Goal: Task Accomplishment & Management: Complete application form

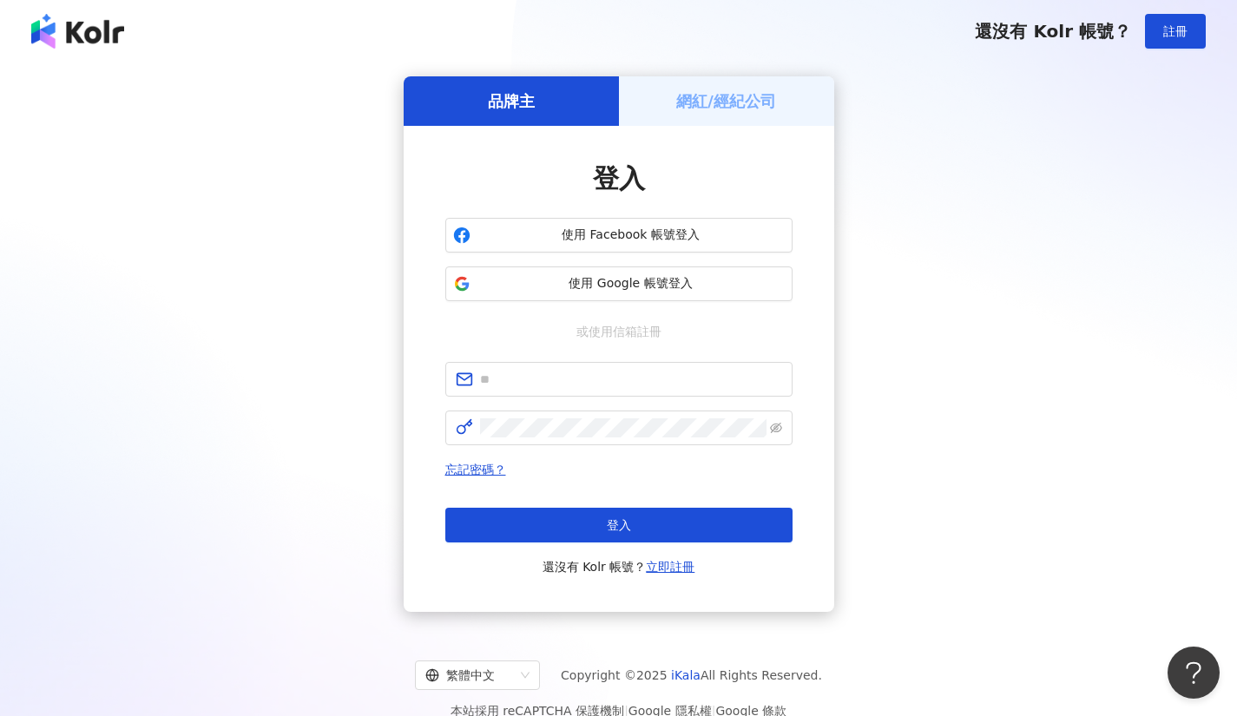
click at [723, 99] on h5 "網紅/經紀公司" at bounding box center [726, 101] width 100 height 22
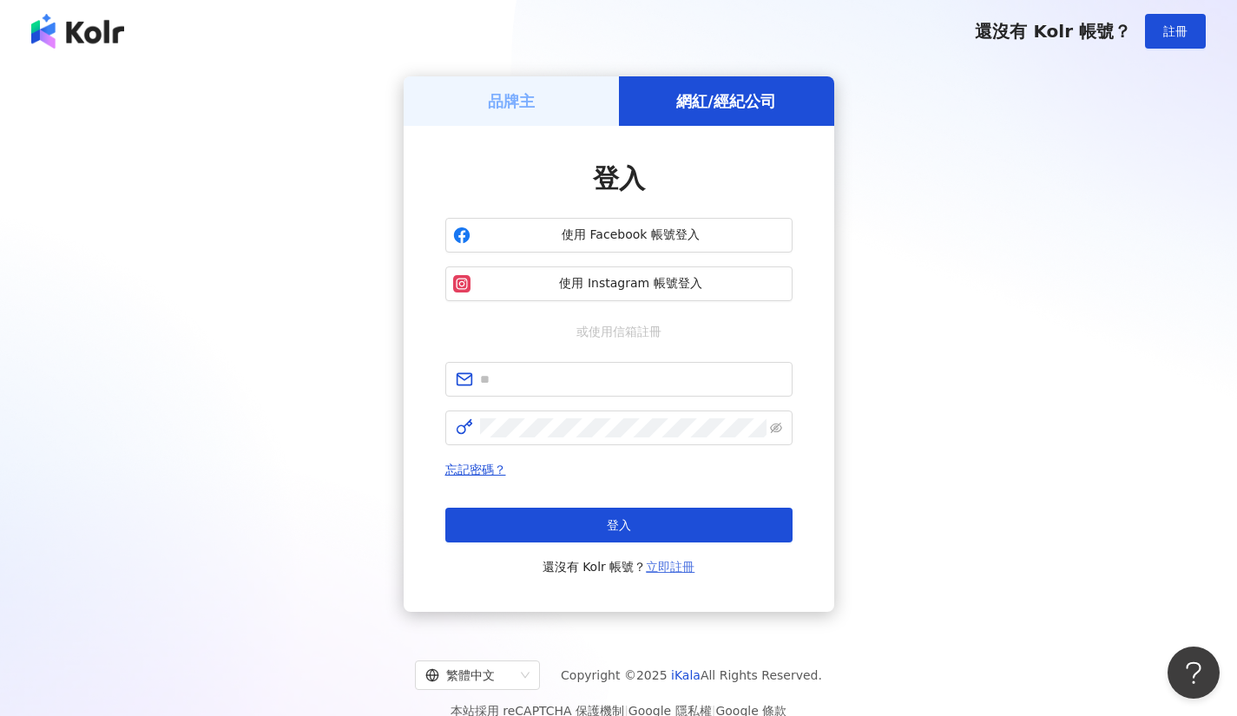
click at [676, 574] on link "立即註冊" at bounding box center [670, 567] width 49 height 14
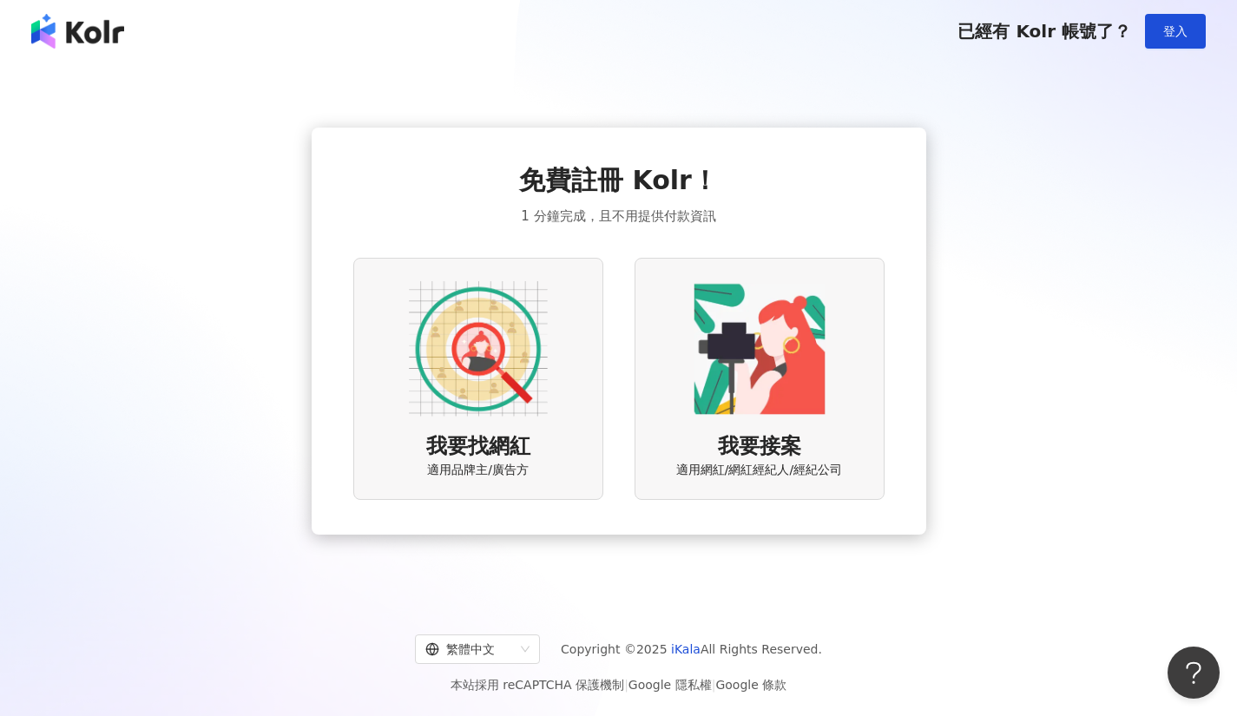
click at [747, 331] on img at bounding box center [759, 348] width 139 height 139
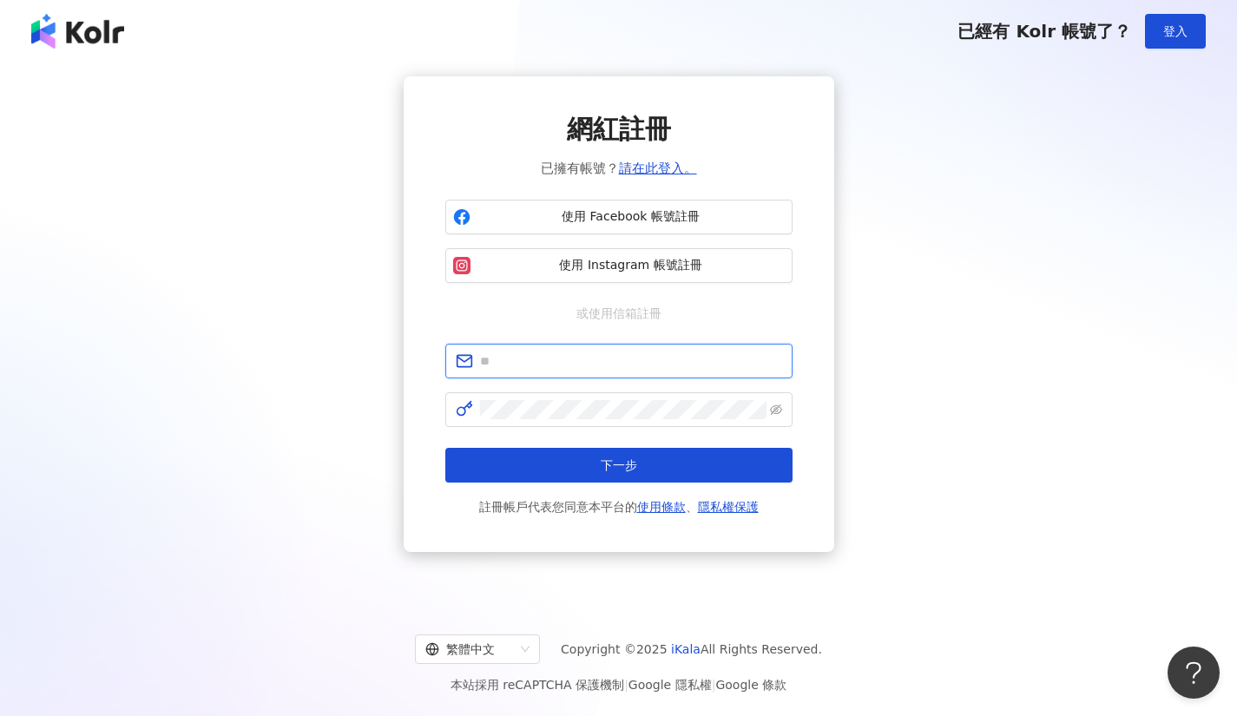
click at [614, 361] on input "text" at bounding box center [631, 360] width 302 height 19
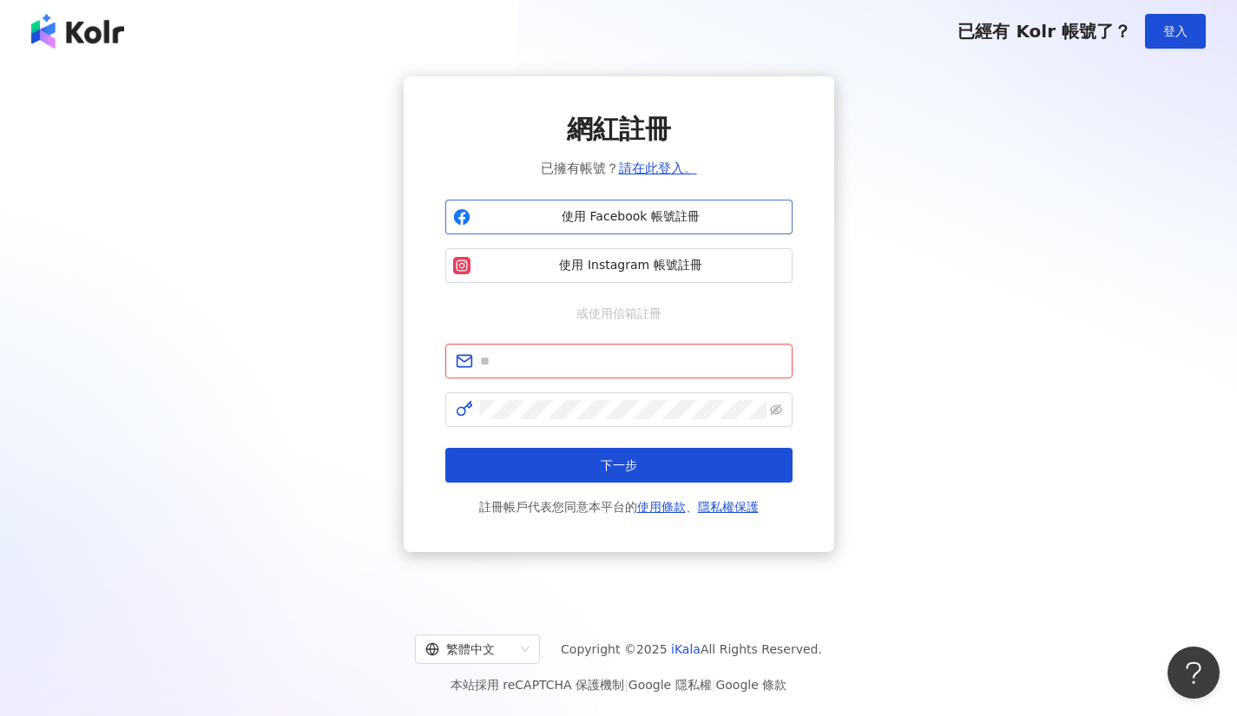
click at [667, 214] on span "使用 Facebook 帳號註冊" at bounding box center [630, 216] width 307 height 17
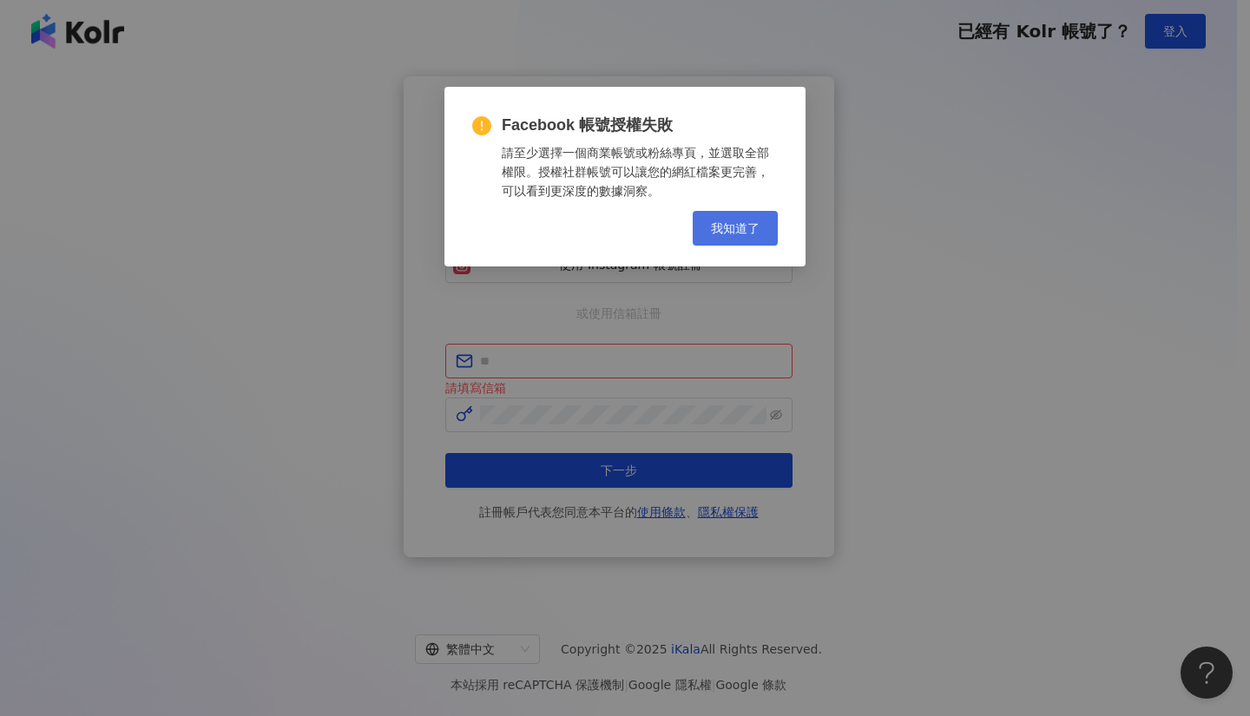
click at [741, 227] on span "我知道了" at bounding box center [735, 228] width 49 height 14
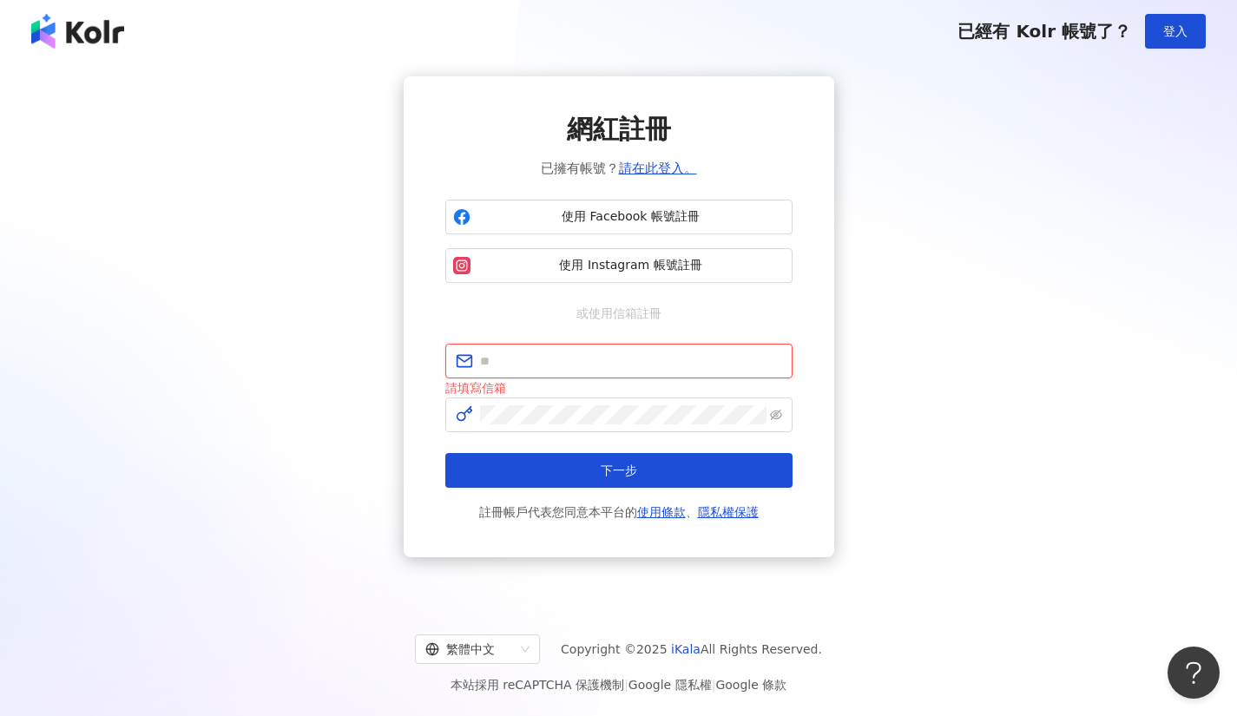
click at [627, 362] on input "text" at bounding box center [631, 360] width 302 height 19
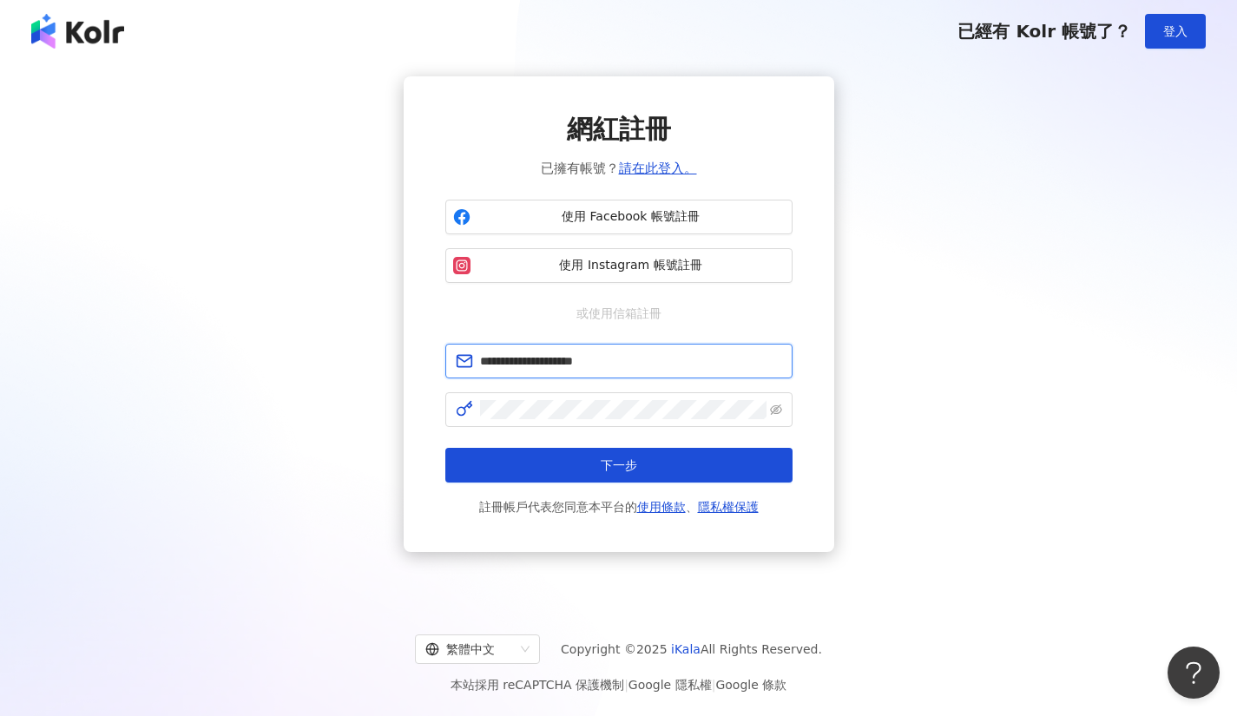
click at [643, 362] on input "**********" at bounding box center [631, 360] width 302 height 19
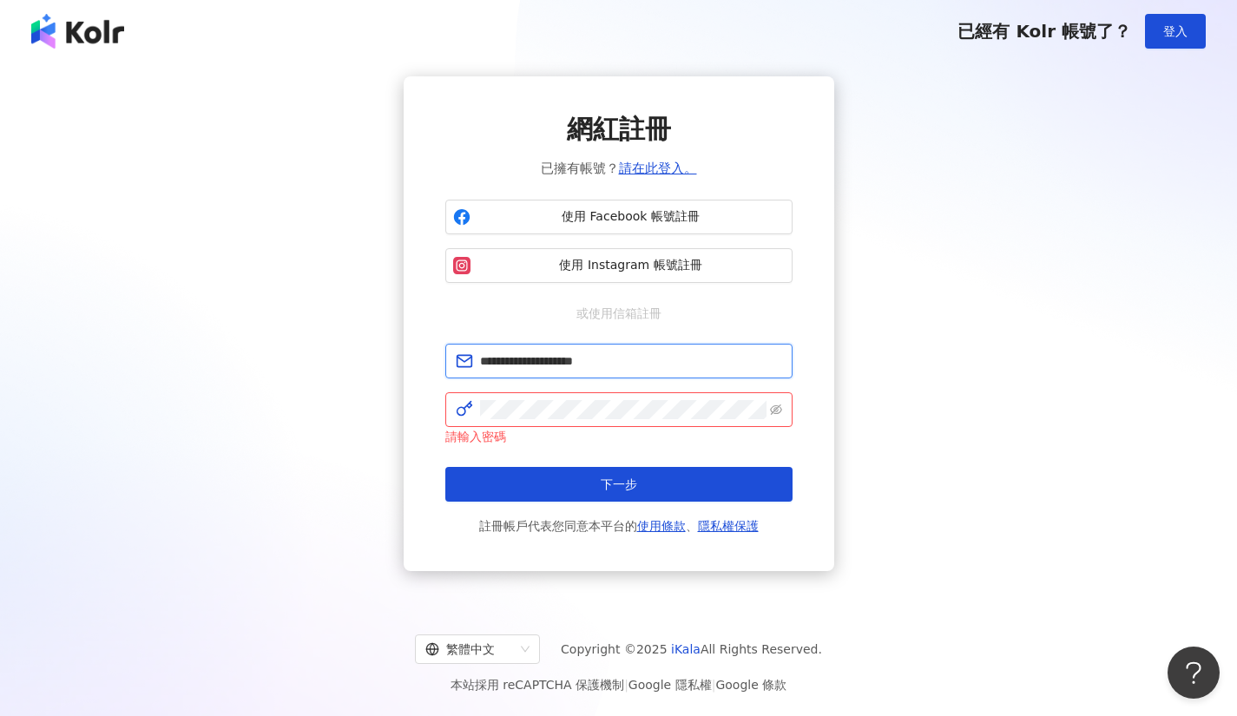
drag, startPoint x: 547, startPoint y: 365, endPoint x: 428, endPoint y: 365, distance: 118.9
click at [428, 365] on div "**********" at bounding box center [619, 323] width 430 height 495
type input "**********"
drag, startPoint x: 767, startPoint y: 404, endPoint x: 776, endPoint y: 409, distance: 9.7
click at [768, 404] on span at bounding box center [618, 409] width 347 height 35
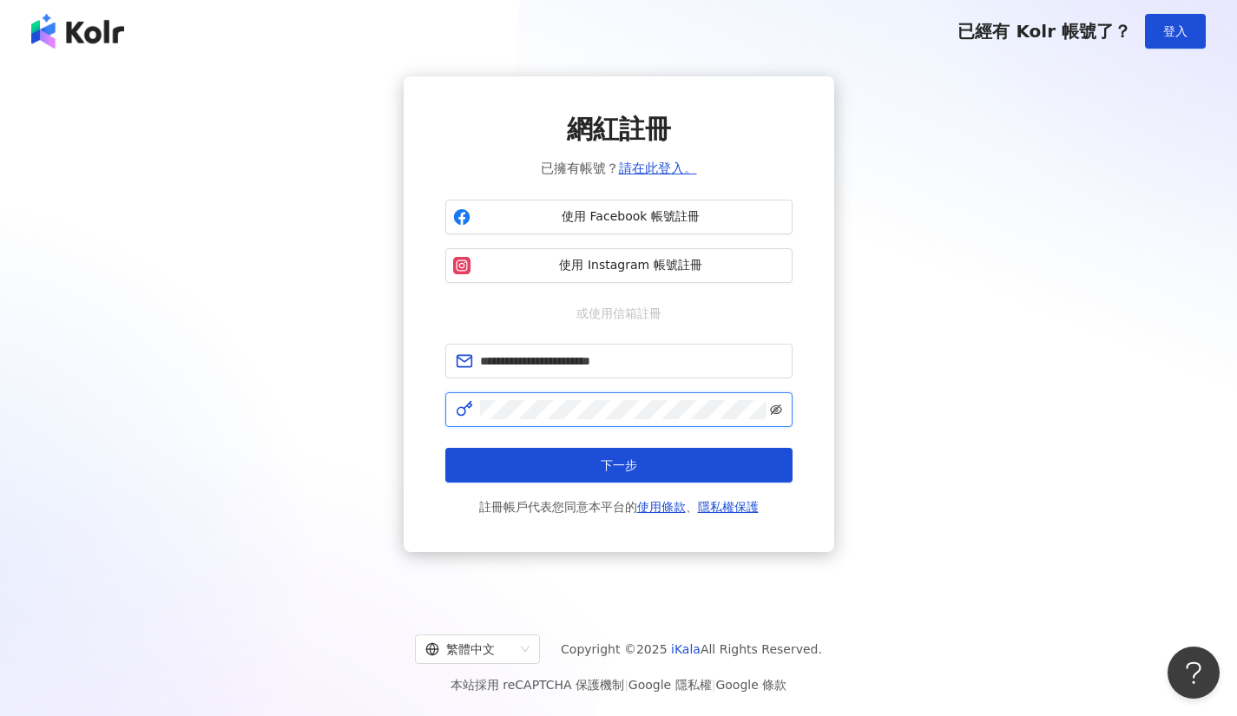
click at [776, 409] on icon "eye-invisible" at bounding box center [776, 409] width 12 height 10
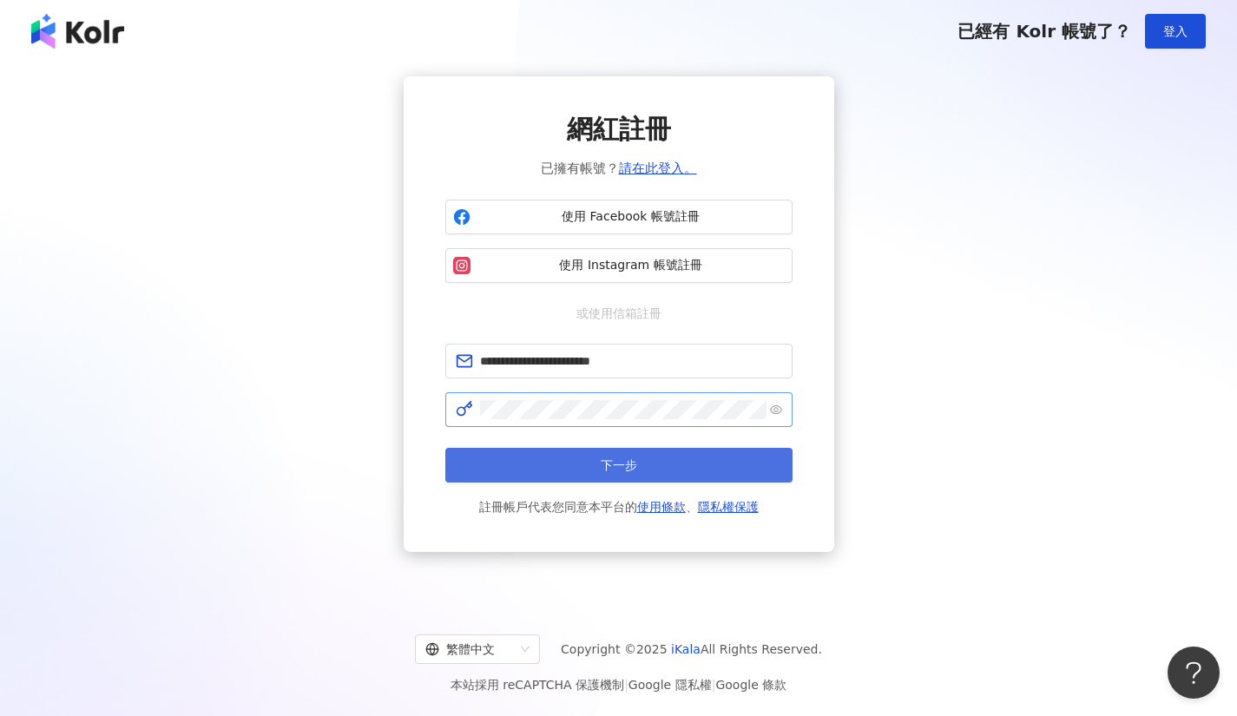
click at [699, 461] on button "下一步" at bounding box center [618, 465] width 347 height 35
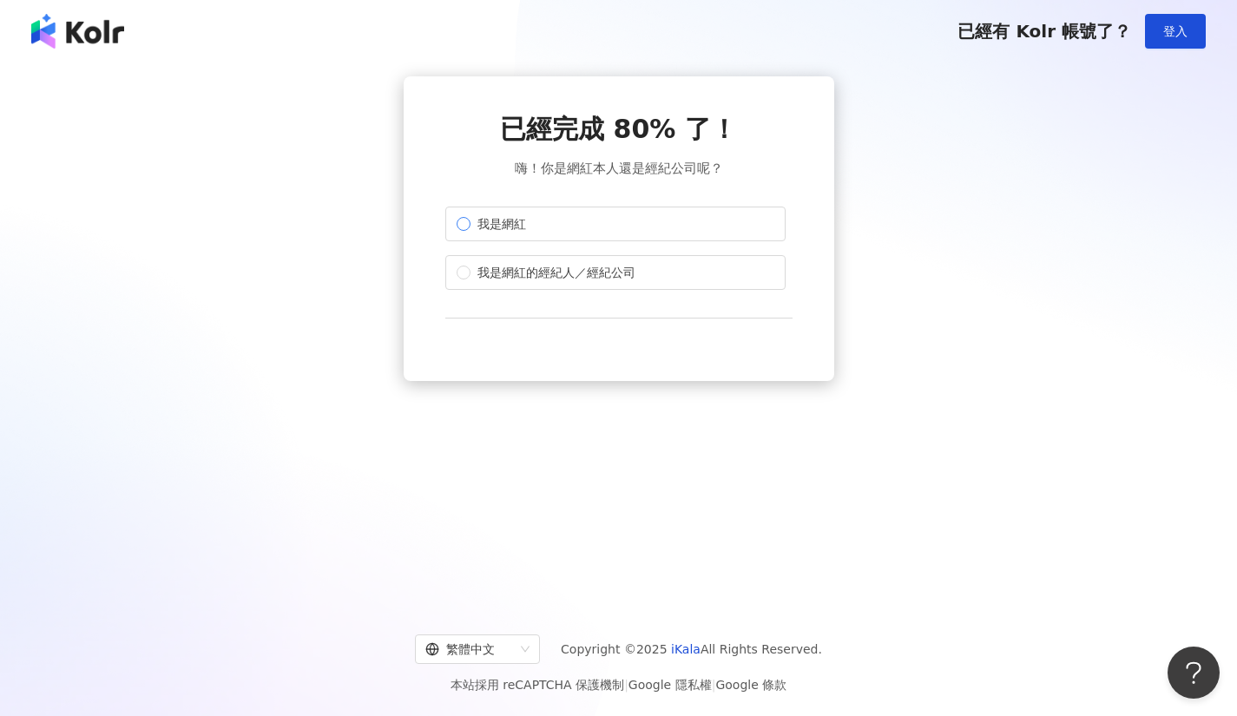
click at [555, 237] on label "我是網紅" at bounding box center [615, 224] width 340 height 35
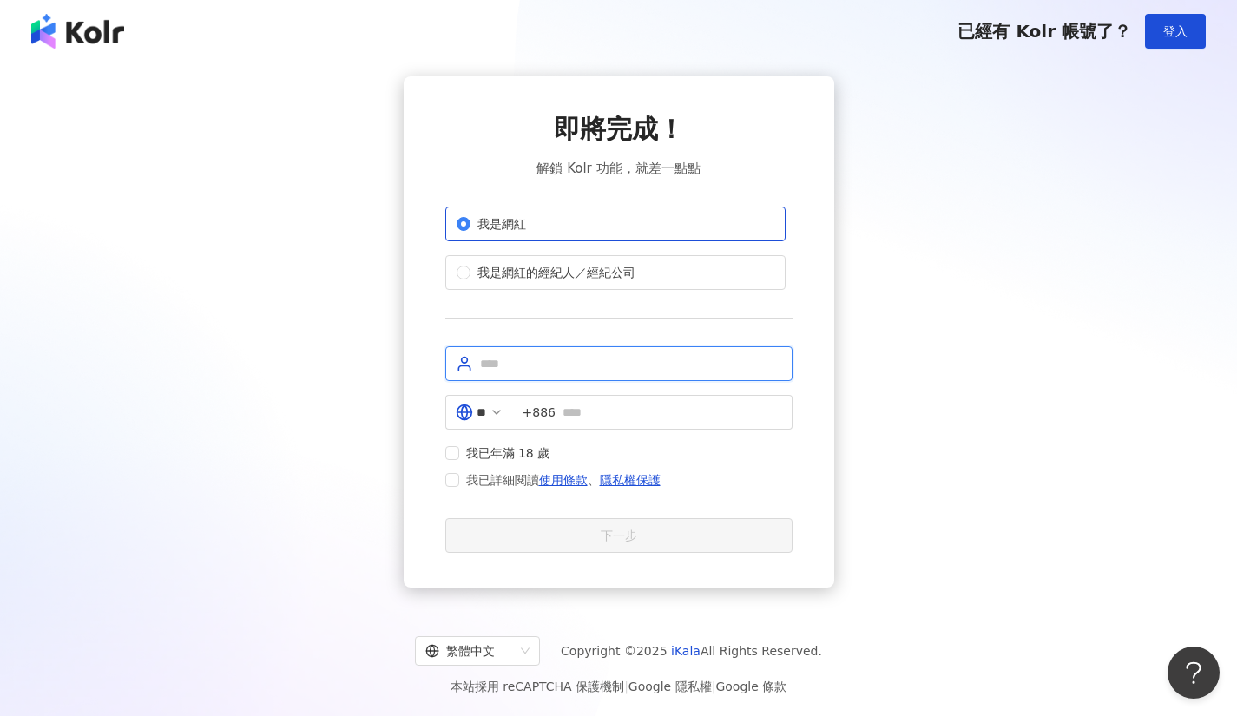
click at [579, 371] on input "text" at bounding box center [631, 363] width 302 height 19
type input "**"
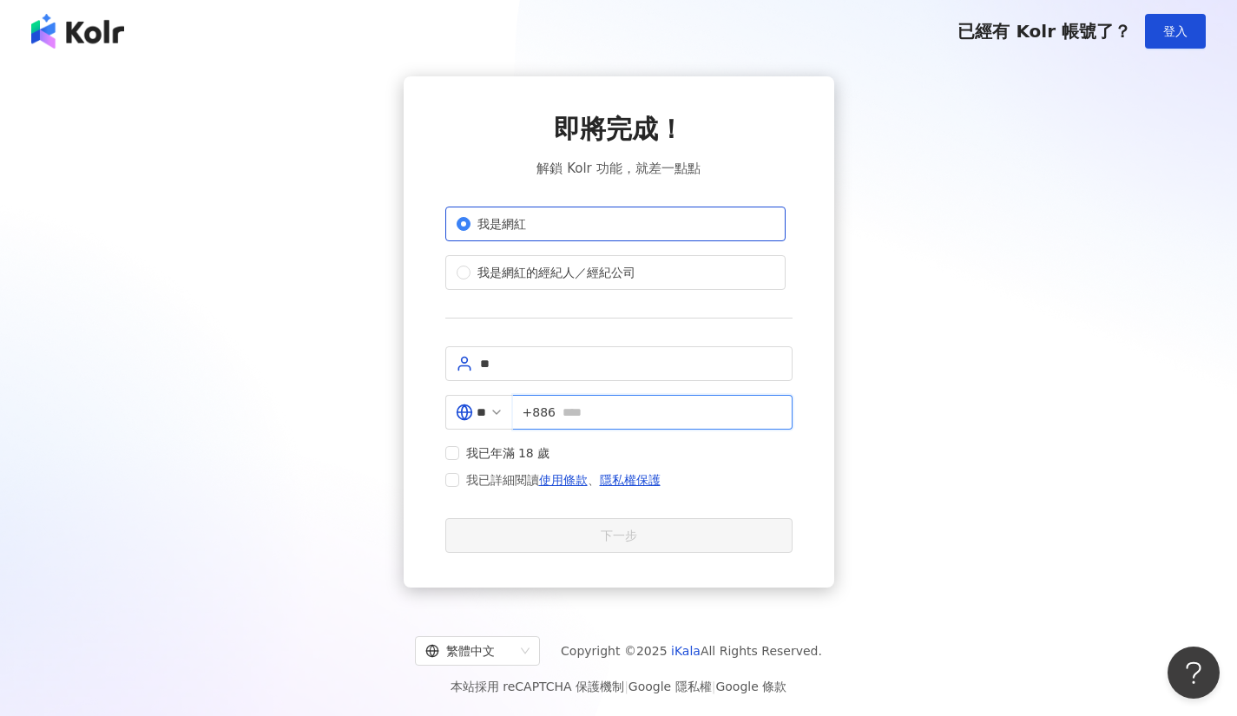
click at [641, 415] on input "text" at bounding box center [672, 412] width 220 height 19
type input "**********"
click at [459, 452] on span "我已年滿 18 歲" at bounding box center [508, 452] width 98 height 19
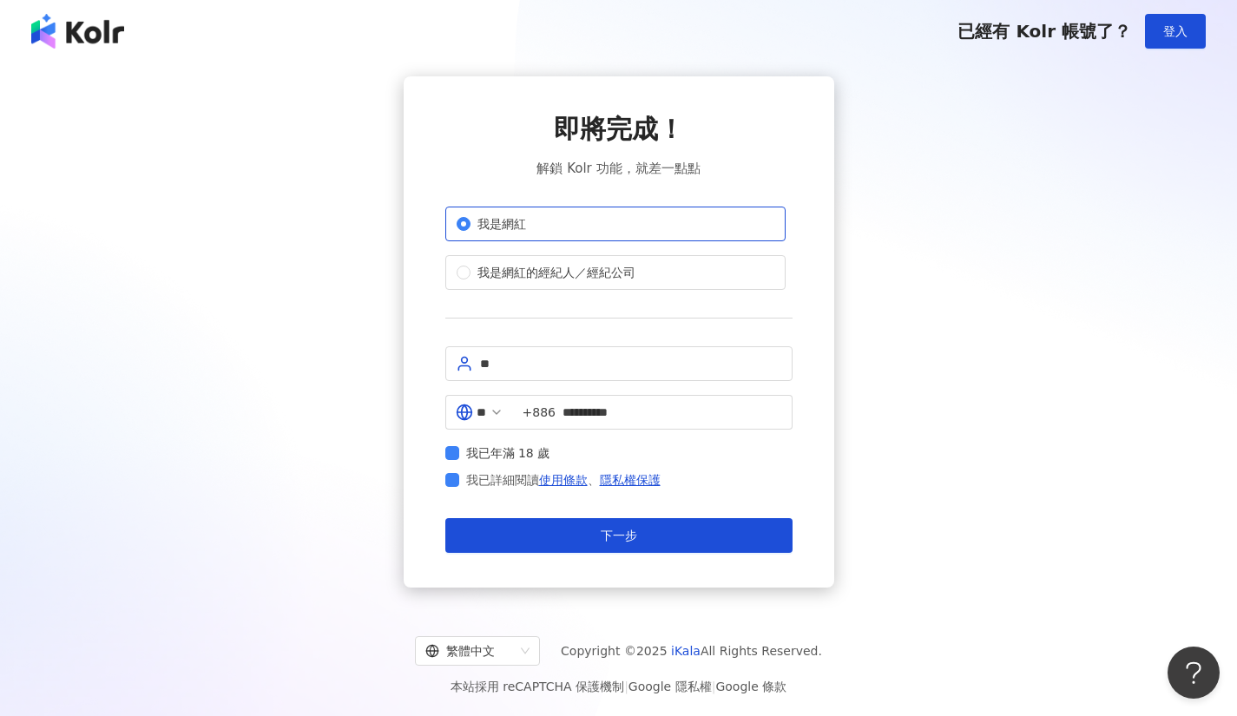
click at [599, 559] on div "**********" at bounding box center [619, 331] width 430 height 511
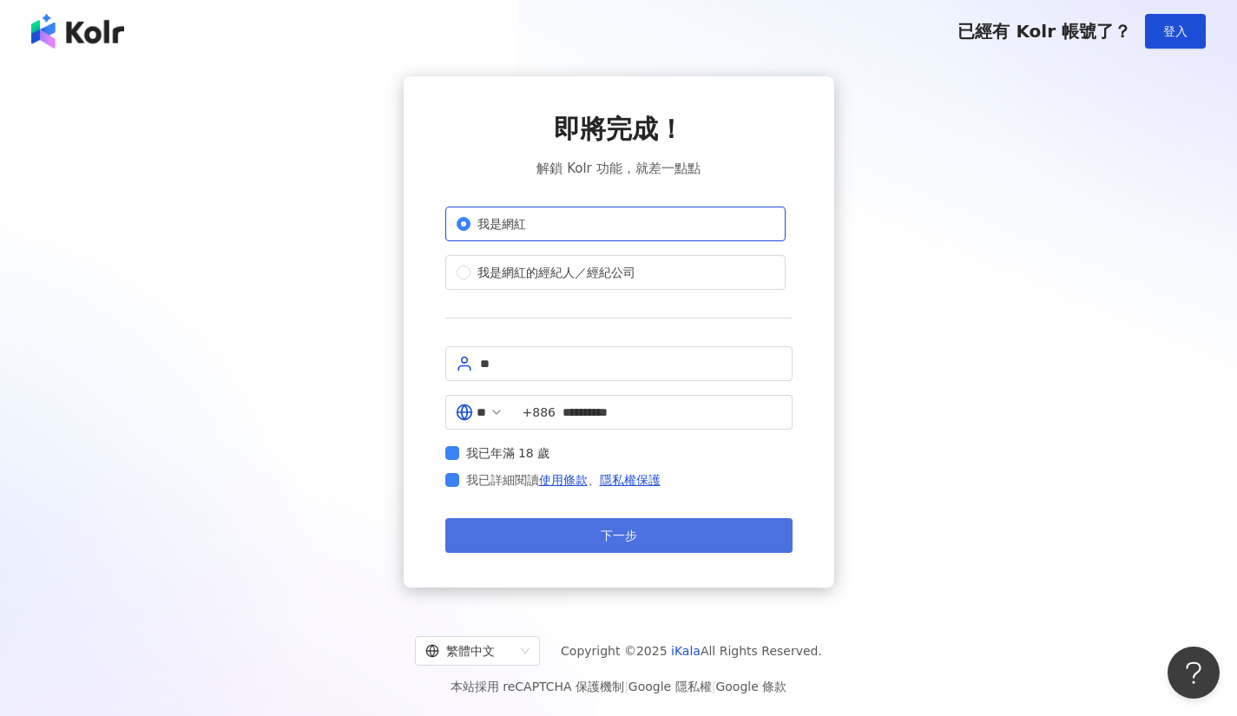
click at [609, 549] on button "下一步" at bounding box center [618, 535] width 347 height 35
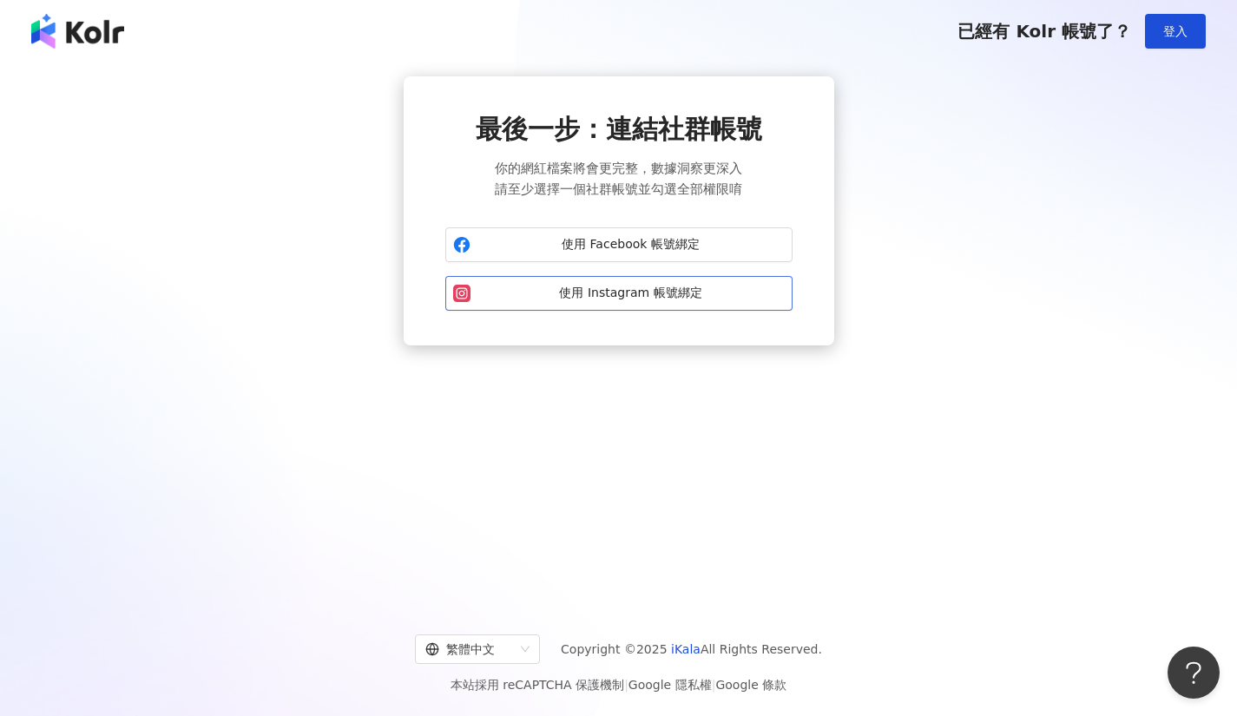
click at [643, 292] on span "使用 Instagram 帳號綁定" at bounding box center [630, 293] width 307 height 17
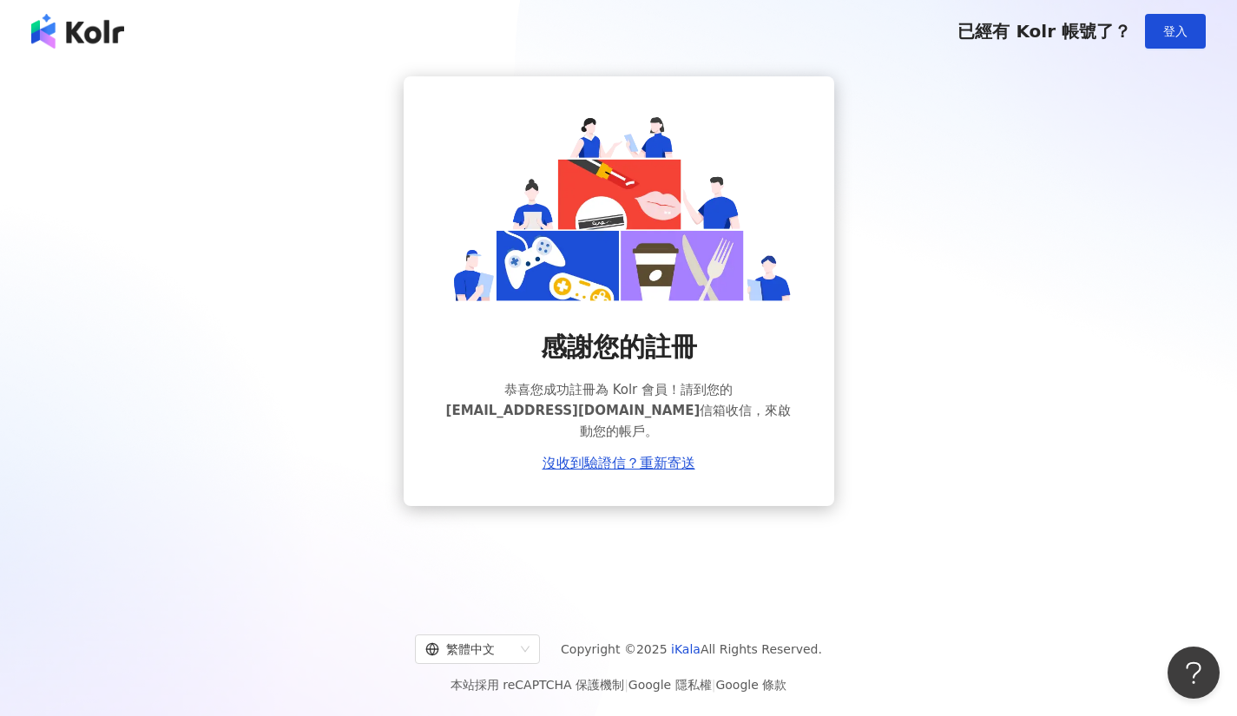
click at [897, 316] on div "感謝您的註冊 恭喜您成功註冊為 Kolr 會員！請到您的 [EMAIL_ADDRESS][DOMAIN_NAME] 信箱收信，來啟動您的帳戶。 沒收到驗證信？…" at bounding box center [618, 291] width 1195 height 430
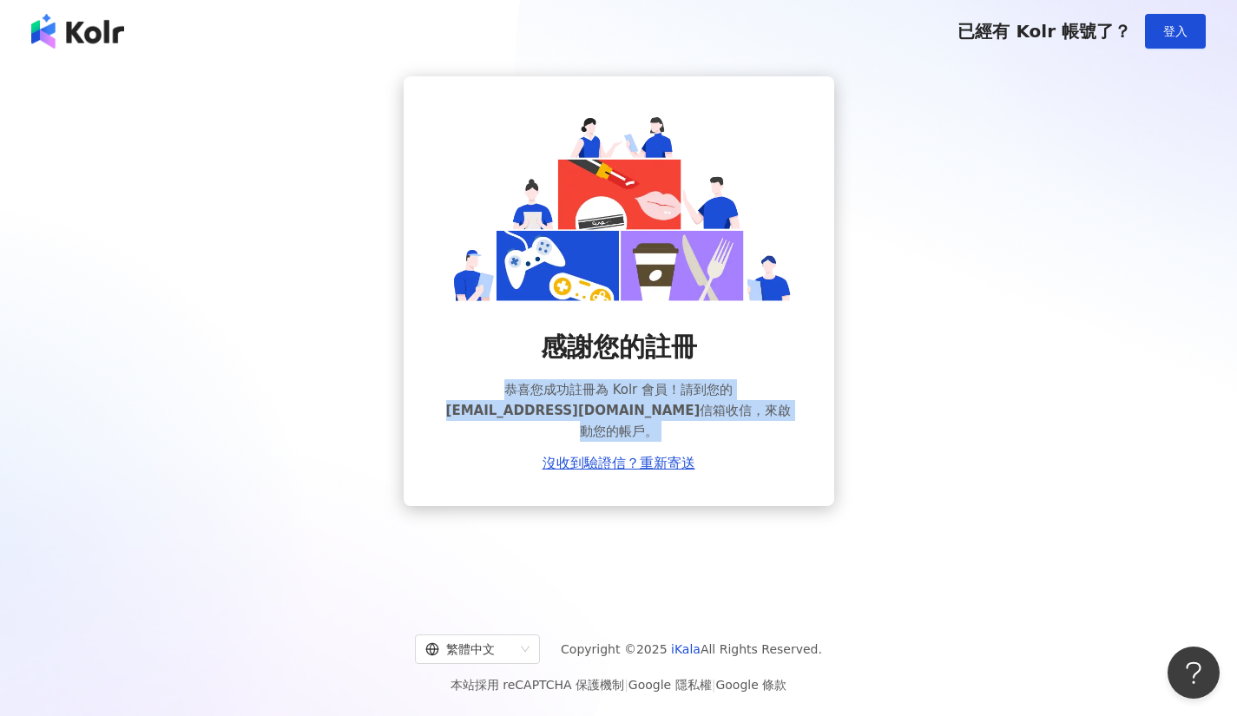
click at [897, 316] on div "感謝您的註冊 恭喜您成功註冊為 Kolr 會員！請到您的 [EMAIL_ADDRESS][DOMAIN_NAME] 信箱收信，來啟動您的帳戶。 沒收到驗證信？…" at bounding box center [618, 291] width 1195 height 430
click at [787, 336] on div "感謝您的註冊 恭喜您成功註冊為 Kolr 會員！請到您的 [EMAIL_ADDRESS][DOMAIN_NAME] 信箱收信，來啟動您的帳戶。 沒收到驗證信？…" at bounding box center [618, 400] width 347 height 142
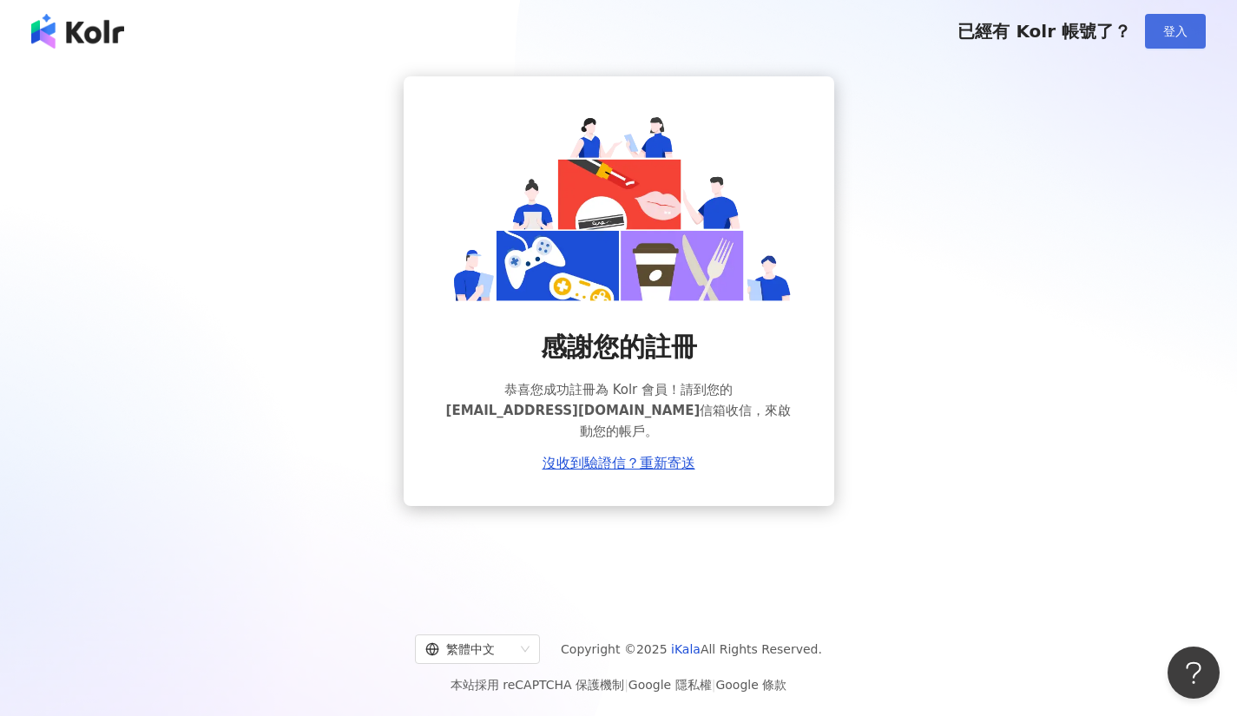
click at [1162, 41] on button "登入" at bounding box center [1175, 31] width 61 height 35
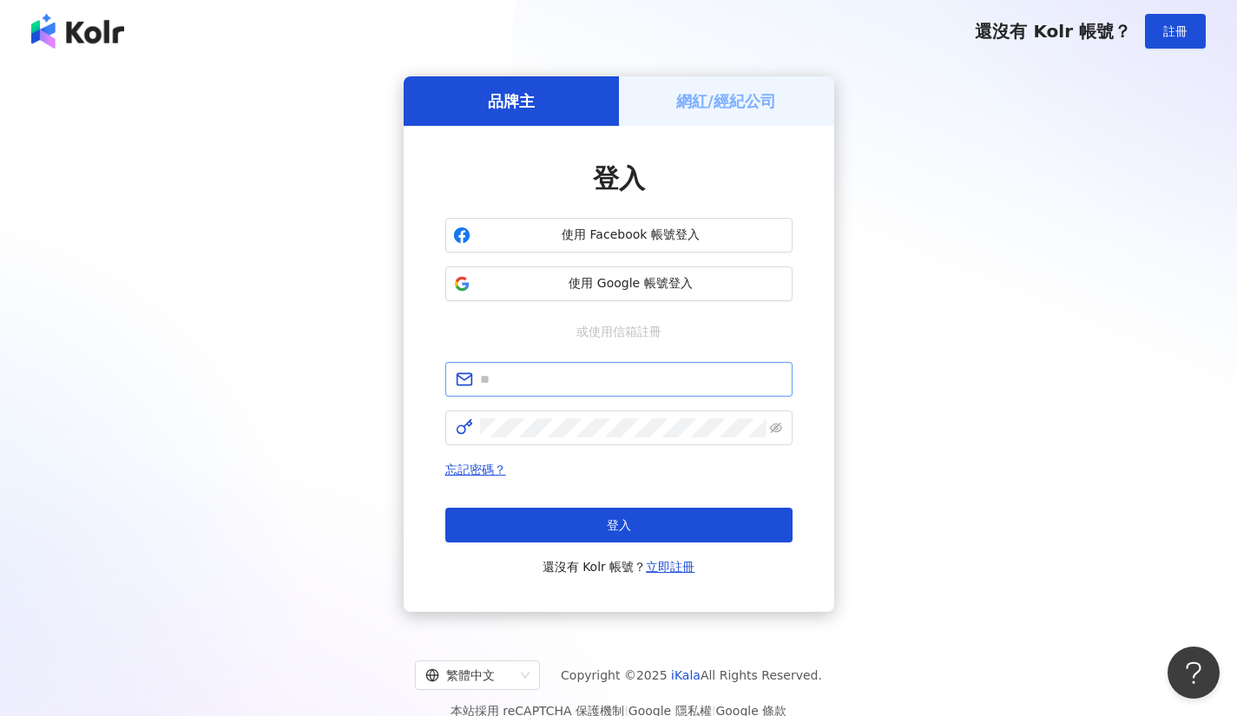
click at [629, 391] on span at bounding box center [618, 379] width 347 height 35
click at [637, 381] on input "text" at bounding box center [631, 379] width 302 height 19
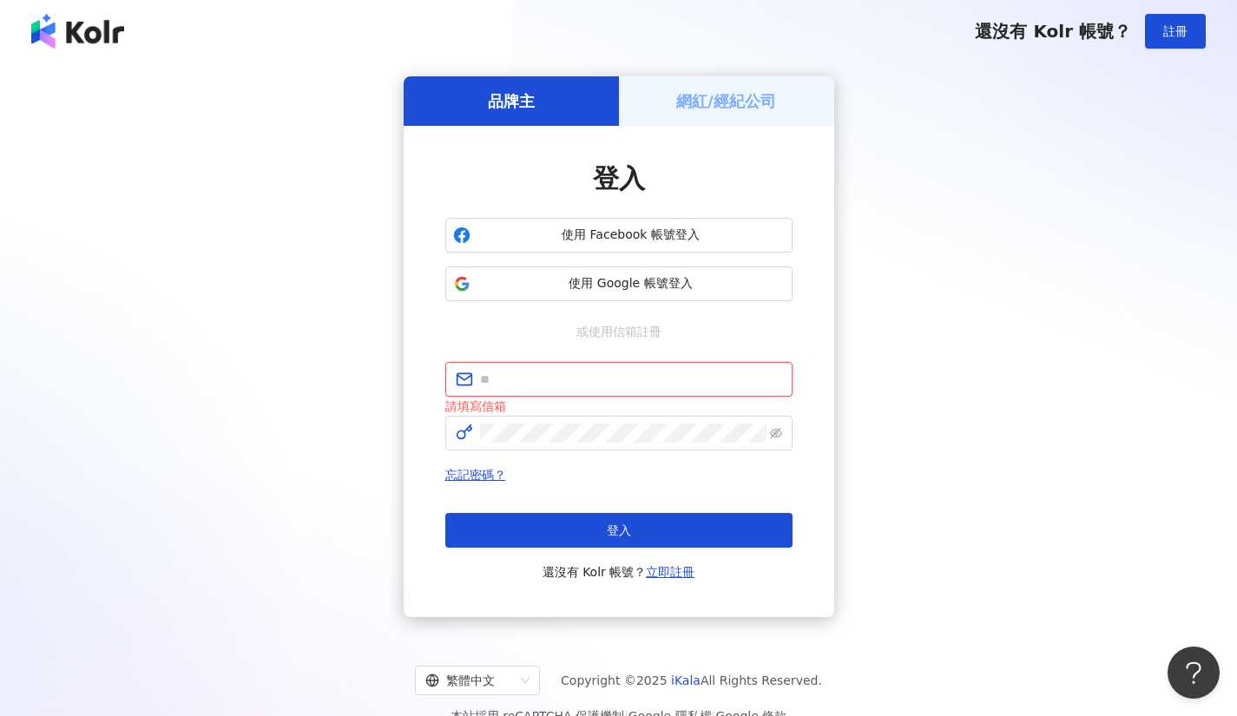
type input "**********"
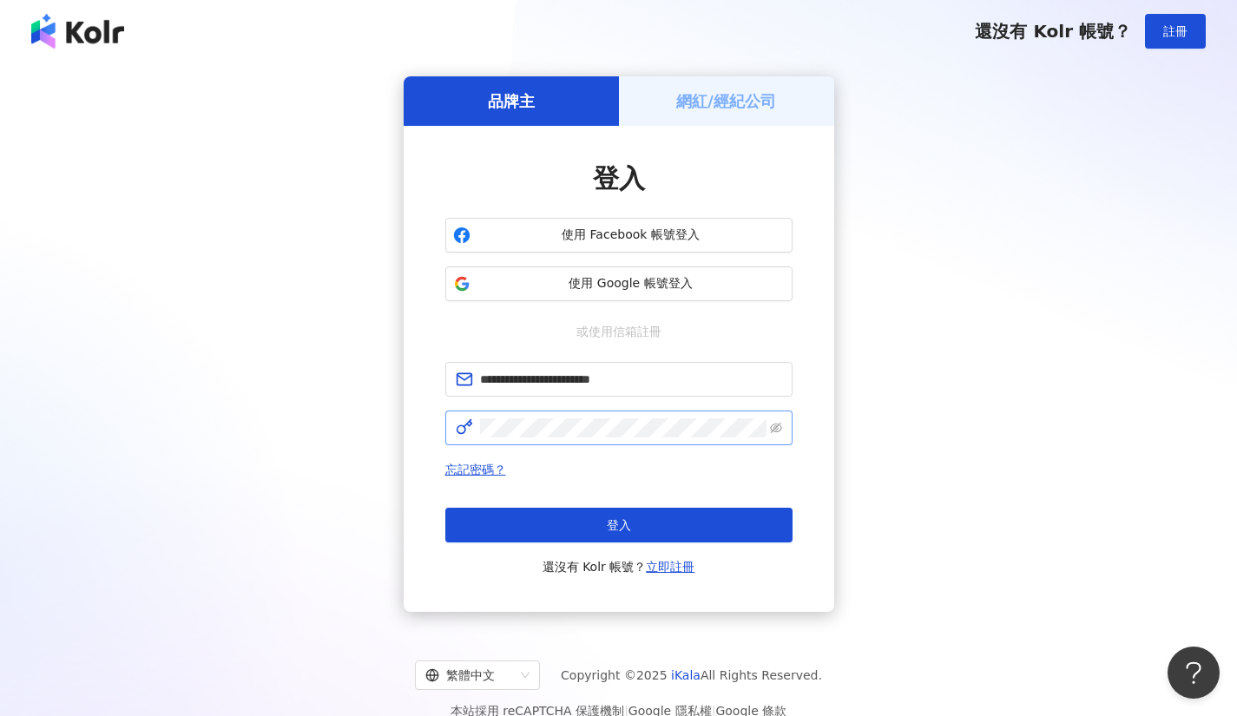
click at [784, 427] on span at bounding box center [618, 428] width 347 height 35
click at [776, 417] on span at bounding box center [618, 428] width 347 height 35
click at [777, 422] on icon "eye-invisible" at bounding box center [776, 428] width 12 height 12
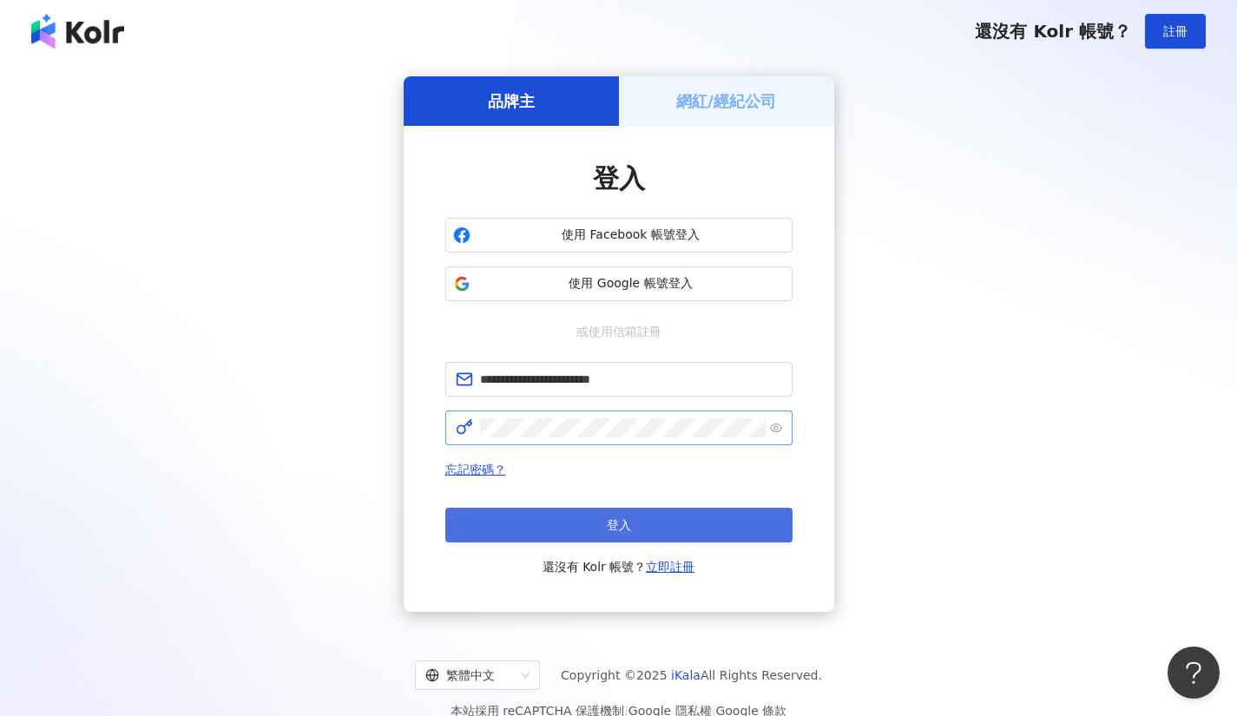
click at [679, 517] on button "登入" at bounding box center [618, 525] width 347 height 35
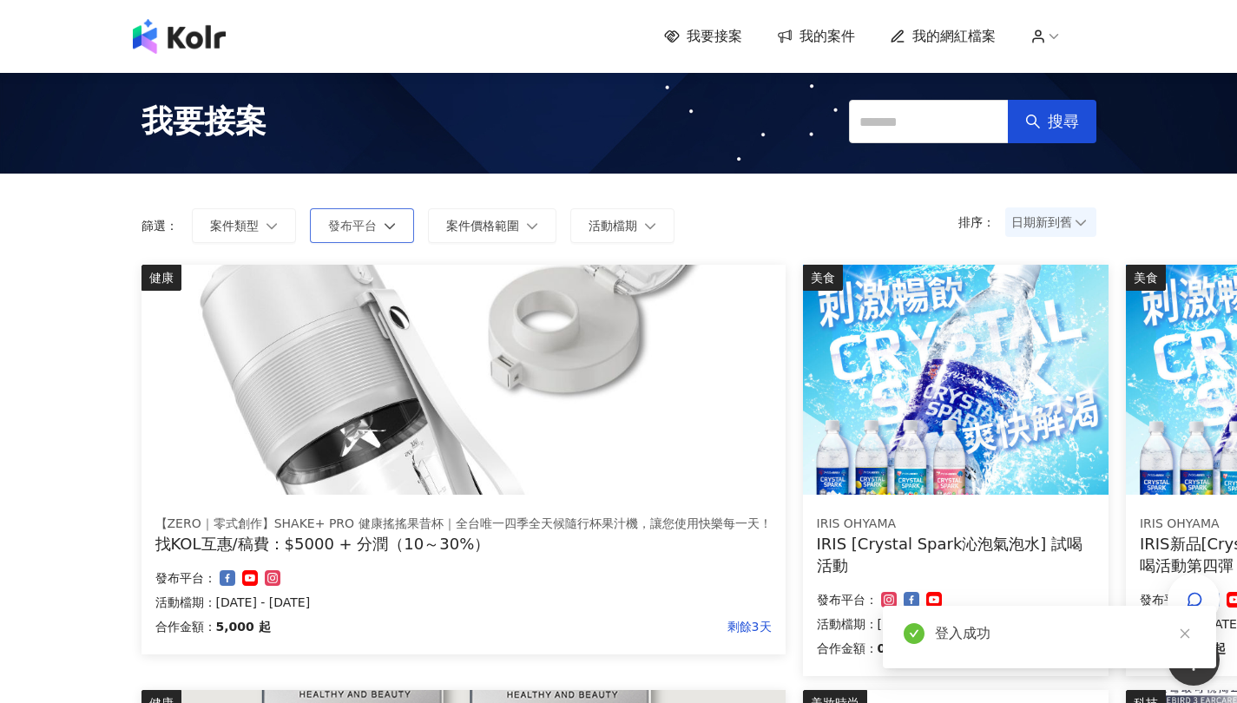
click at [358, 228] on span "發布平台" at bounding box center [352, 226] width 49 height 14
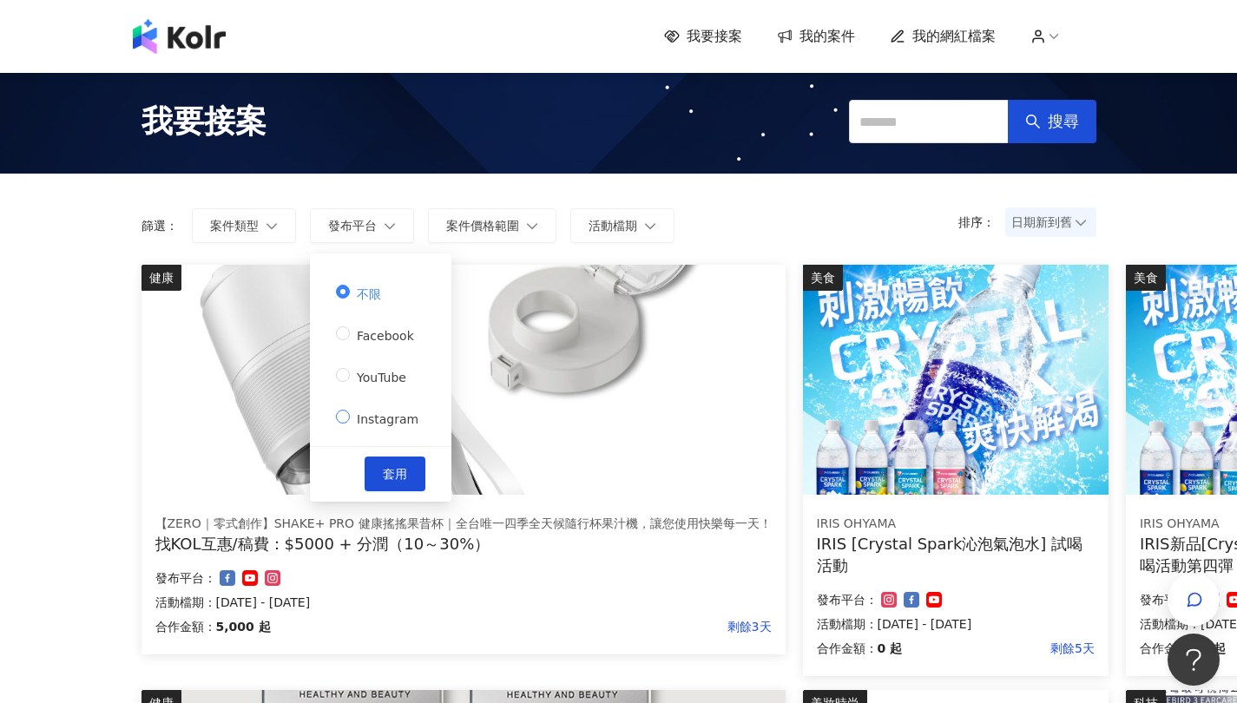
click at [395, 421] on span "Instagram" at bounding box center [388, 419] width 76 height 14
click at [523, 194] on div "排序： 日期新到舊 篩選： 案件類型 發布平台 案件價格範圍 活動檔期 不限 Facebook YouTube Instagram 套用 清除 套用" at bounding box center [618, 219] width 989 height 91
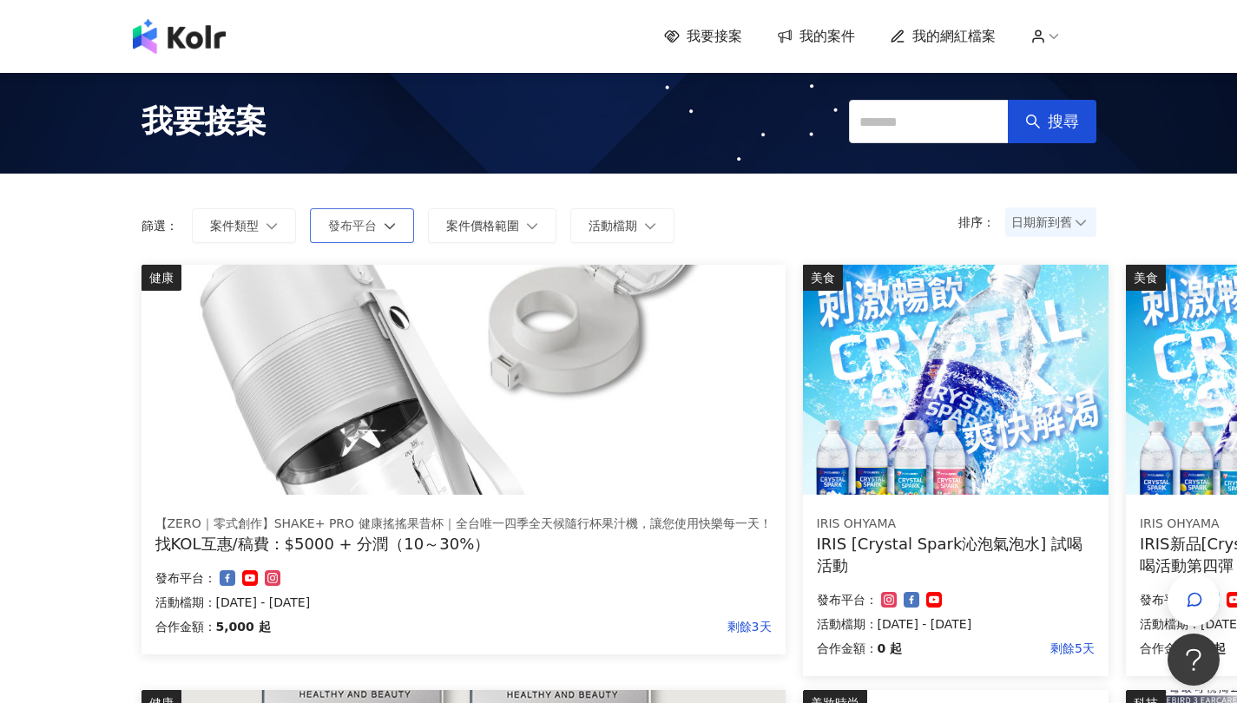
click at [371, 229] on span "發布平台" at bounding box center [352, 226] width 49 height 14
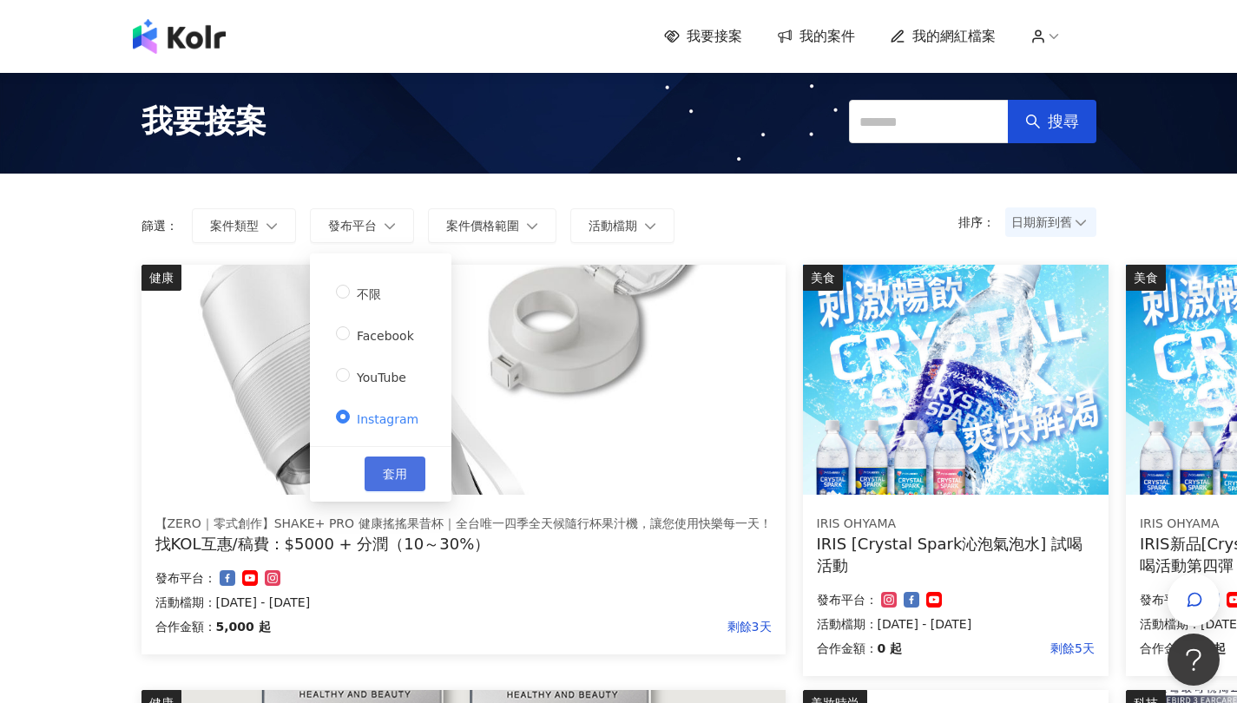
click at [394, 467] on span "套用" at bounding box center [395, 474] width 24 height 14
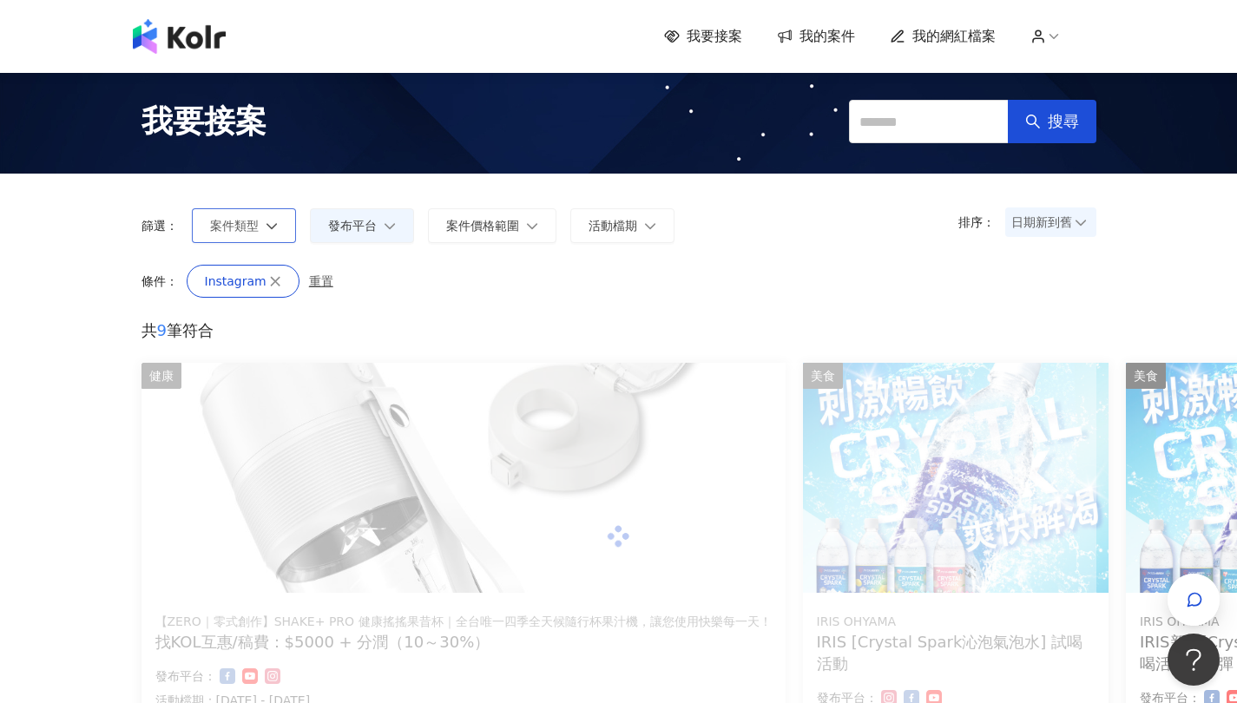
click at [289, 221] on button "案件類型" at bounding box center [244, 225] width 104 height 35
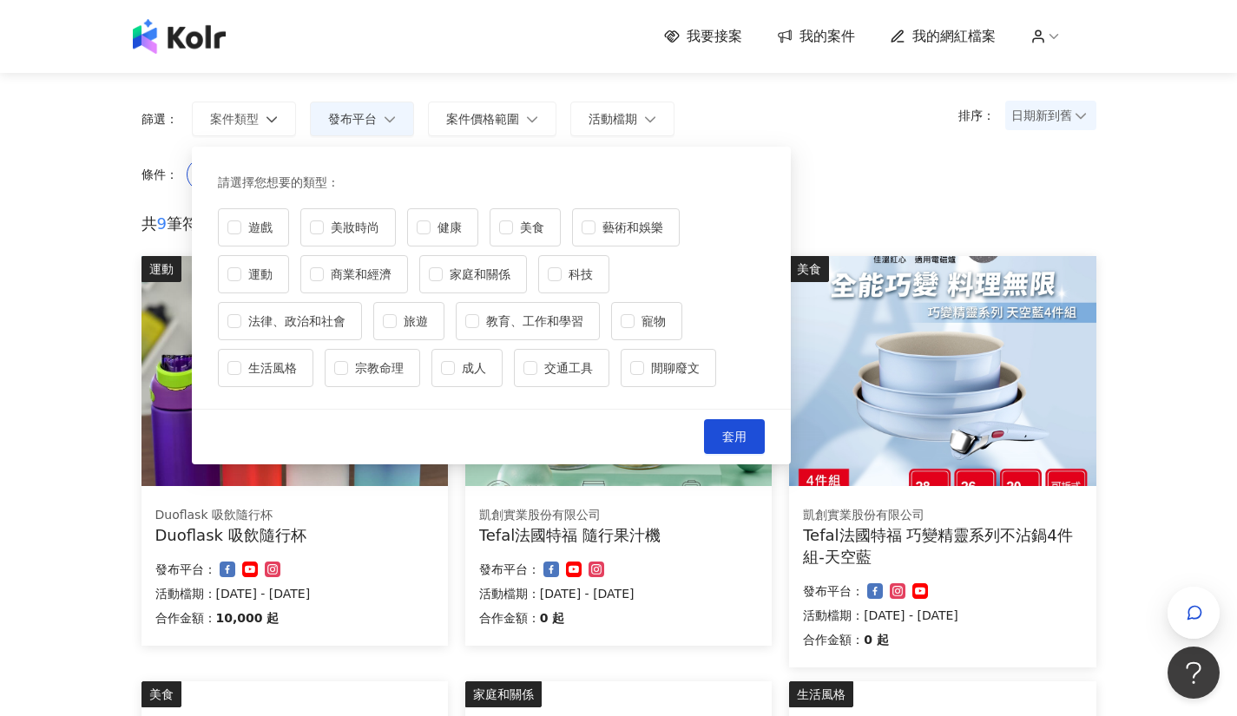
scroll to position [87, 0]
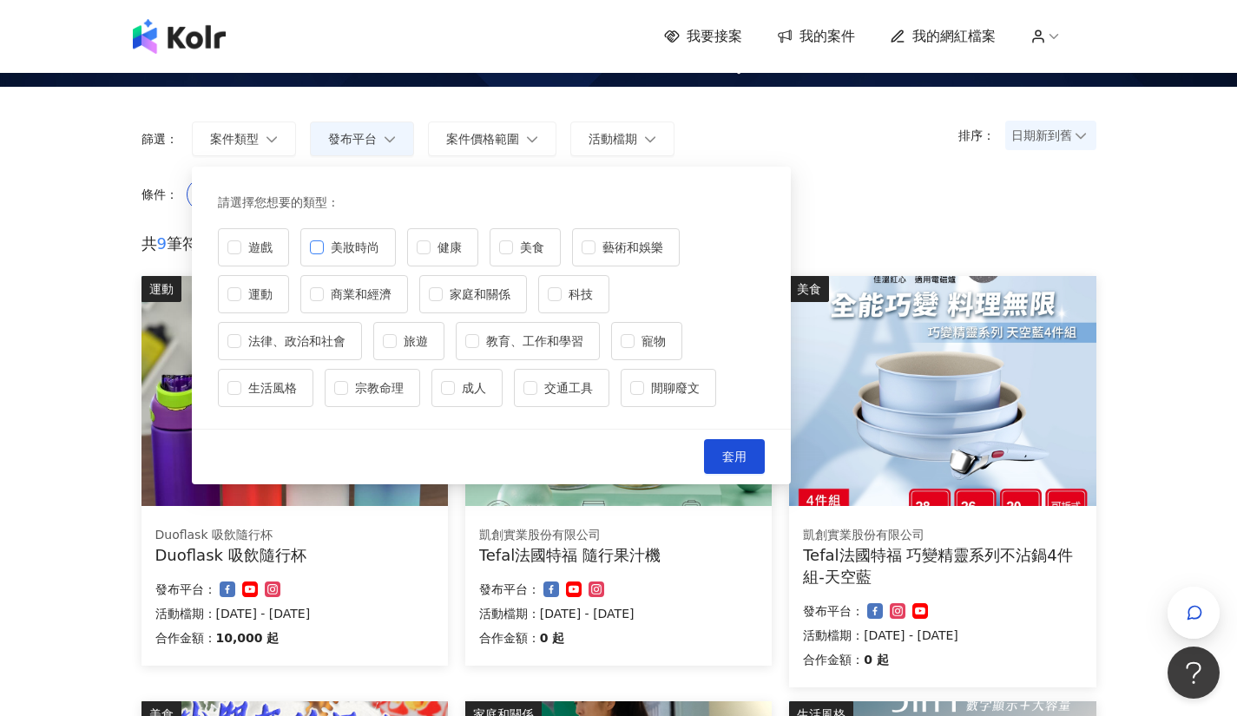
click at [355, 246] on span "美妝時尚" at bounding box center [355, 247] width 62 height 19
click at [719, 455] on button "套用" at bounding box center [734, 456] width 61 height 35
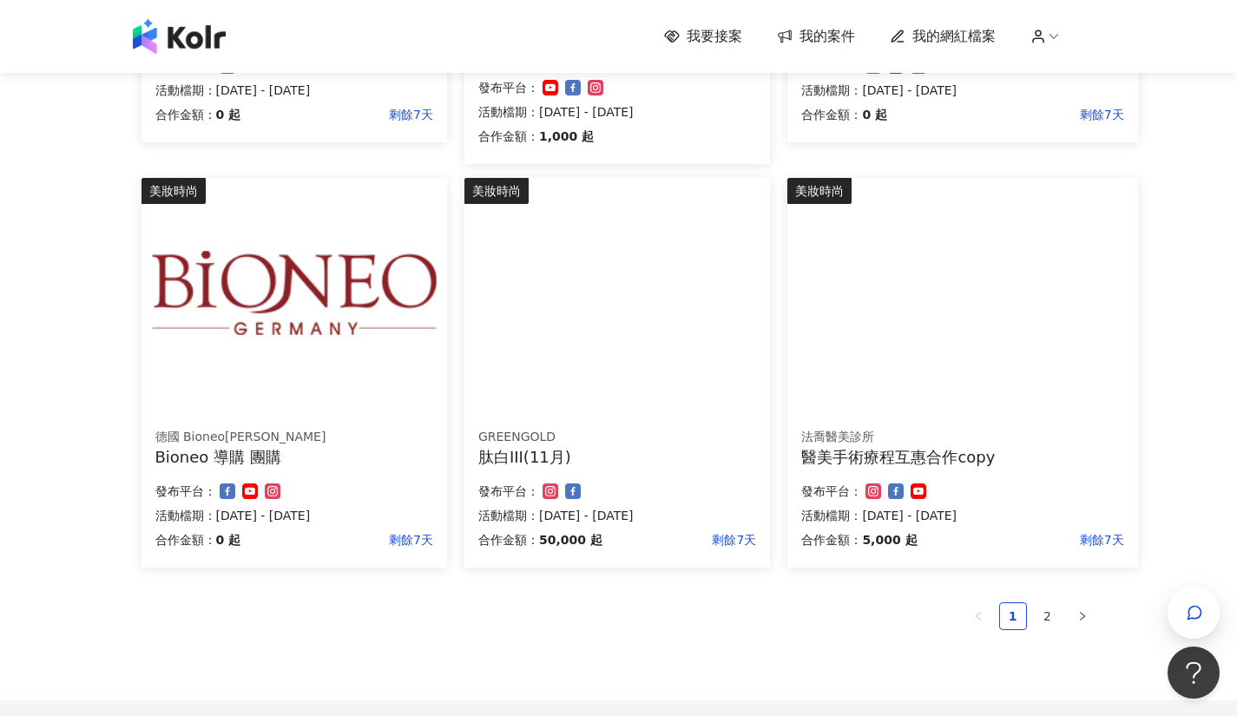
scroll to position [1128, 0]
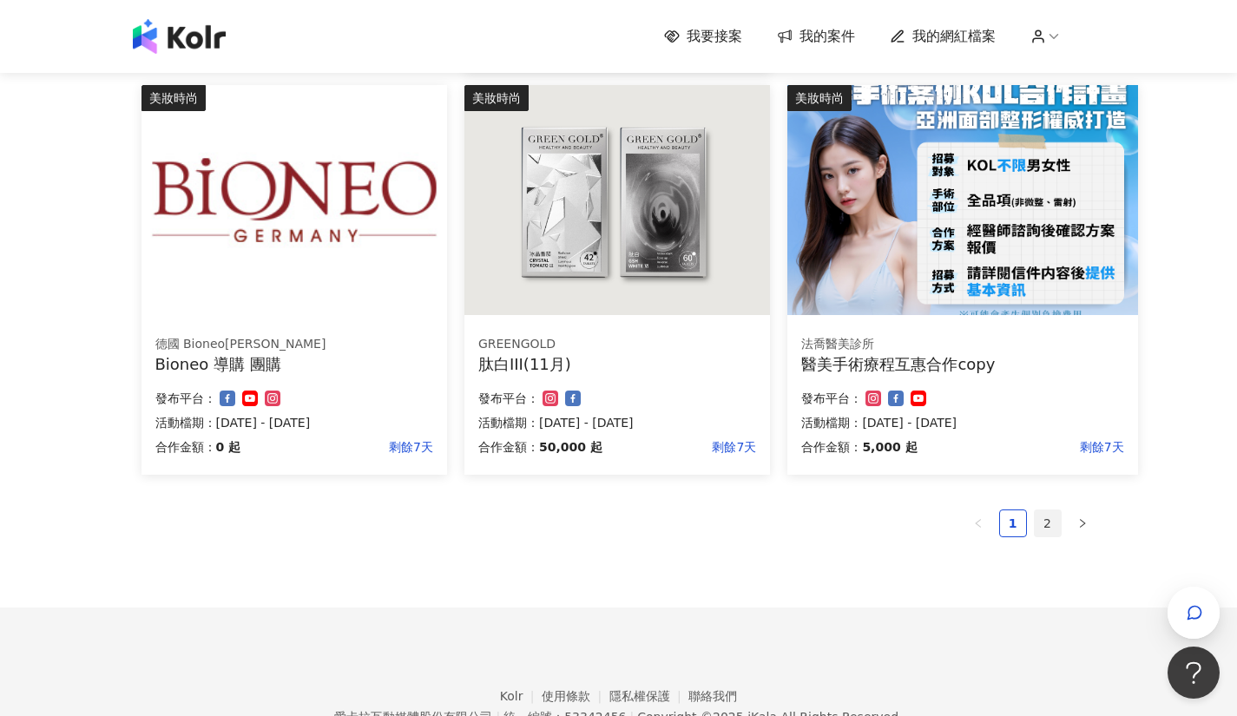
click at [1048, 512] on link "2" at bounding box center [1048, 523] width 26 height 26
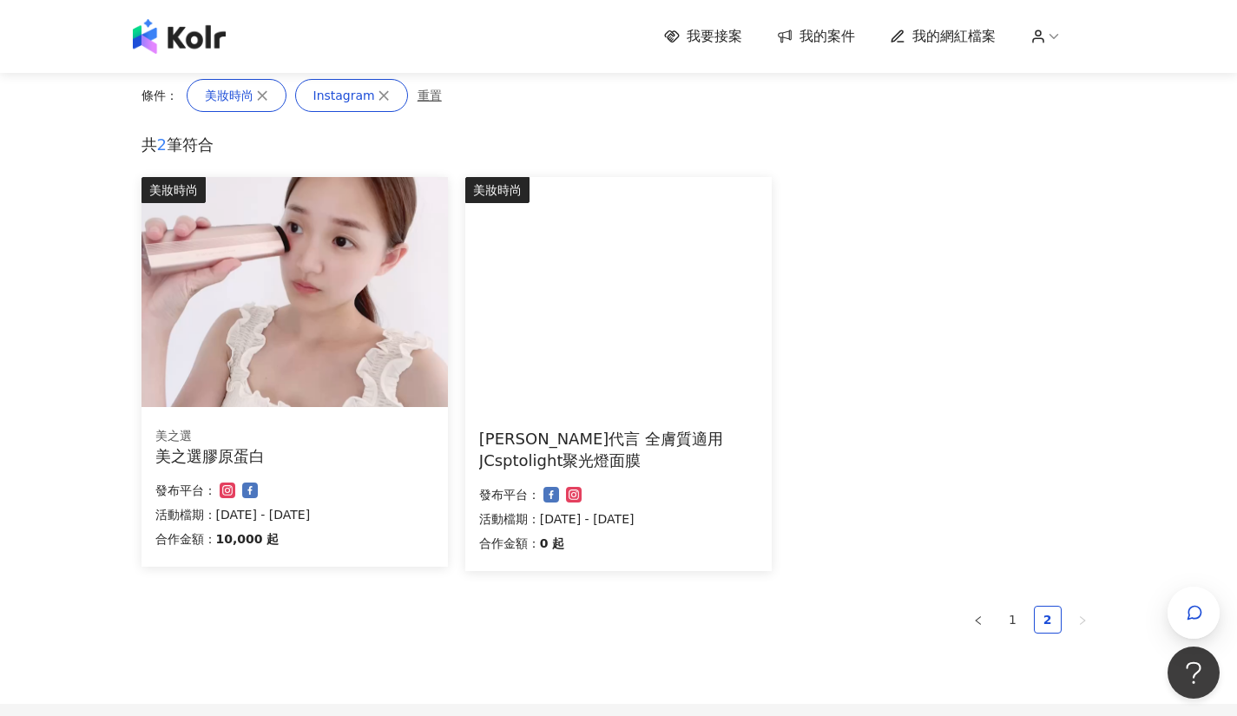
scroll to position [106, 0]
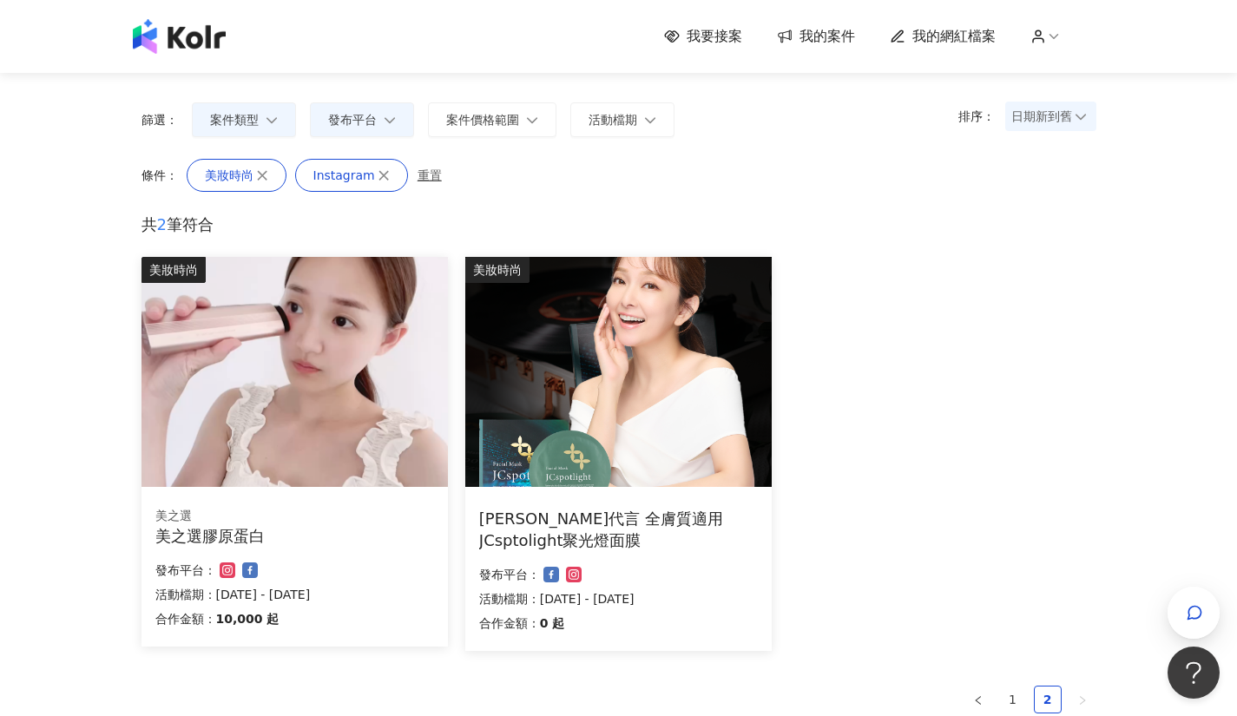
click at [343, 426] on img at bounding box center [294, 372] width 306 height 230
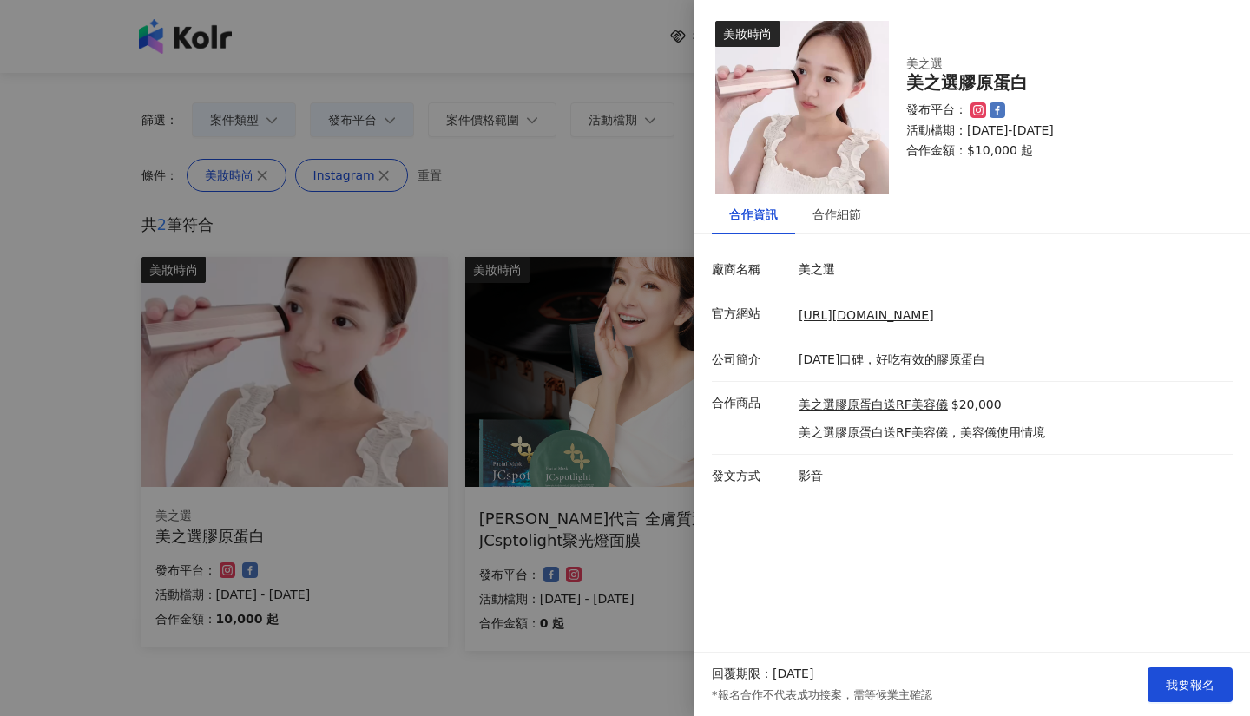
click at [581, 437] on div at bounding box center [625, 358] width 1250 height 716
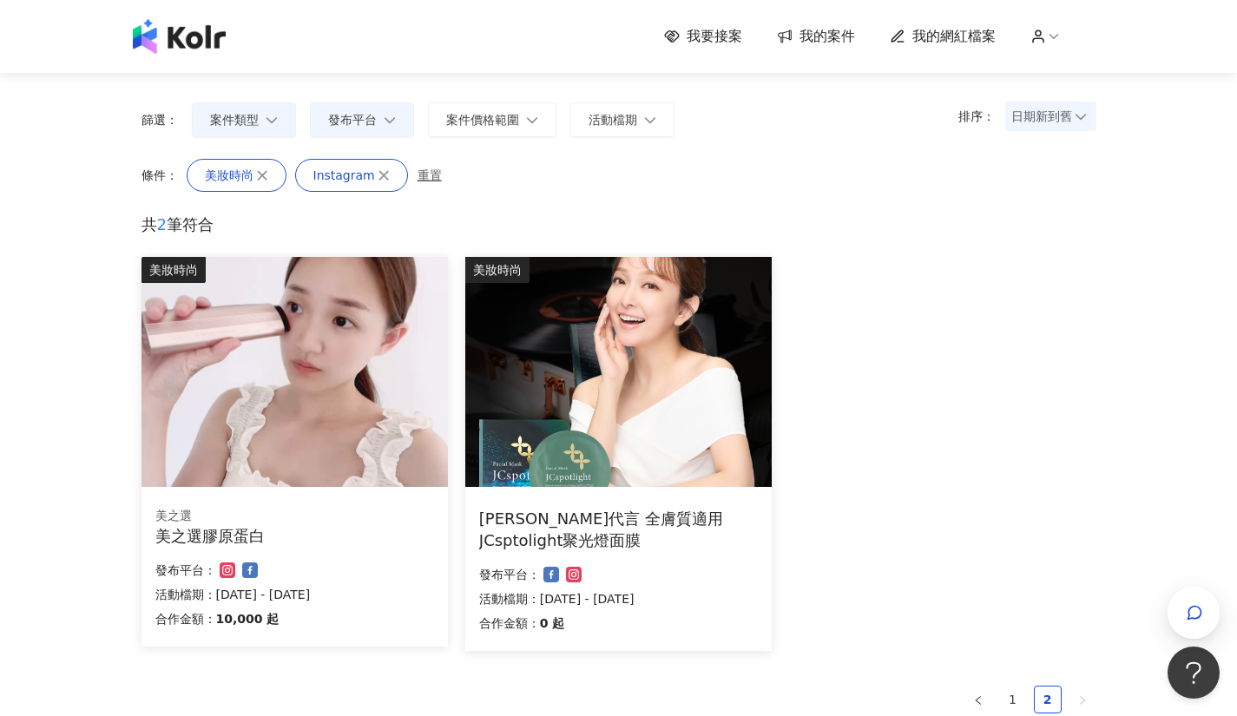
click at [581, 437] on img at bounding box center [618, 372] width 306 height 230
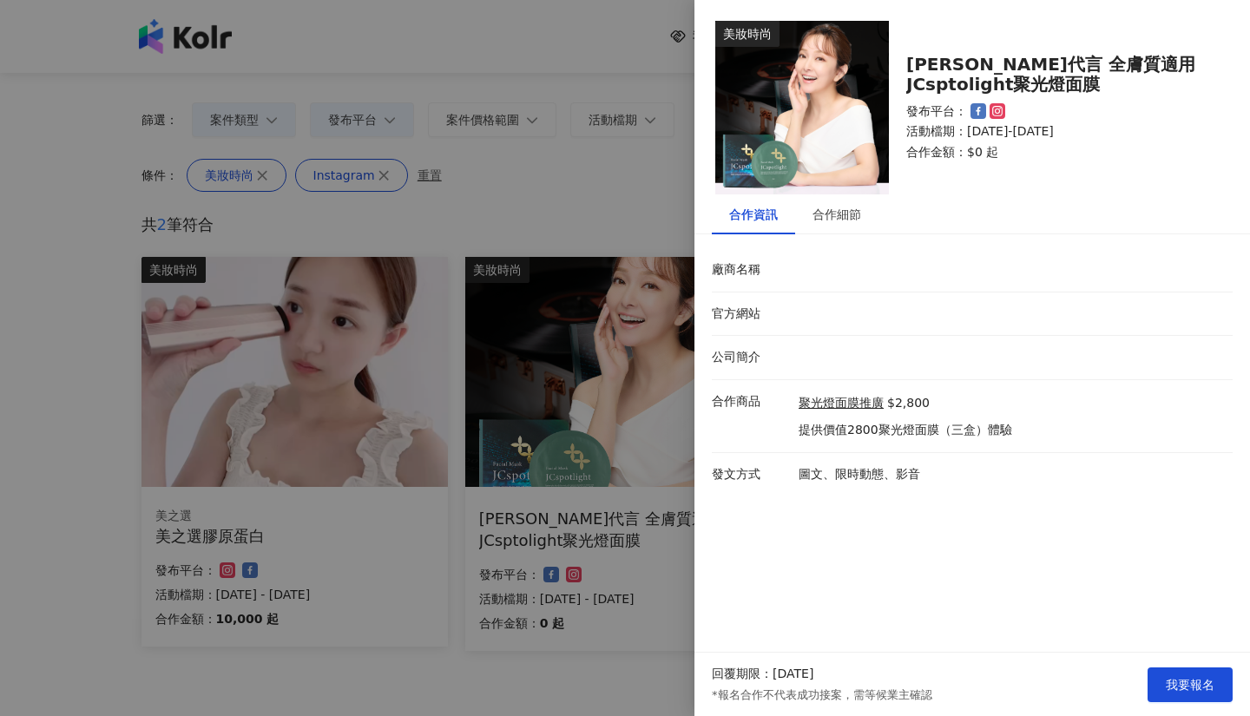
click at [579, 614] on div at bounding box center [625, 358] width 1250 height 716
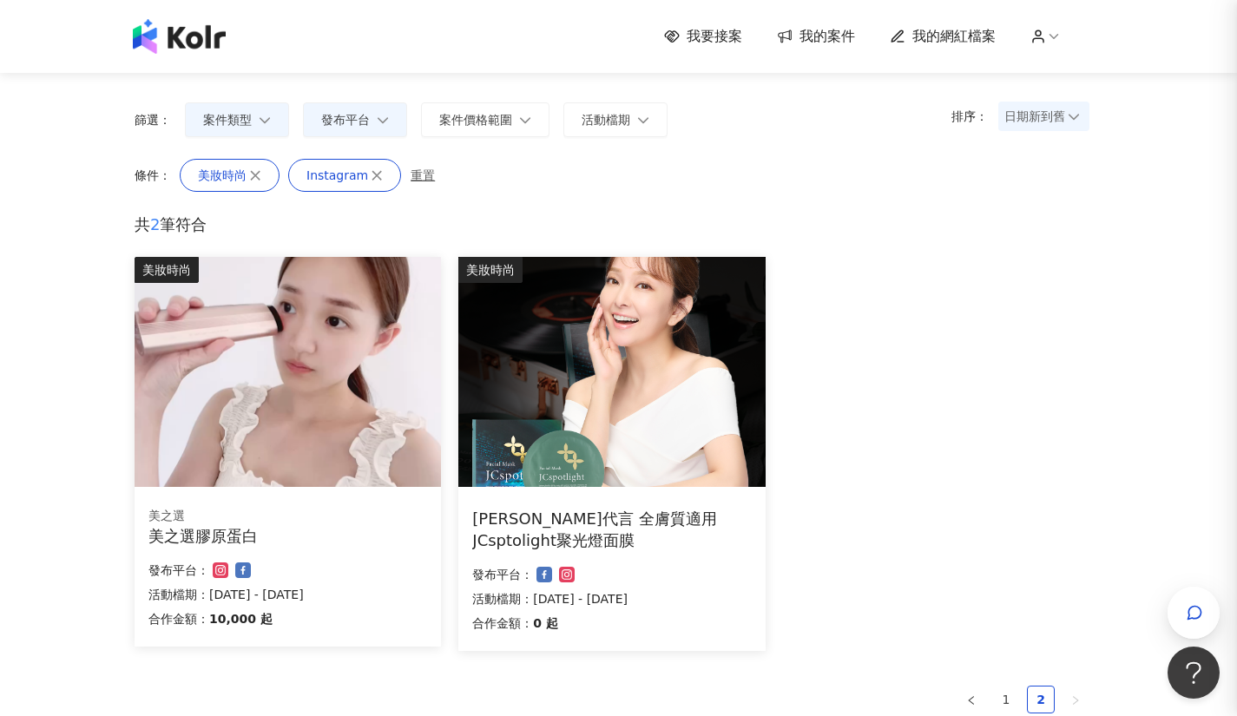
click at [308, 443] on img at bounding box center [288, 372] width 306 height 230
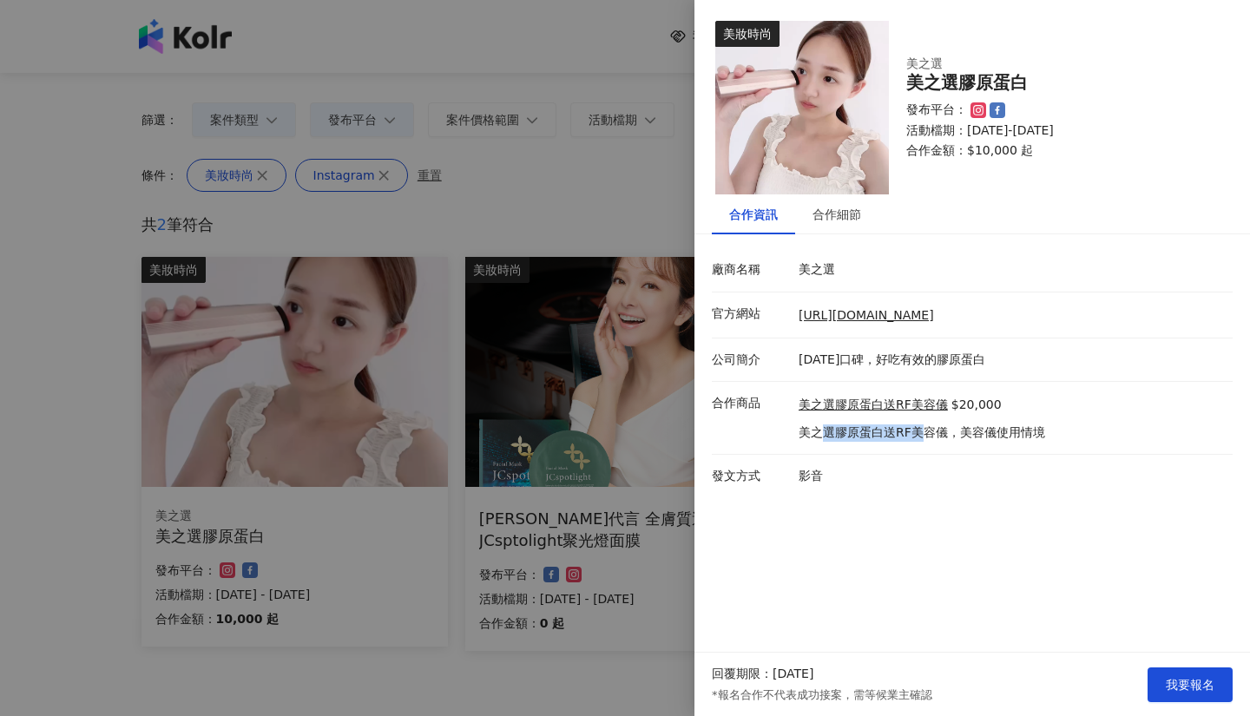
drag, startPoint x: 857, startPoint y: 431, endPoint x: 921, endPoint y: 429, distance: 64.3
click at [921, 429] on p "美之選膠原蛋白送RF美容儀，美容儀使用情境" at bounding box center [921, 432] width 246 height 17
click at [496, 411] on div at bounding box center [625, 358] width 1250 height 716
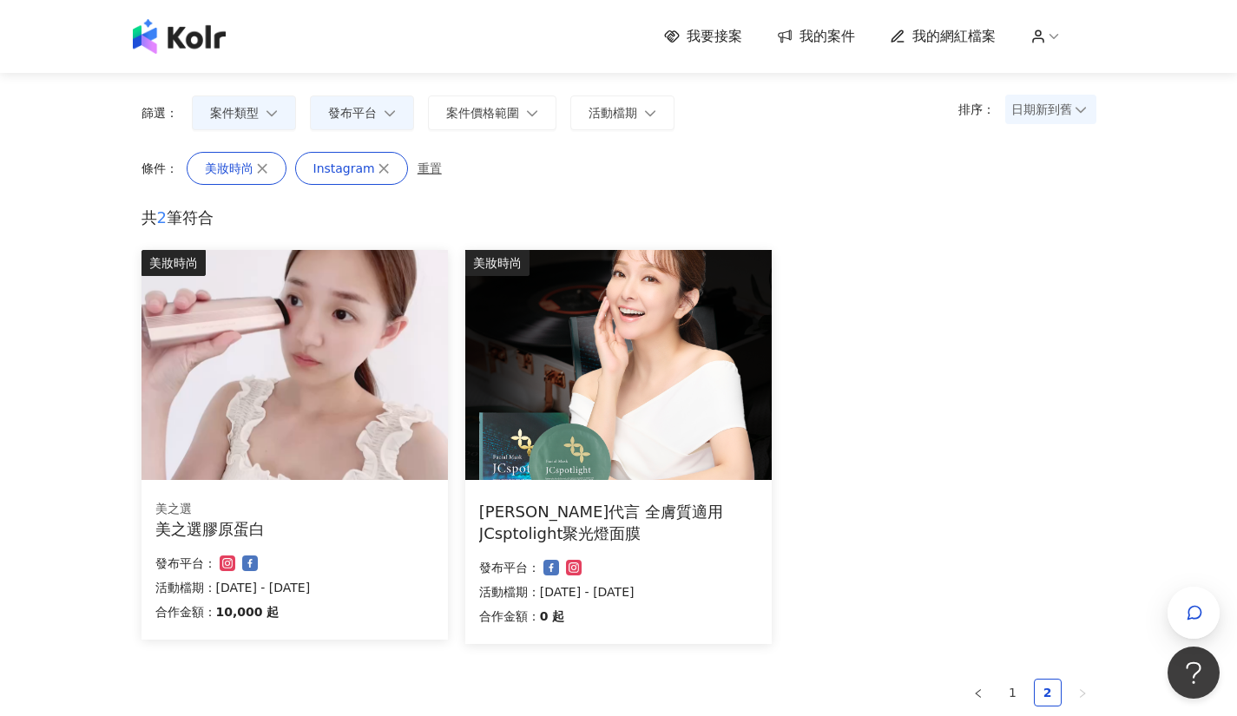
scroll to position [279, 0]
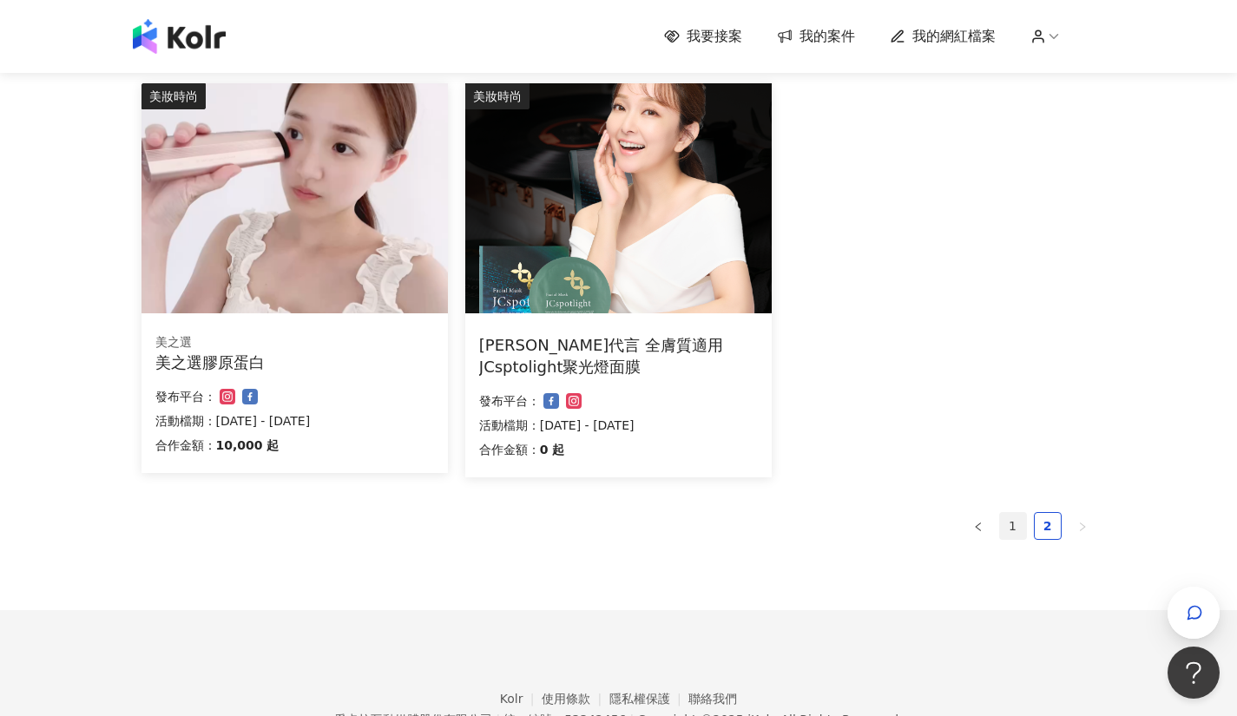
click at [1015, 531] on link "1" at bounding box center [1013, 526] width 26 height 26
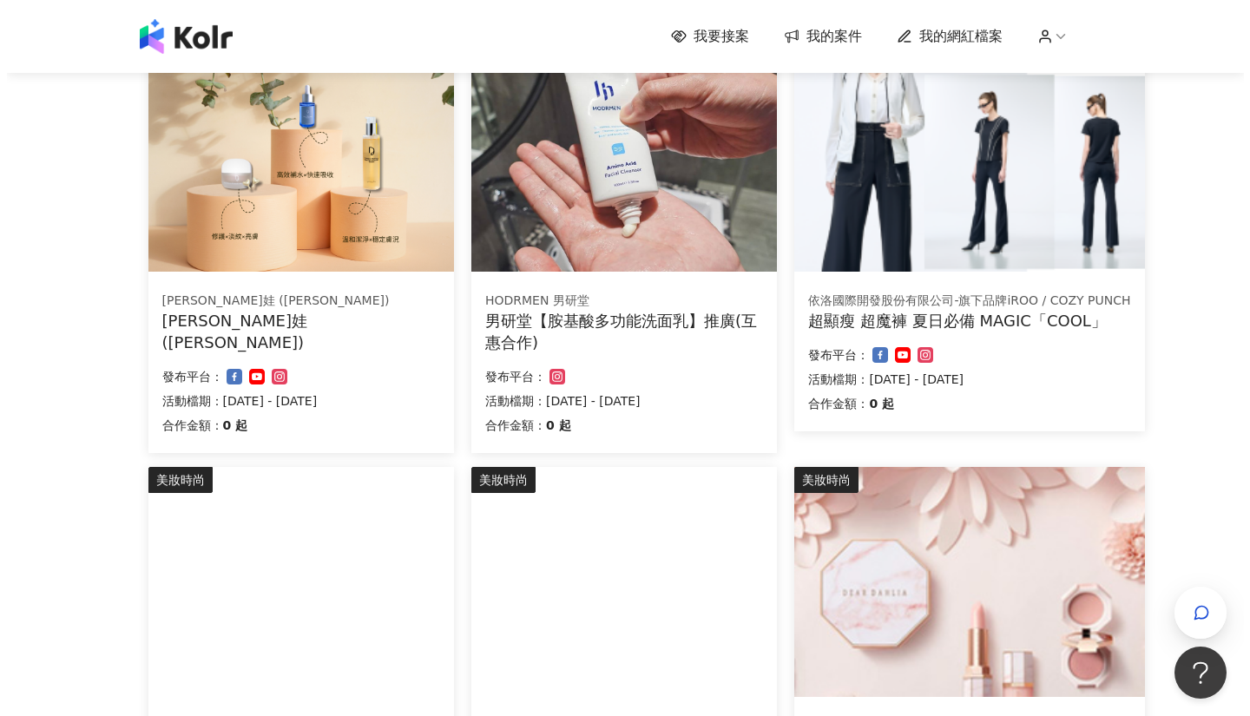
scroll to position [366, 0]
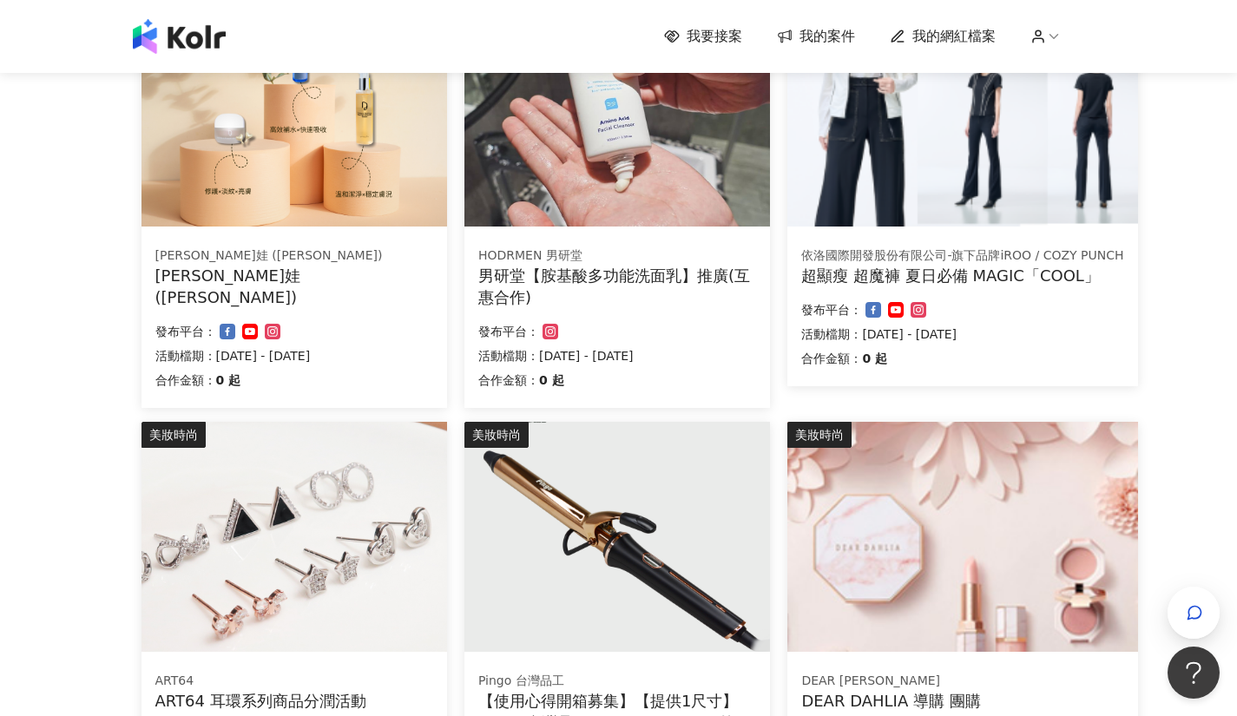
click at [363, 173] on img at bounding box center [294, 112] width 306 height 230
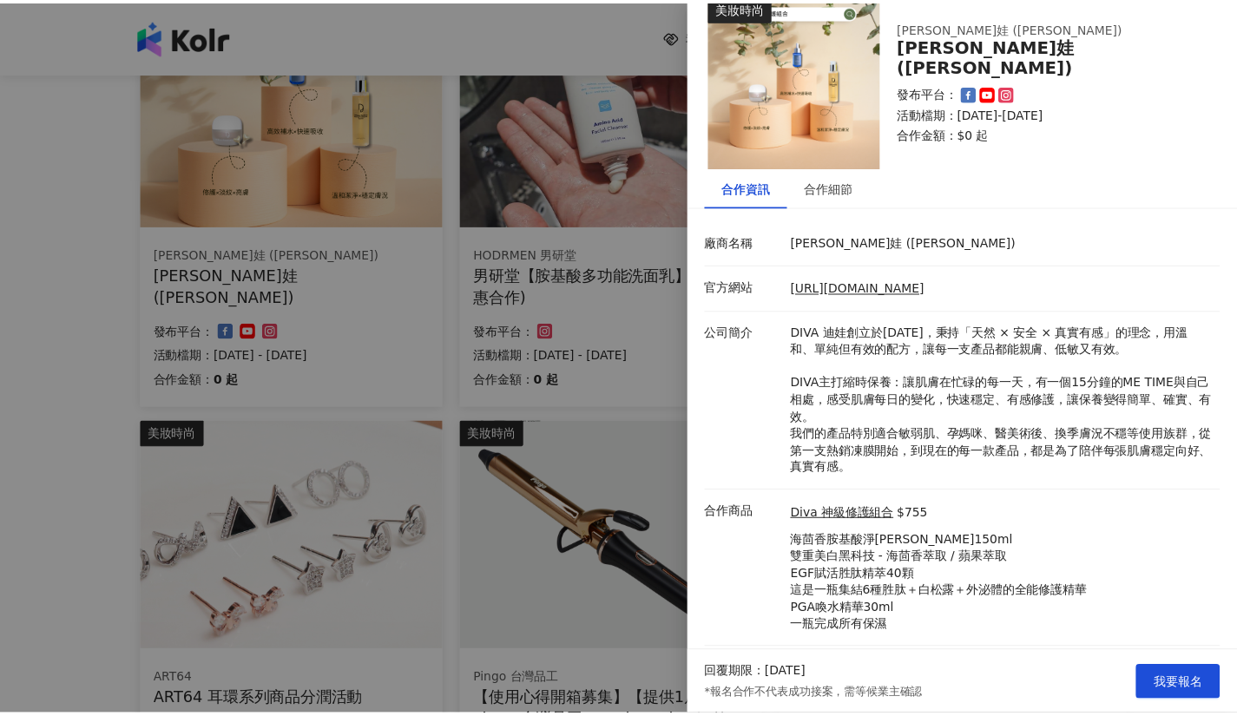
scroll to position [0, 0]
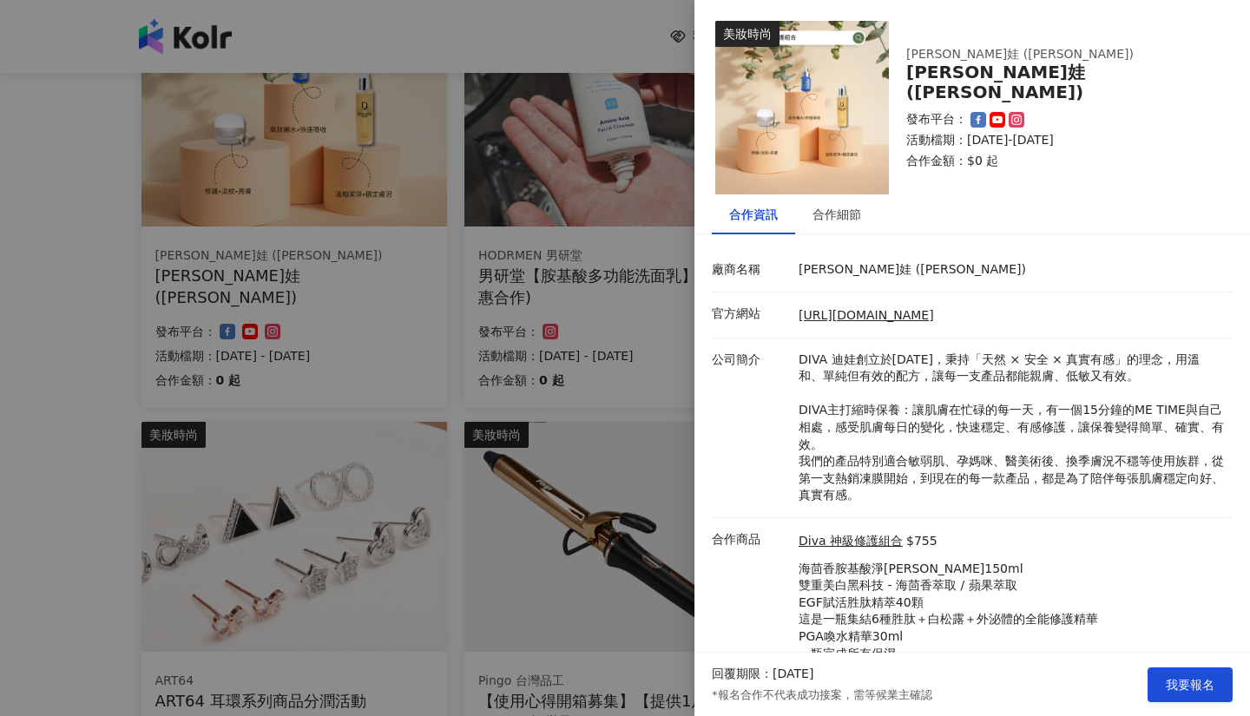
click at [576, 328] on div at bounding box center [625, 358] width 1250 height 716
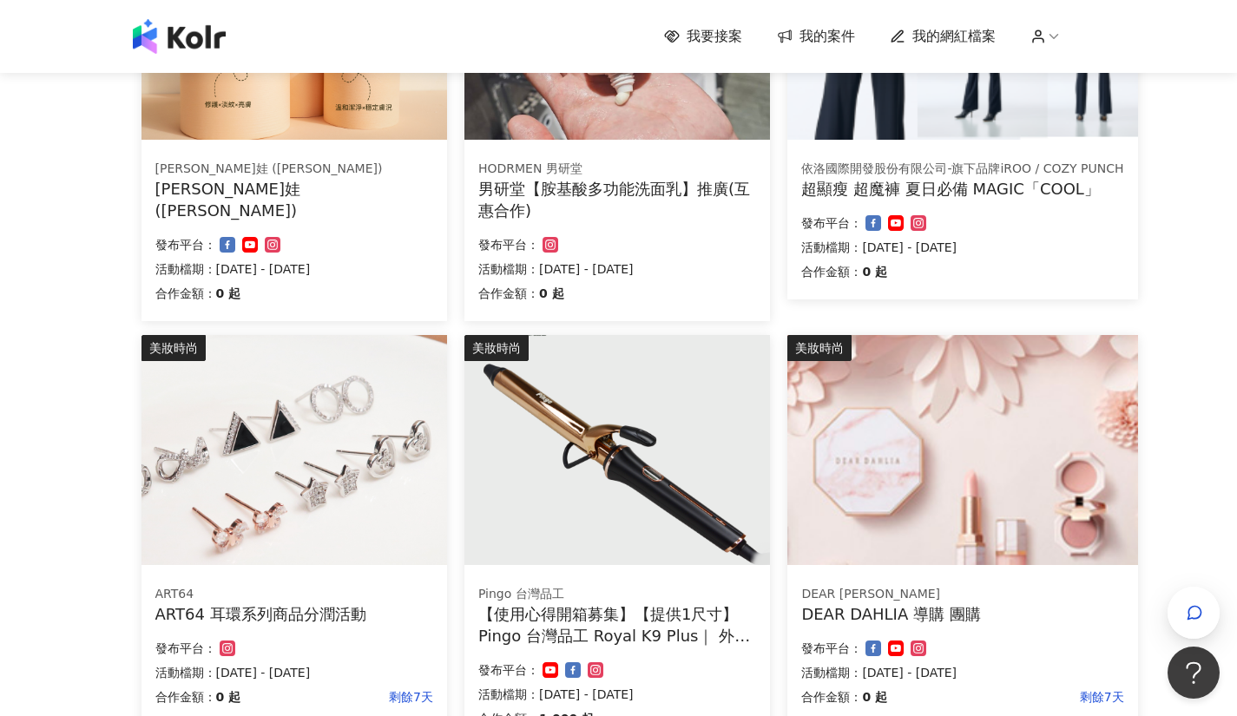
scroll to position [540, 0]
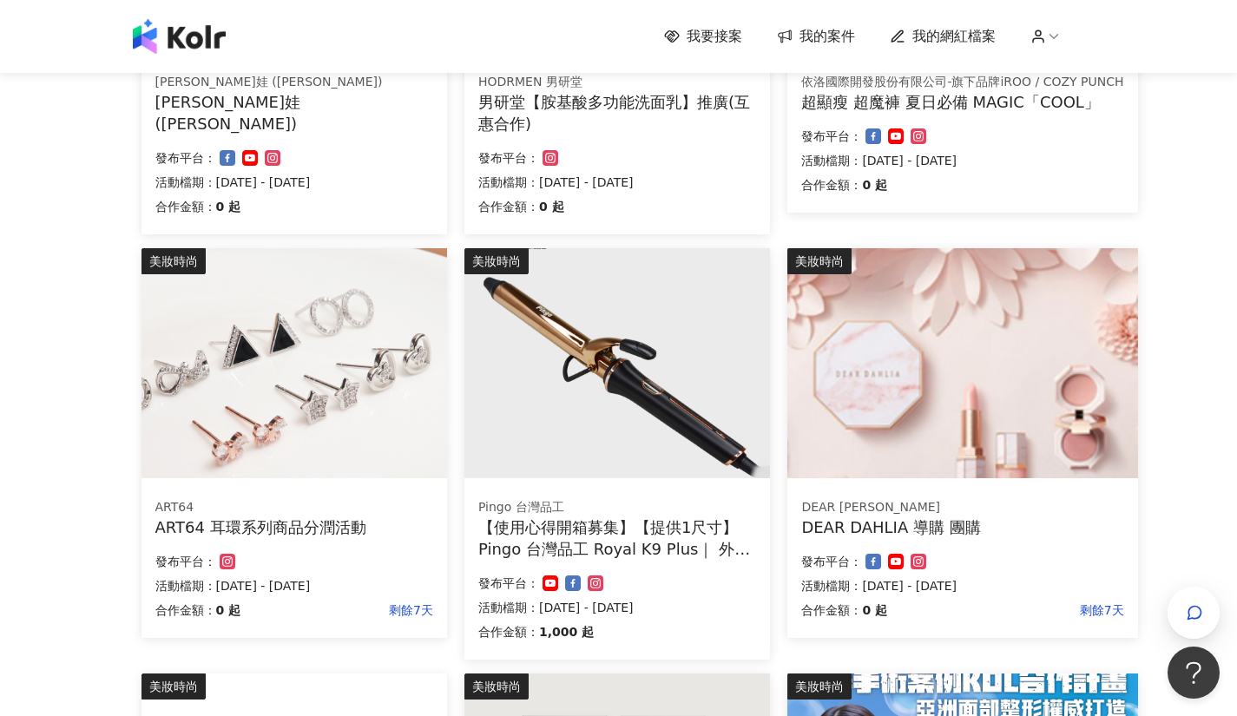
click at [901, 441] on img at bounding box center [962, 363] width 350 height 230
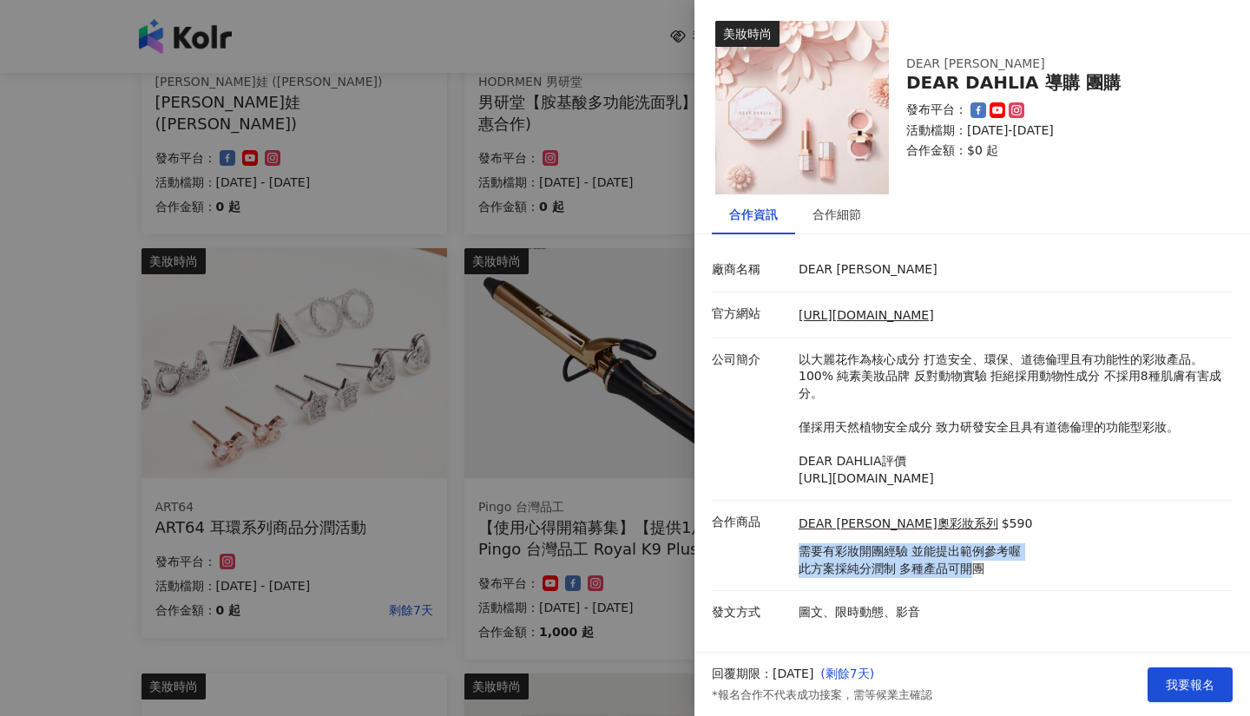
drag, startPoint x: 799, startPoint y: 553, endPoint x: 976, endPoint y: 568, distance: 177.7
click at [976, 568] on p "需要有彩妝開團經驗 並能提出範例參考喔 此方案採純分潤制 多種產品可開團" at bounding box center [914, 560] width 233 height 34
click at [600, 458] on div at bounding box center [625, 358] width 1250 height 716
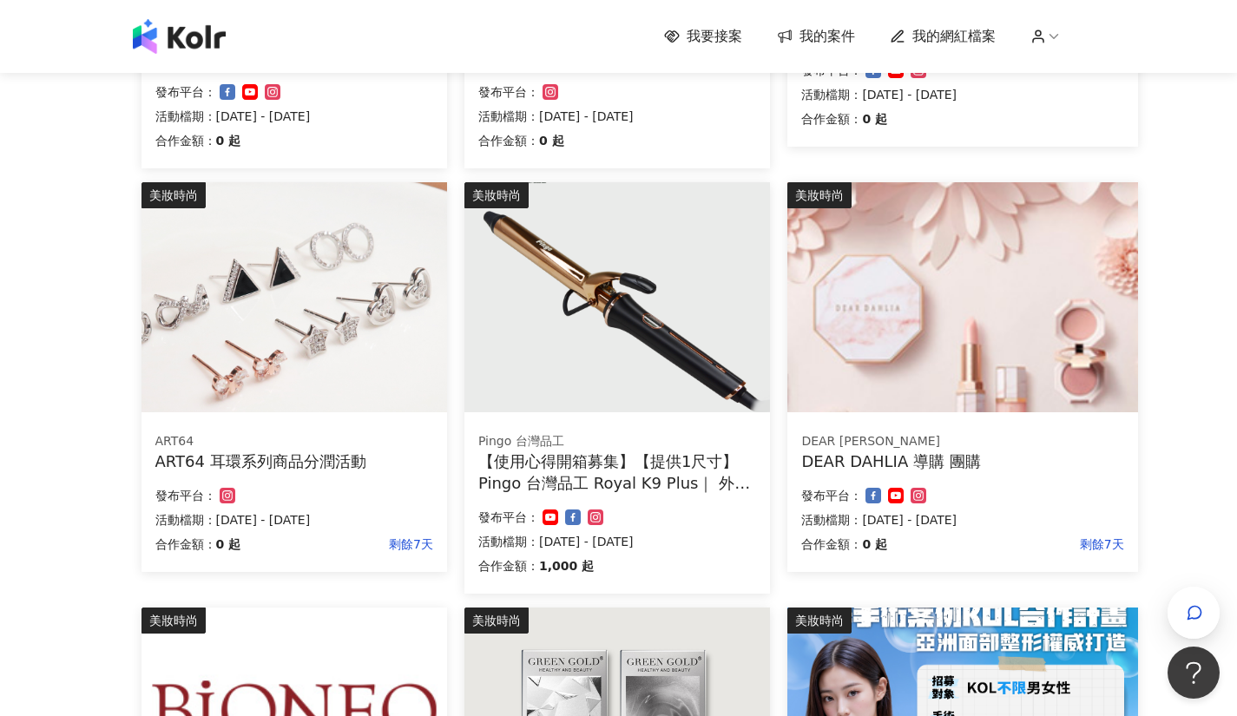
scroll to position [627, 0]
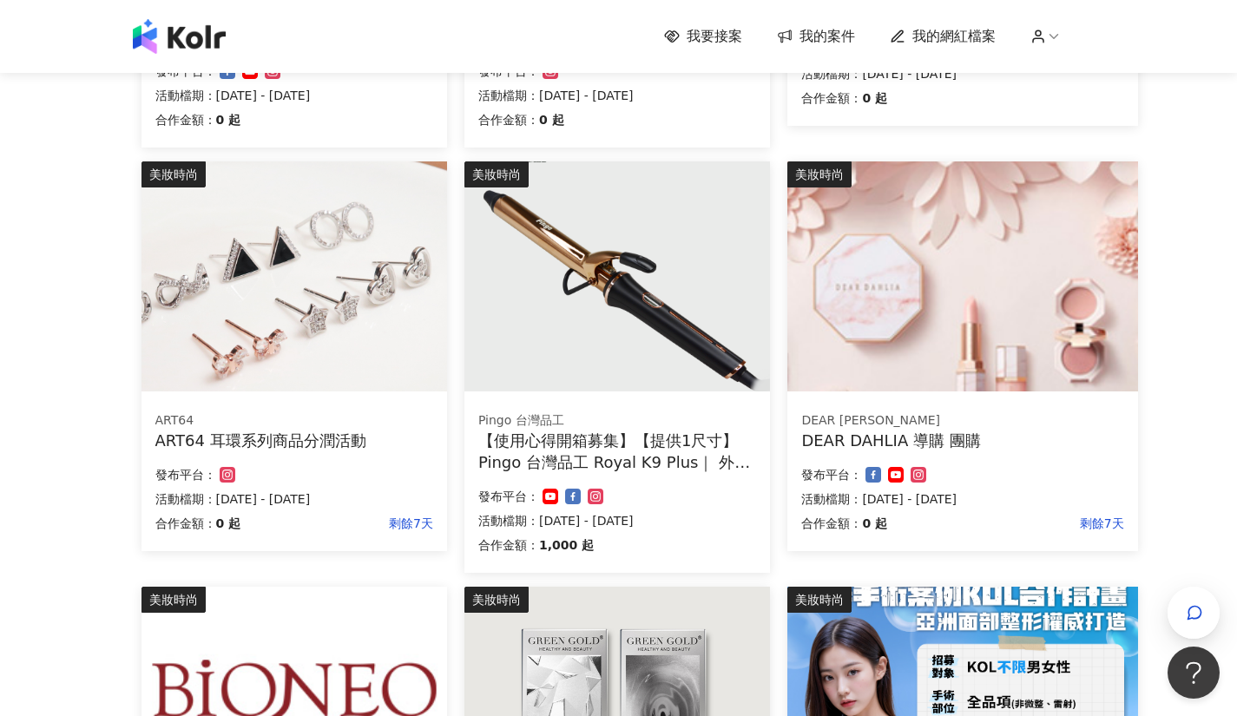
click at [639, 323] on img at bounding box center [617, 276] width 306 height 230
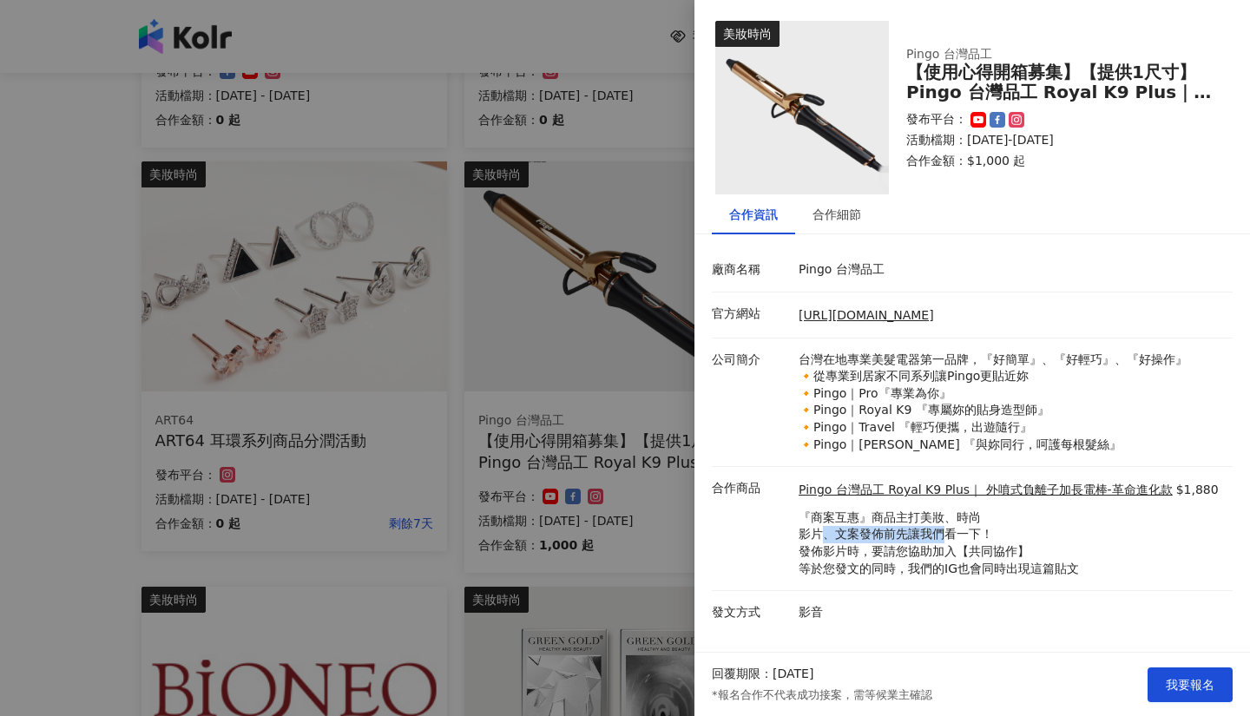
drag, startPoint x: 833, startPoint y: 537, endPoint x: 949, endPoint y: 539, distance: 116.3
click at [945, 539] on p "『商案互惠』商品主打美妝、時尚 影片、文案發佈前先讓我們看一下！ 發佈影片時，要請您協助加入【共同協作】 等於您發文的同時，我們的IG也會同時出現這篇貼文" at bounding box center [1008, 543] width 420 height 68
click at [950, 539] on p "『商案互惠』商品主打美妝、時尚 影片、文案發佈前先讓我們看一下！ 發佈影片時，要請您協助加入【共同協作】 等於您發文的同時，我們的IG也會同時出現這篇貼文" at bounding box center [1008, 543] width 420 height 68
drag, startPoint x: 816, startPoint y: 544, endPoint x: 921, endPoint y: 550, distance: 105.2
click at [920, 550] on p "『商案互惠』商品主打美妝、時尚 影片、文案發佈前先讓我們看一下！ 發佈影片時，要請您協助加入【共同協作】 等於您發文的同時，我們的IG也會同時出現這篇貼文" at bounding box center [1008, 543] width 420 height 68
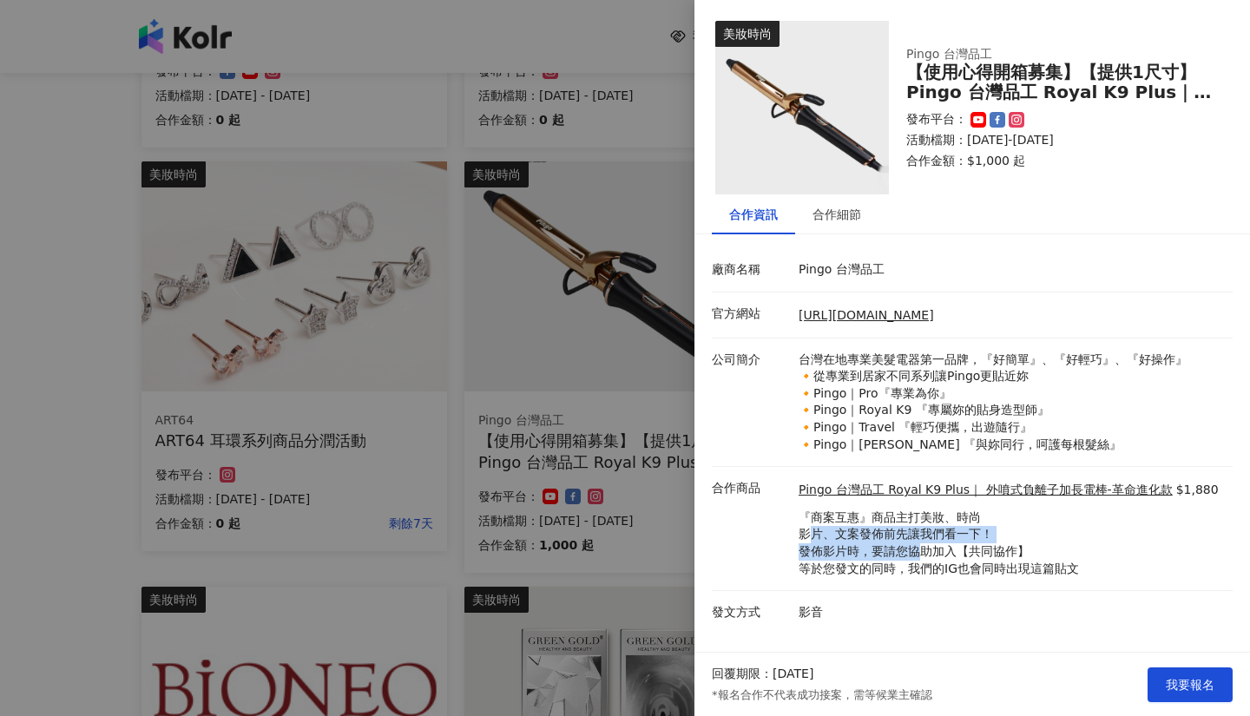
click at [922, 550] on p "『商案互惠』商品主打美妝、時尚 影片、文案發佈前先讓我們看一下！ 發佈影片時，要請您協助加入【共同協作】 等於您發文的同時，我們的IG也會同時出現這篇貼文" at bounding box center [1008, 543] width 420 height 68
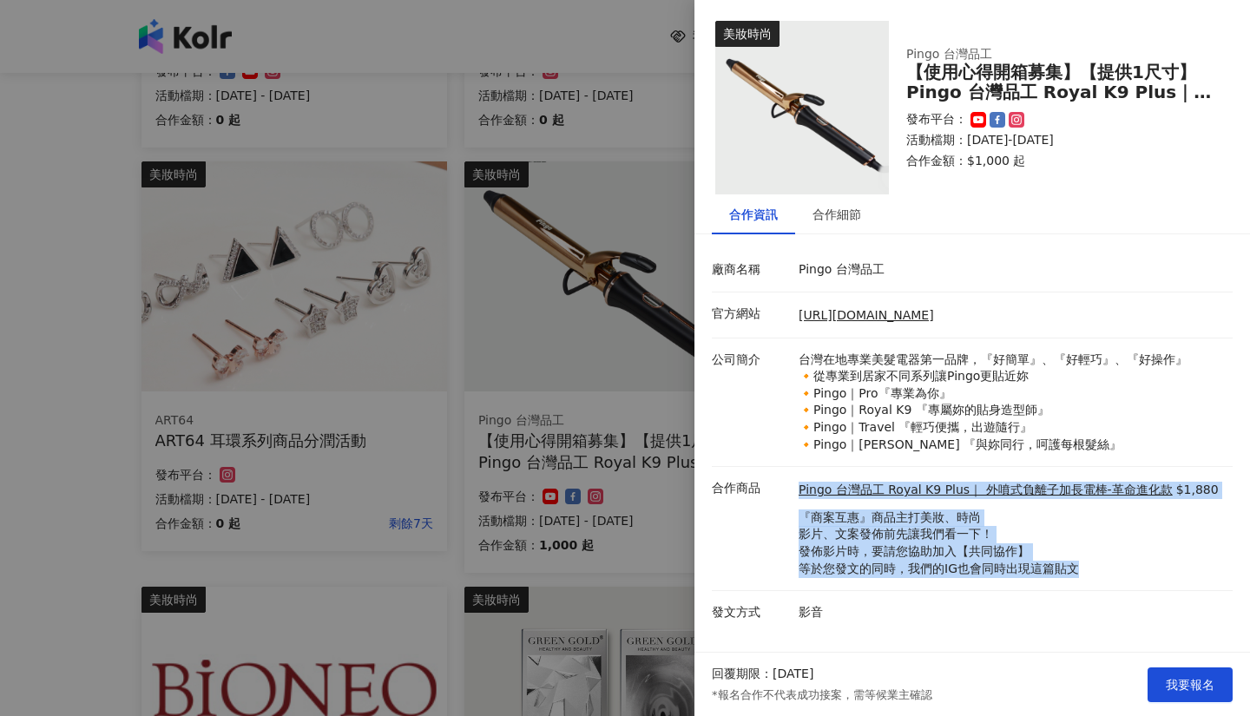
drag, startPoint x: 770, startPoint y: 578, endPoint x: 945, endPoint y: 580, distance: 175.3
click at [945, 580] on li "合作商品 Pingo 台灣品工 Royal K9 Plus｜ 外噴式負離子加長電棒-革命進化款 $1,880 『商案互惠』商品主打美妝、時尚 影片、文案發佈前…" at bounding box center [972, 529] width 521 height 124
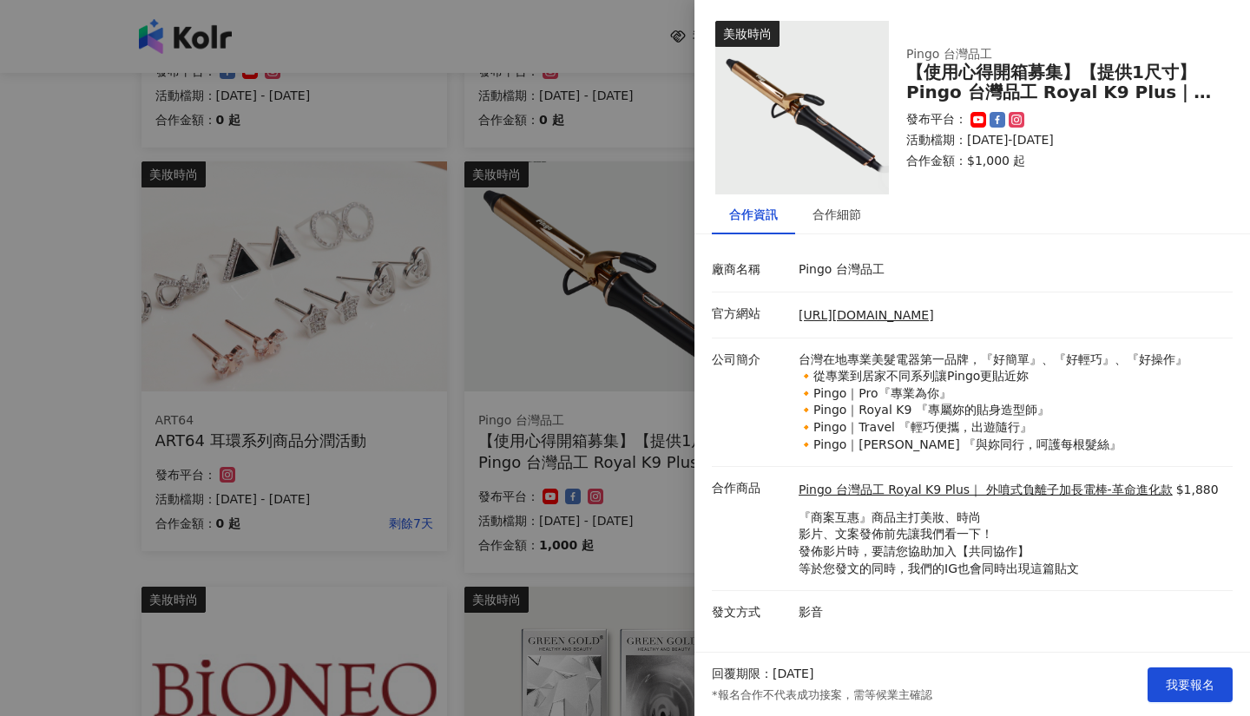
click at [945, 580] on li "合作商品 Pingo 台灣品工 Royal K9 Plus｜ 外噴式負離子加長電棒-革命進化款 $1,880 『商案互惠』商品主打美妝、時尚 影片、文案發佈前…" at bounding box center [972, 529] width 521 height 124
click at [918, 321] on link "[URL][DOMAIN_NAME]" at bounding box center [865, 315] width 135 height 14
click at [608, 417] on div at bounding box center [625, 358] width 1250 height 716
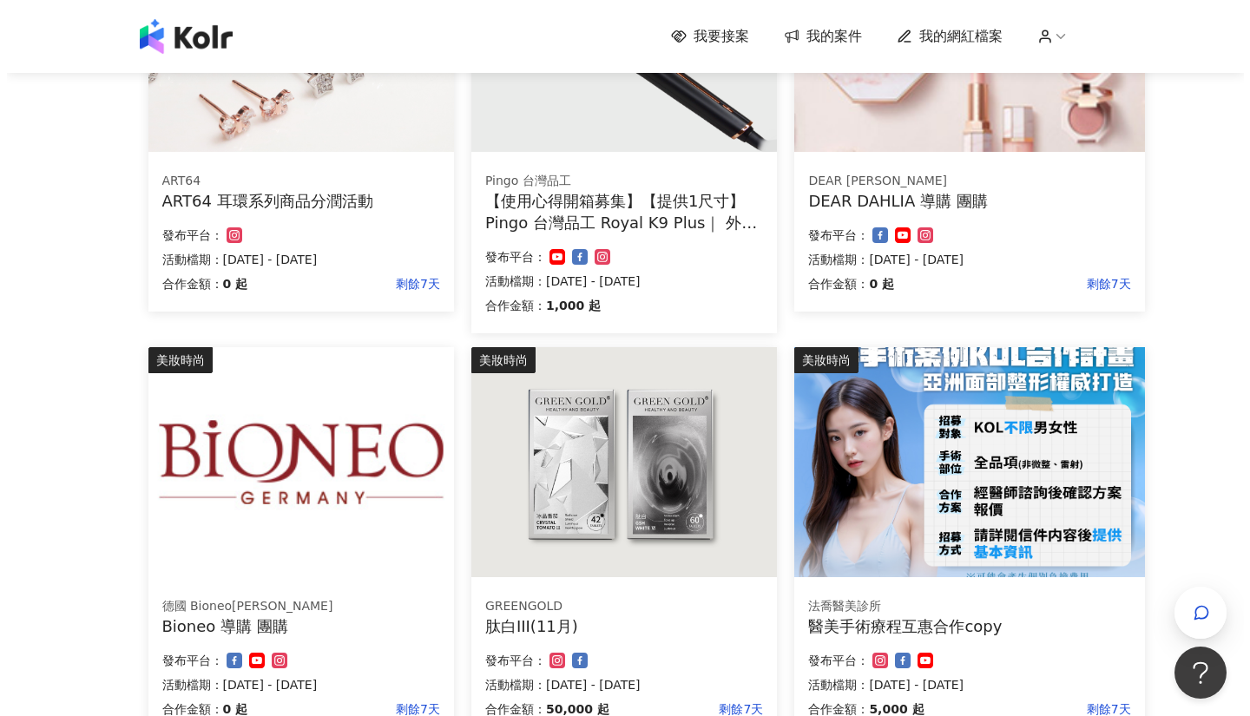
scroll to position [887, 0]
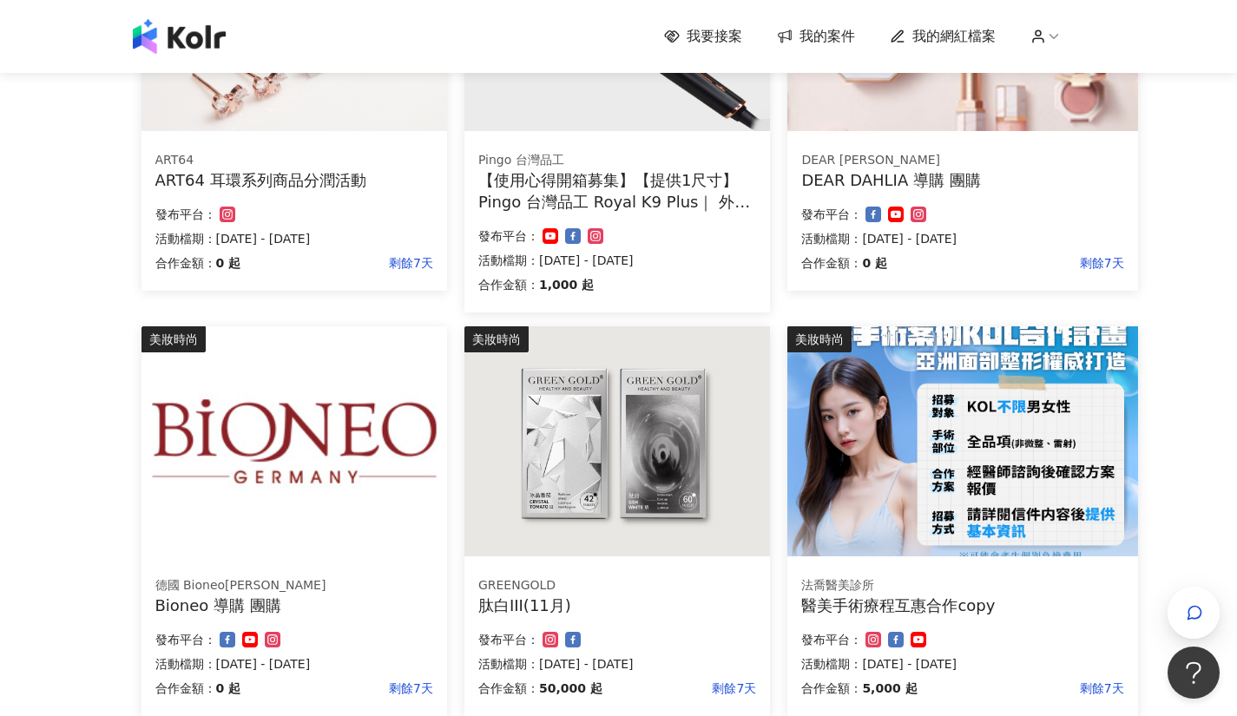
click at [631, 523] on img at bounding box center [617, 441] width 306 height 230
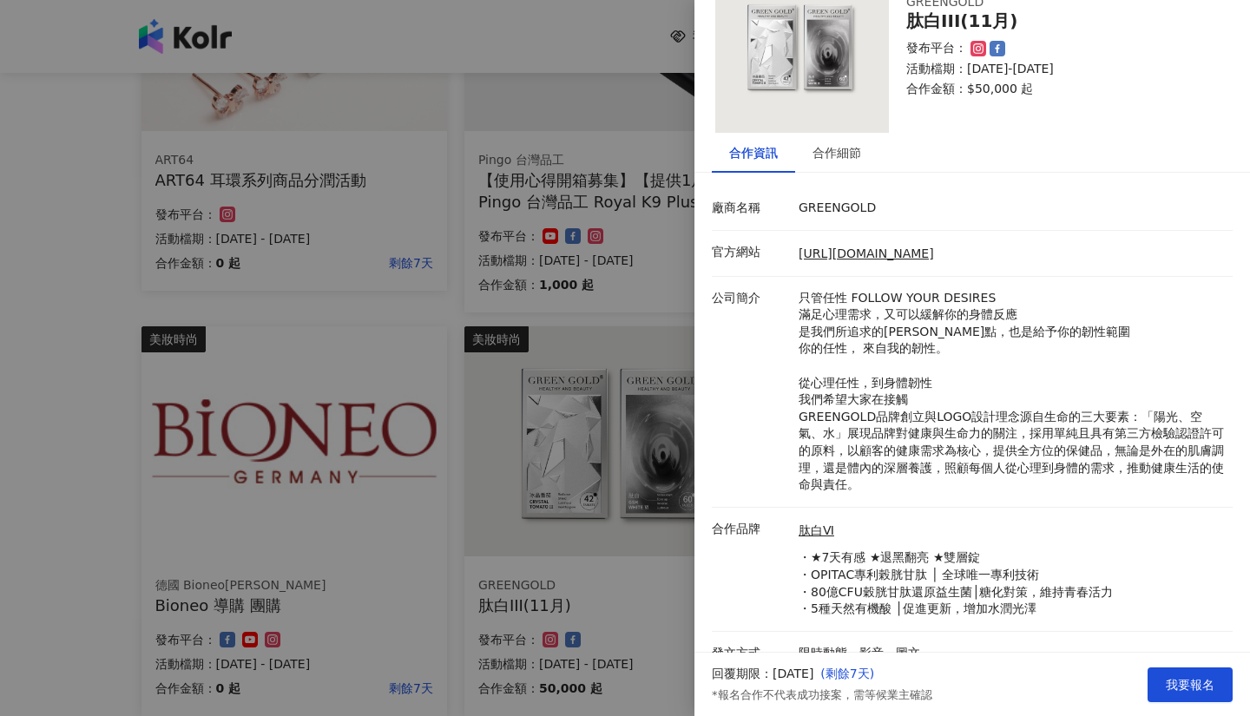
scroll to position [83, 0]
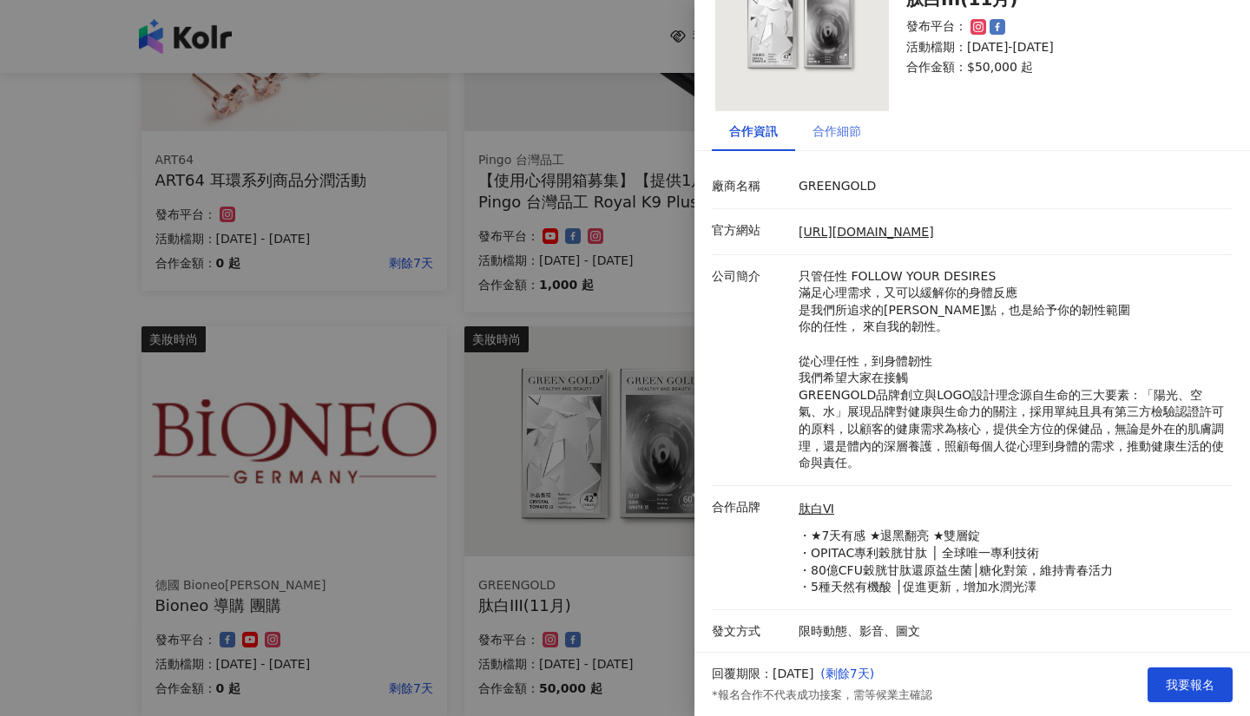
click at [846, 115] on div "合作細節" at bounding box center [836, 131] width 83 height 40
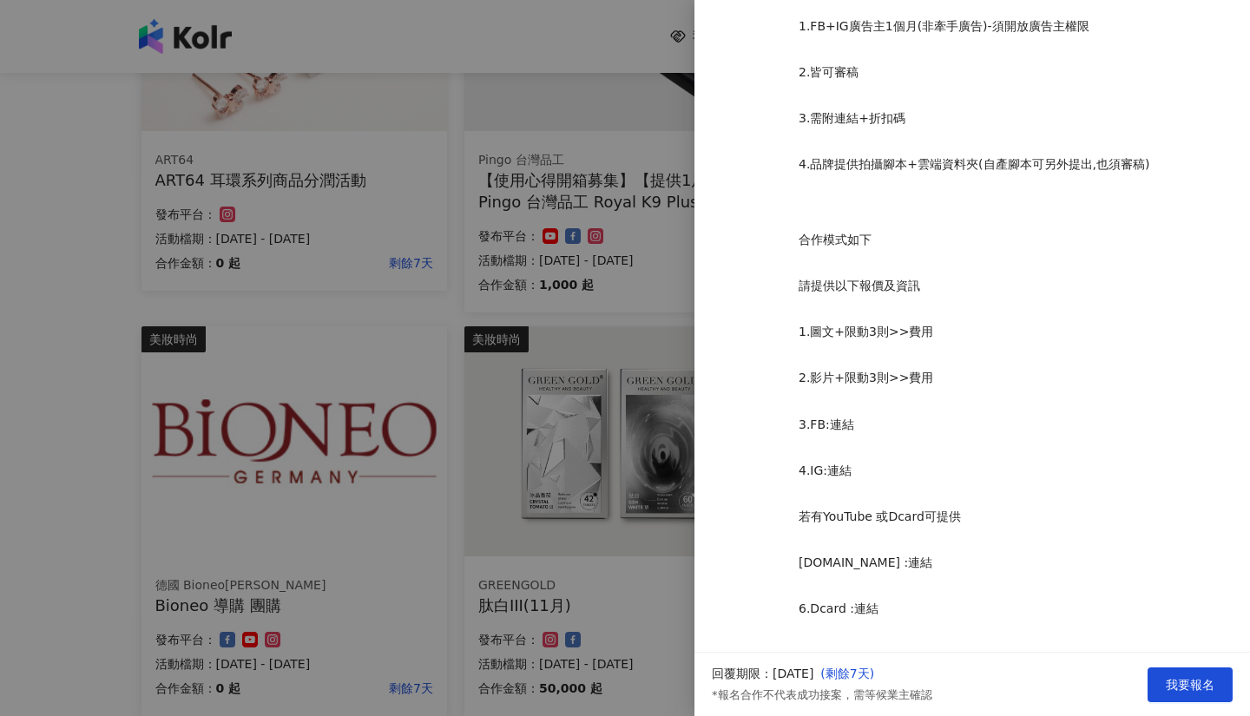
scroll to position [450, 0]
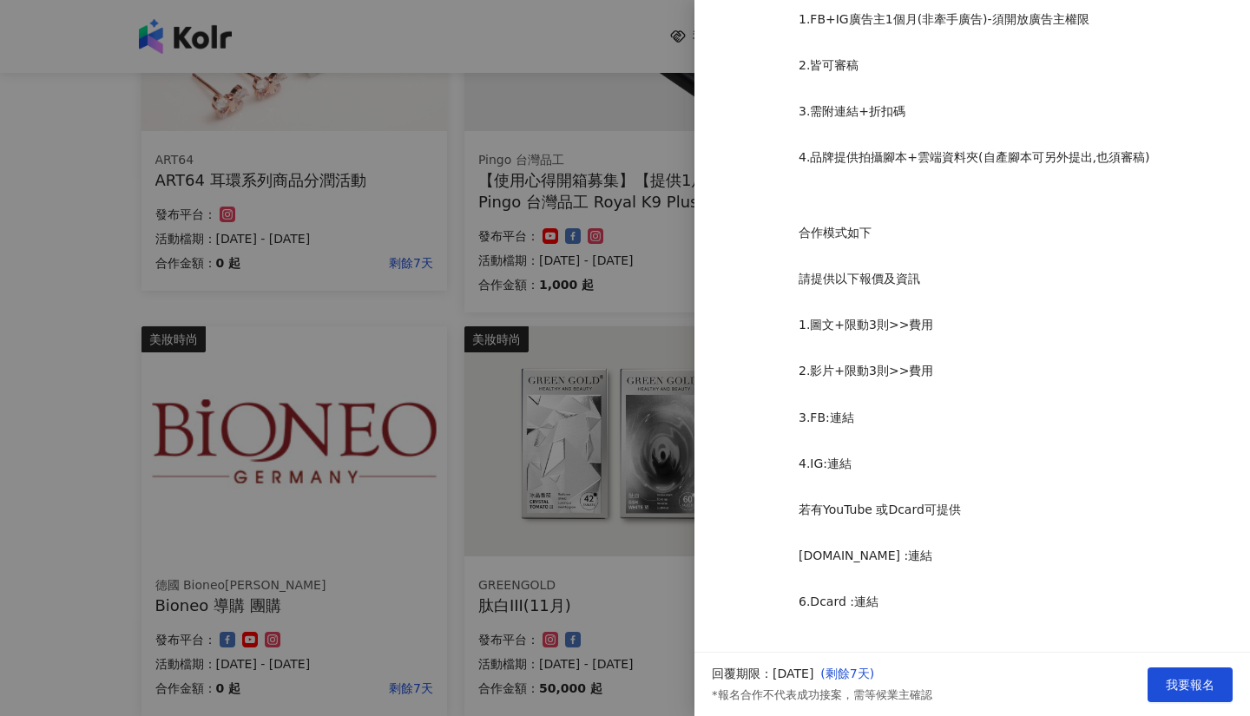
click at [577, 380] on div at bounding box center [625, 358] width 1250 height 716
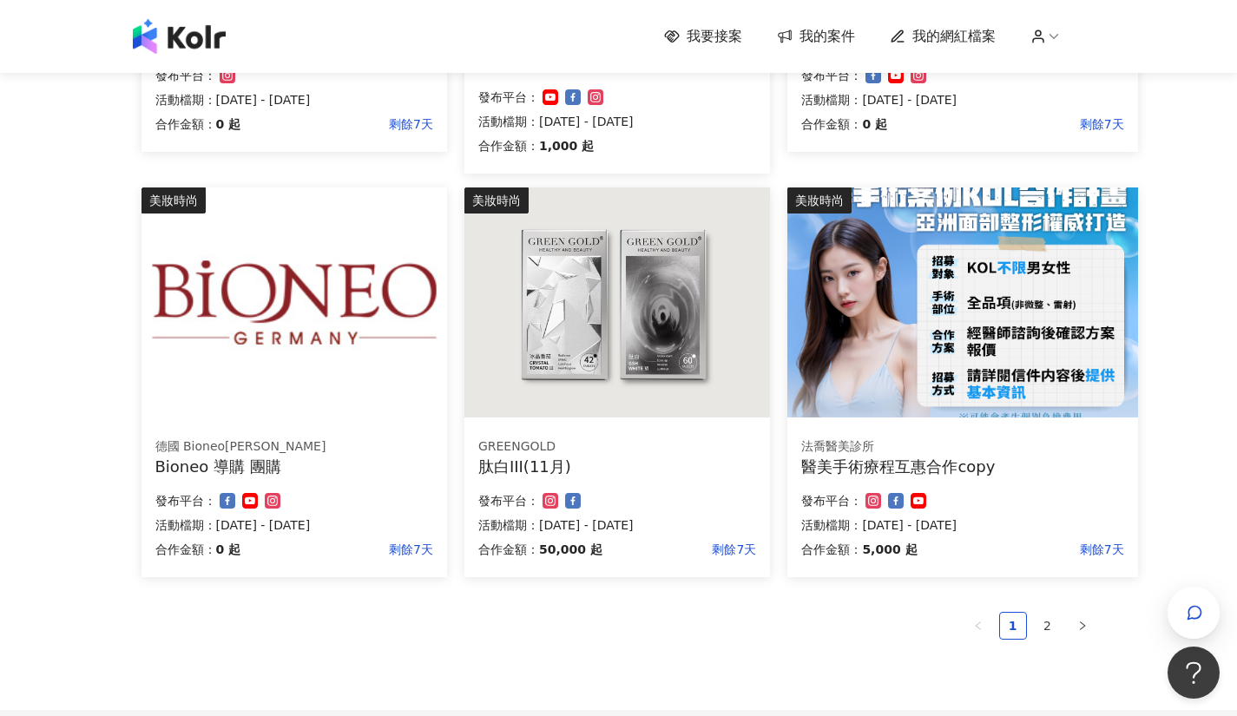
scroll to position [1061, 0]
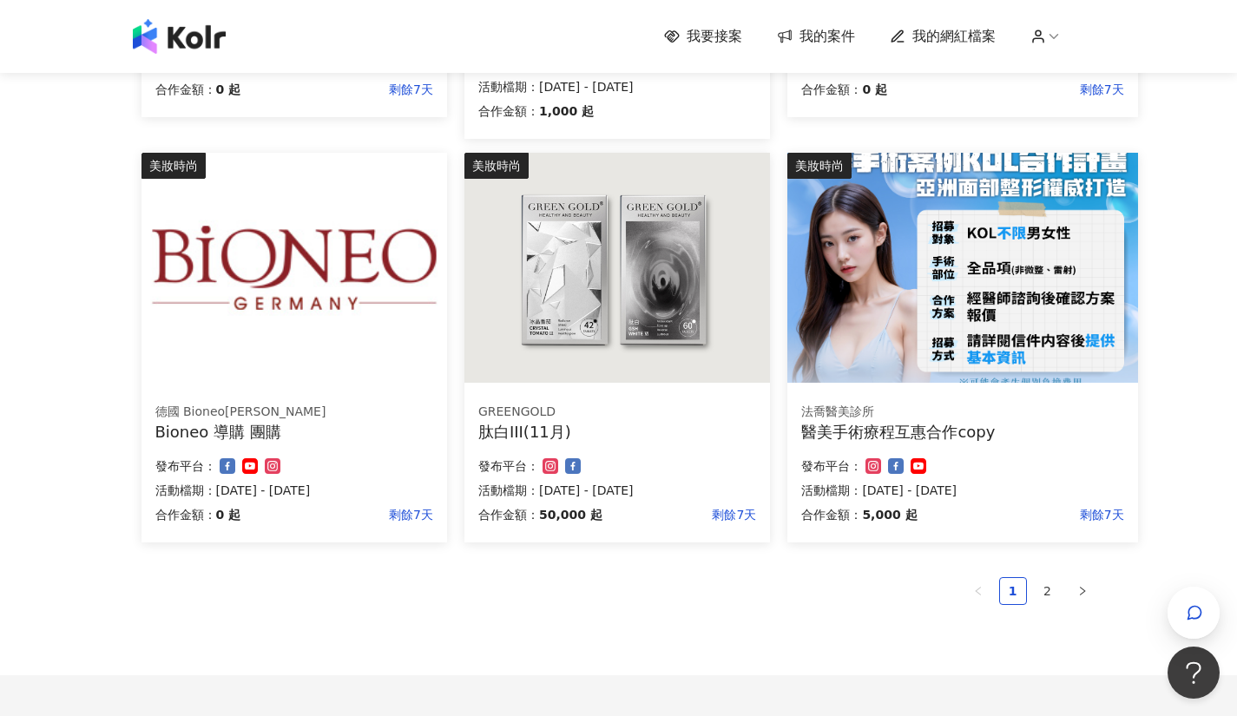
click at [325, 328] on img at bounding box center [294, 268] width 306 height 230
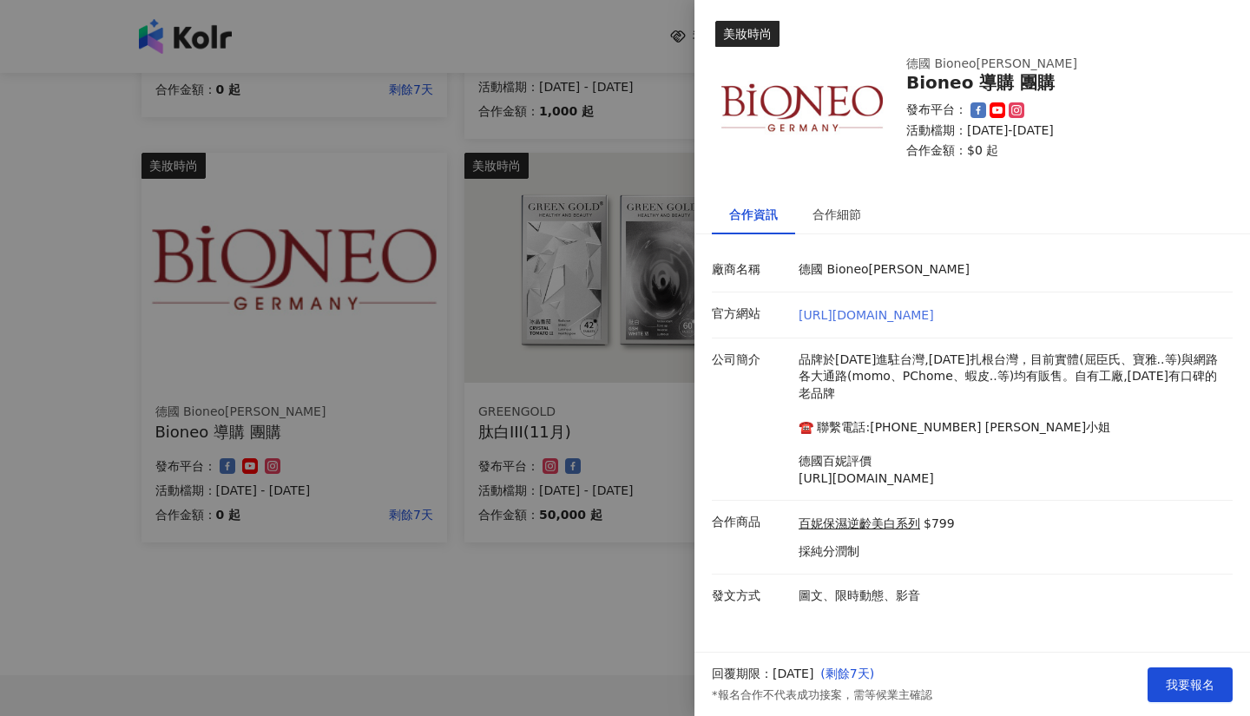
click at [893, 320] on link "[URL][DOMAIN_NAME]" at bounding box center [865, 315] width 135 height 14
click at [838, 213] on div "合作細節" at bounding box center [836, 214] width 49 height 19
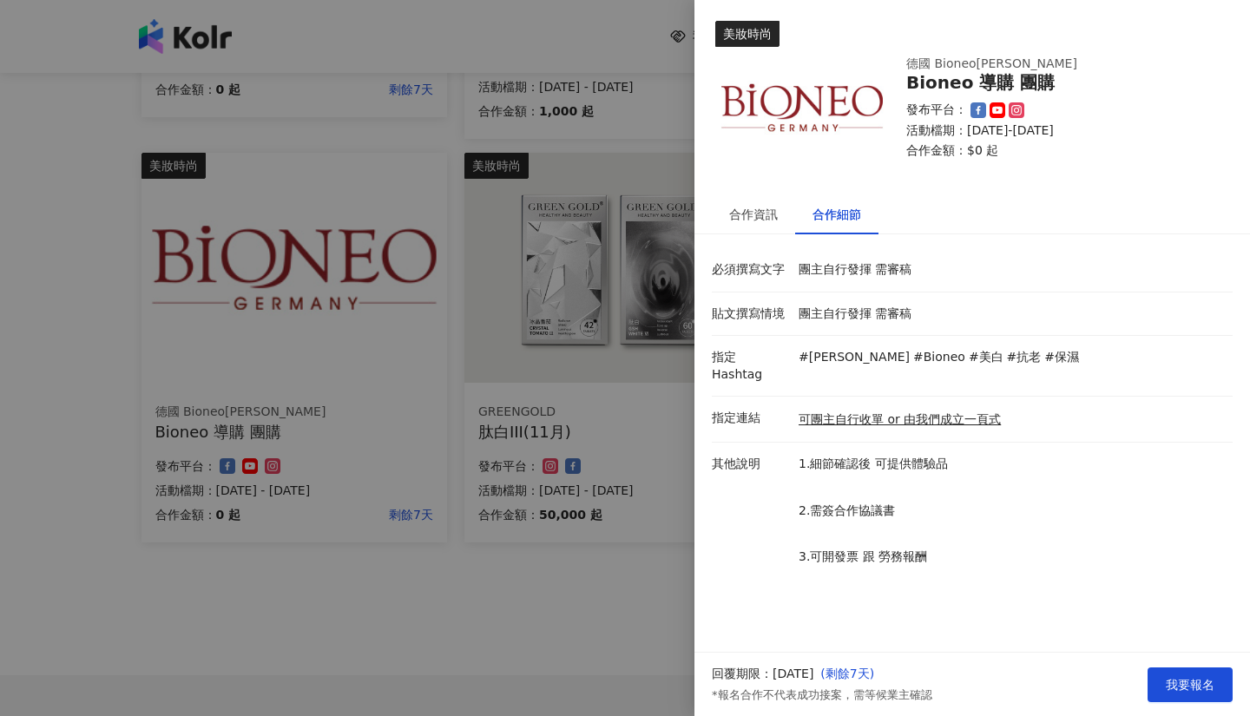
click at [425, 430] on div at bounding box center [625, 358] width 1250 height 716
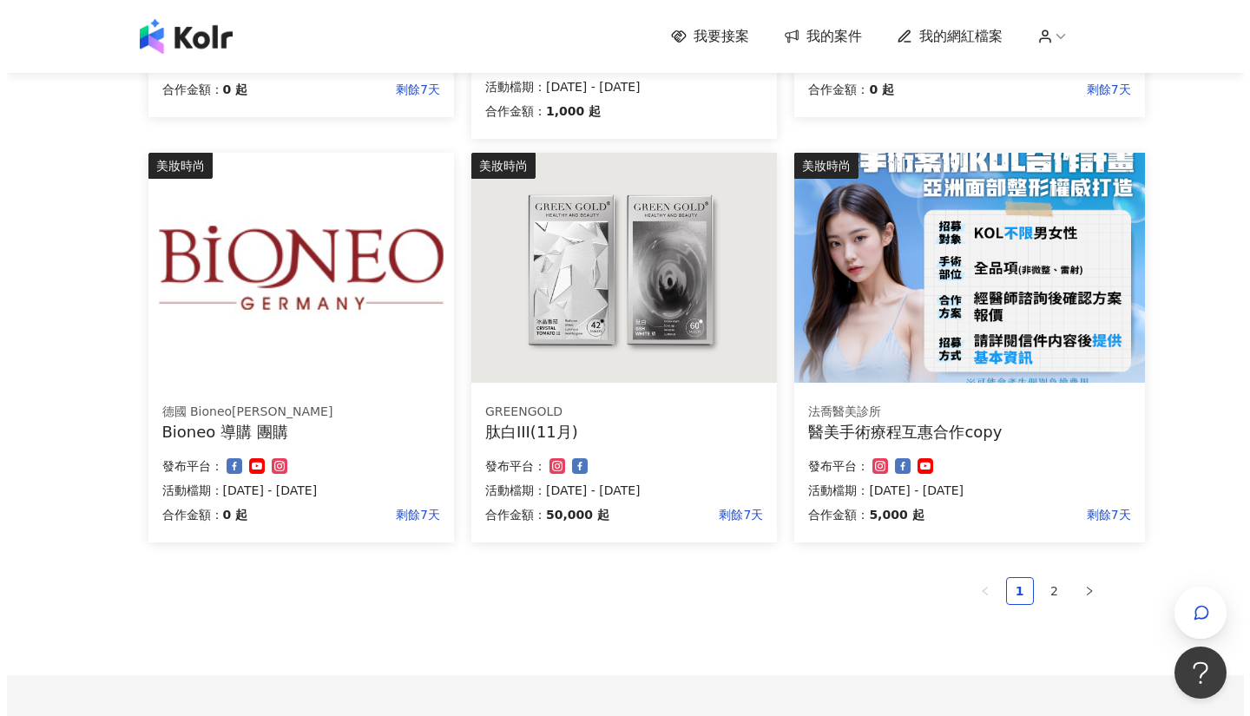
scroll to position [974, 0]
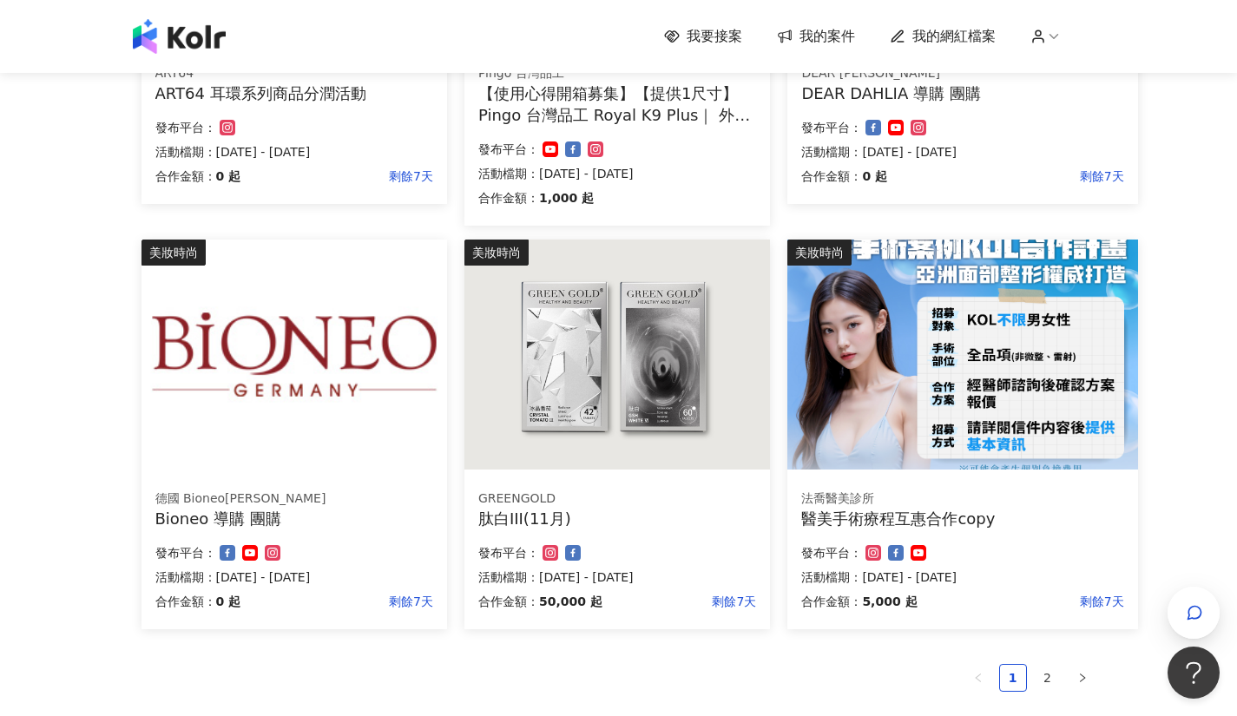
click at [983, 410] on img at bounding box center [962, 355] width 350 height 230
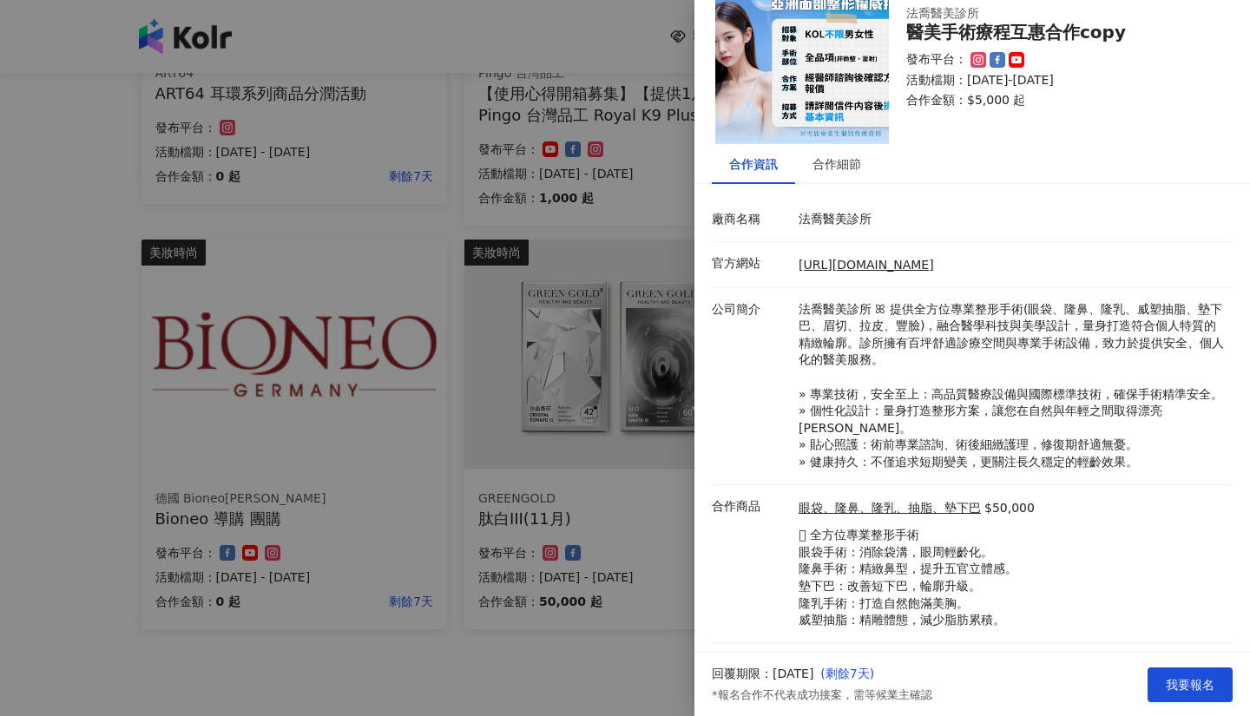
scroll to position [83, 0]
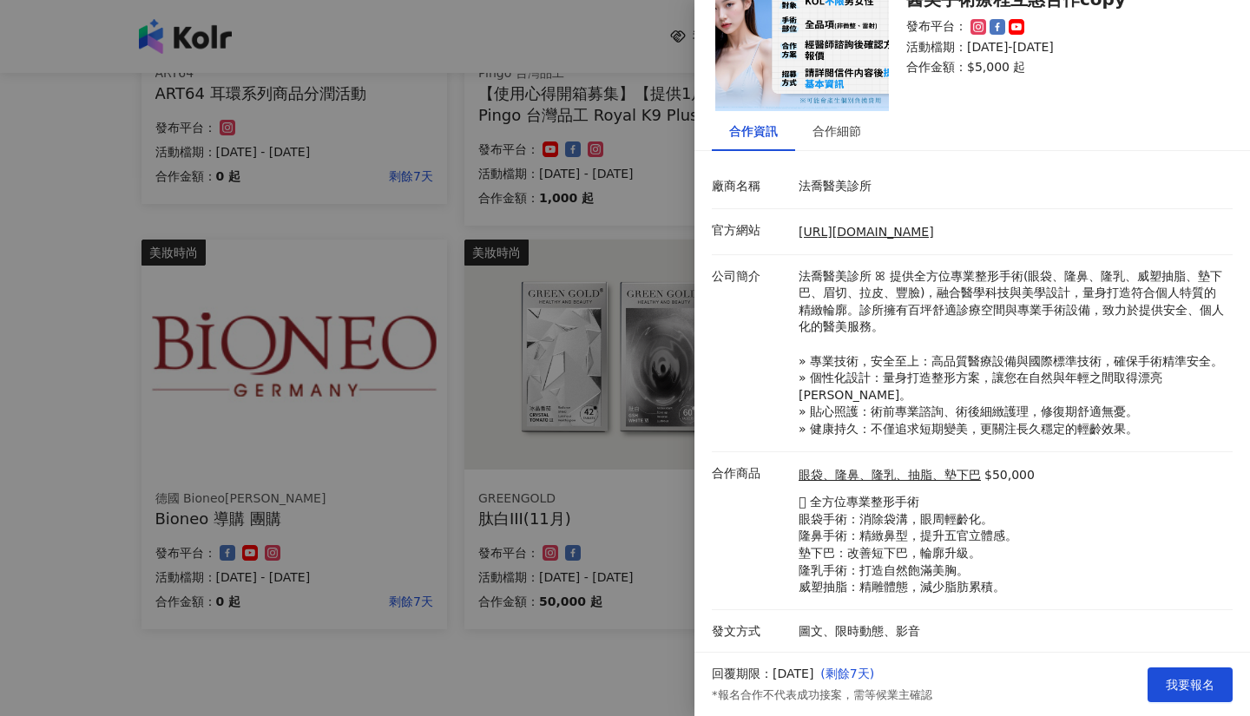
drag, startPoint x: 555, startPoint y: 692, endPoint x: 556, endPoint y: 677, distance: 14.8
click at [555, 692] on div at bounding box center [625, 358] width 1250 height 716
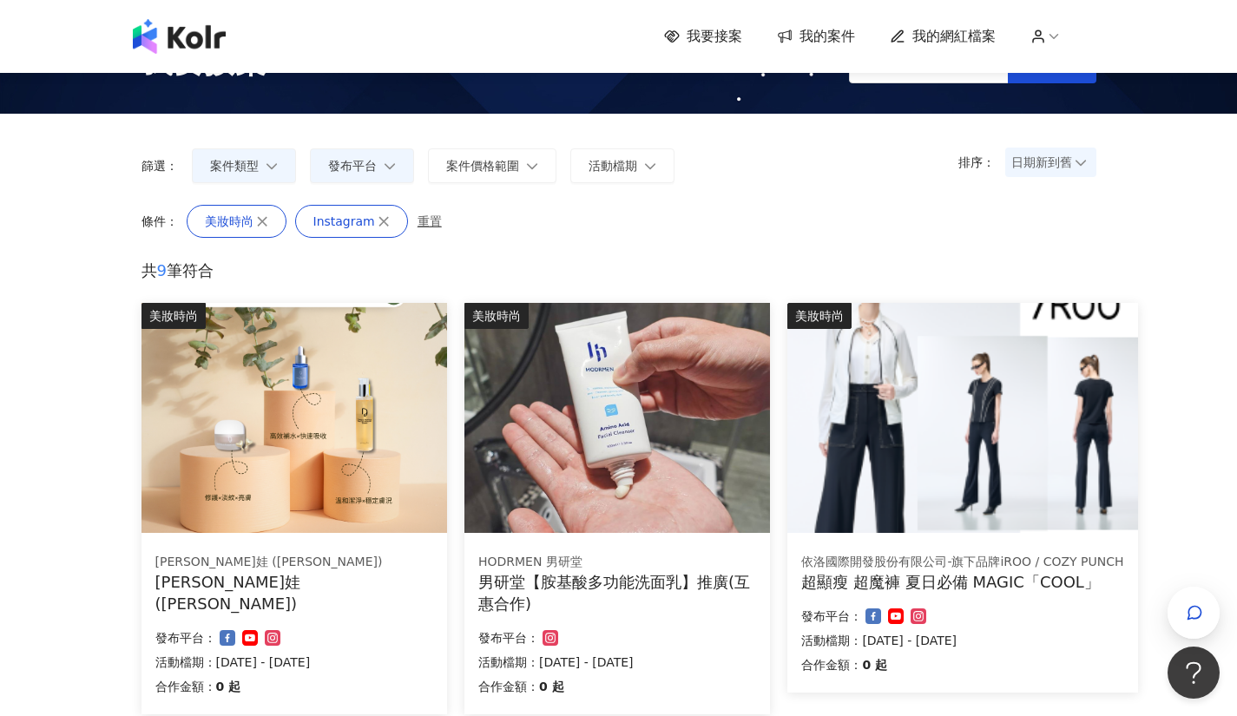
scroll to position [0, 0]
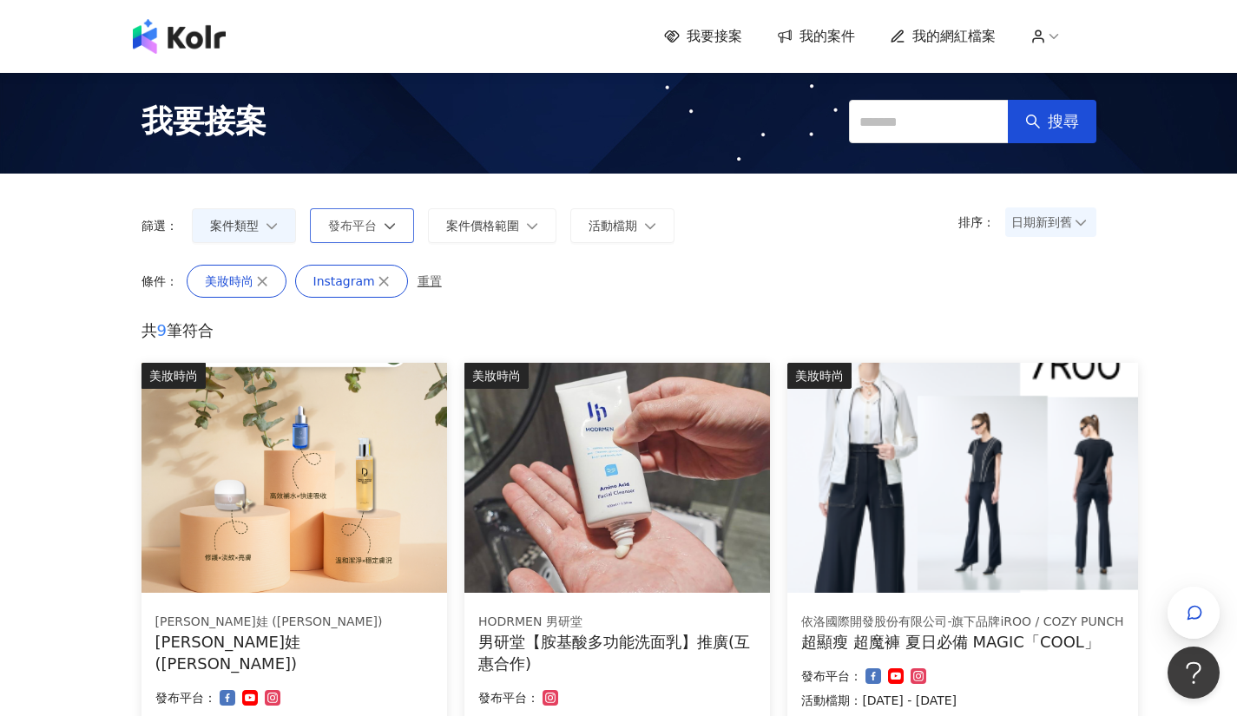
click at [375, 233] on span "發布平台" at bounding box center [352, 226] width 49 height 14
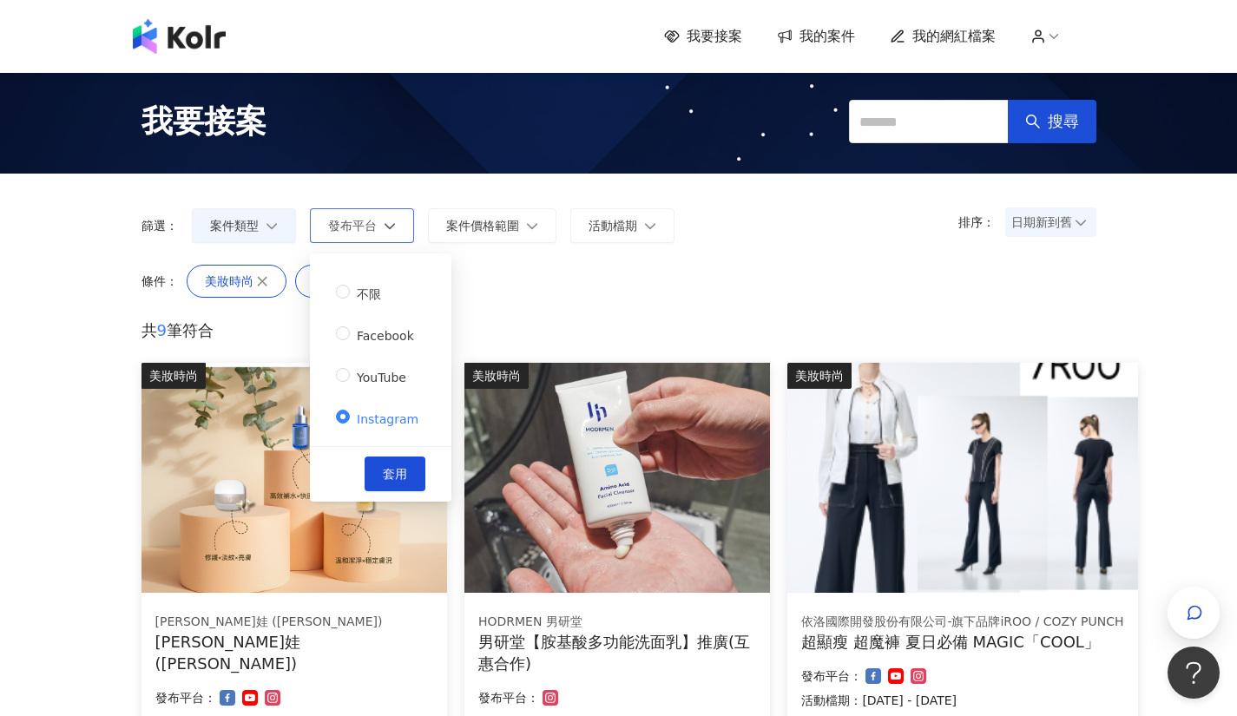
click at [379, 233] on button "發布平台" at bounding box center [362, 225] width 104 height 35
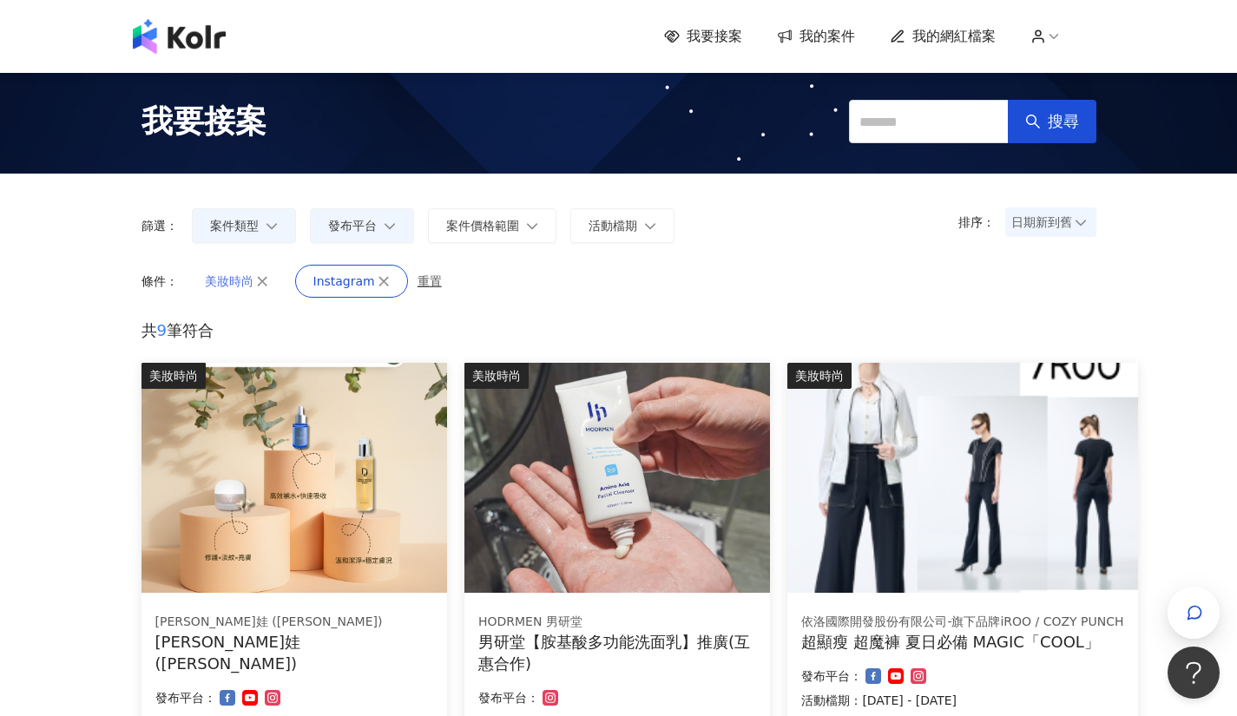
click at [260, 276] on icon "button" at bounding box center [262, 281] width 12 height 12
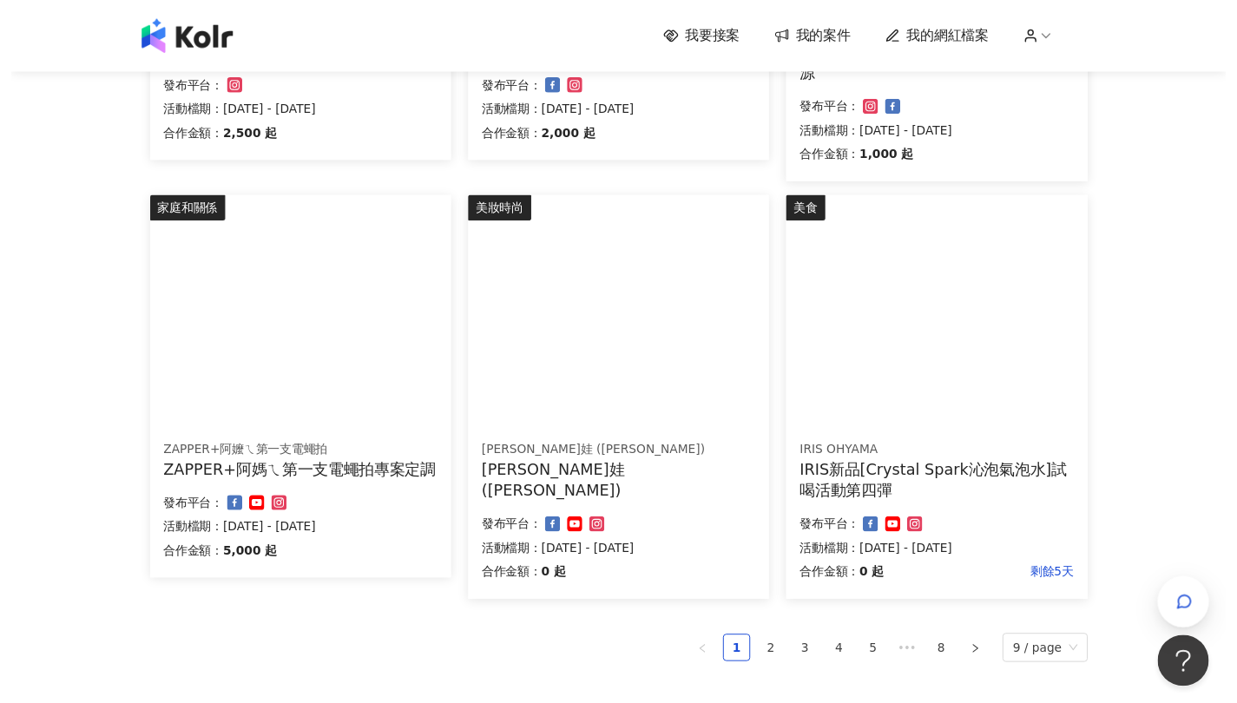
scroll to position [1041, 0]
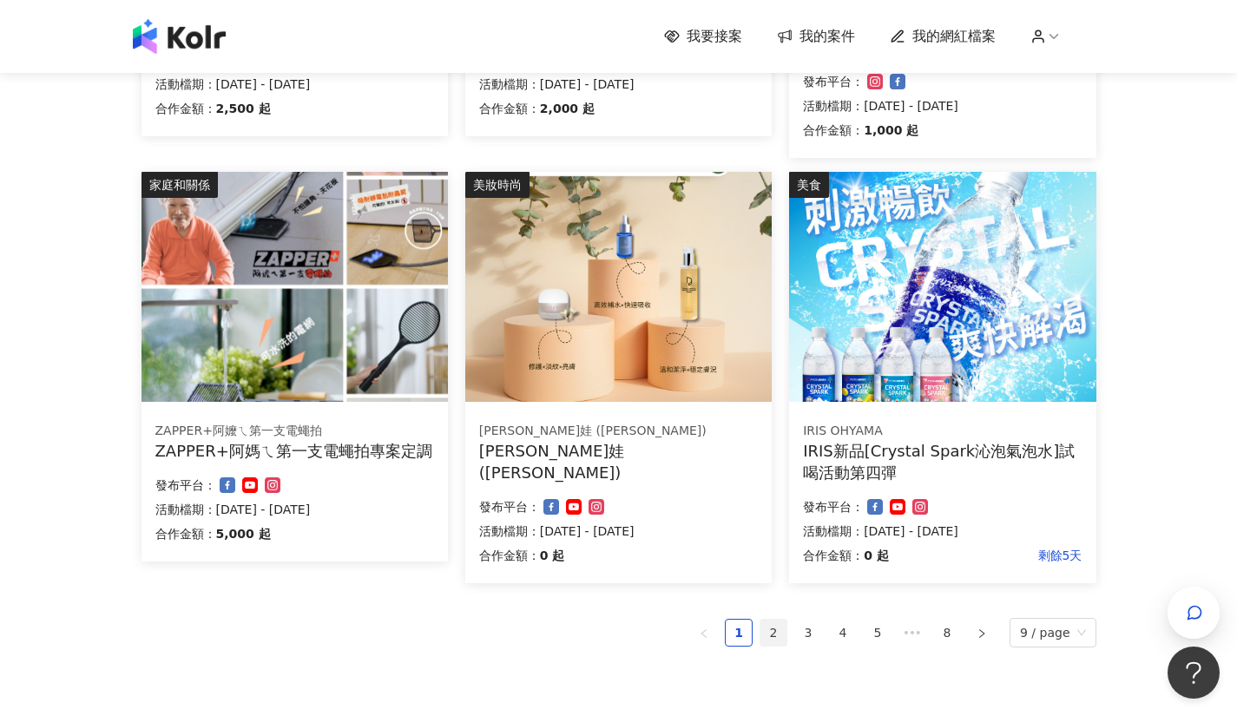
click at [784, 633] on link "2" at bounding box center [773, 633] width 26 height 26
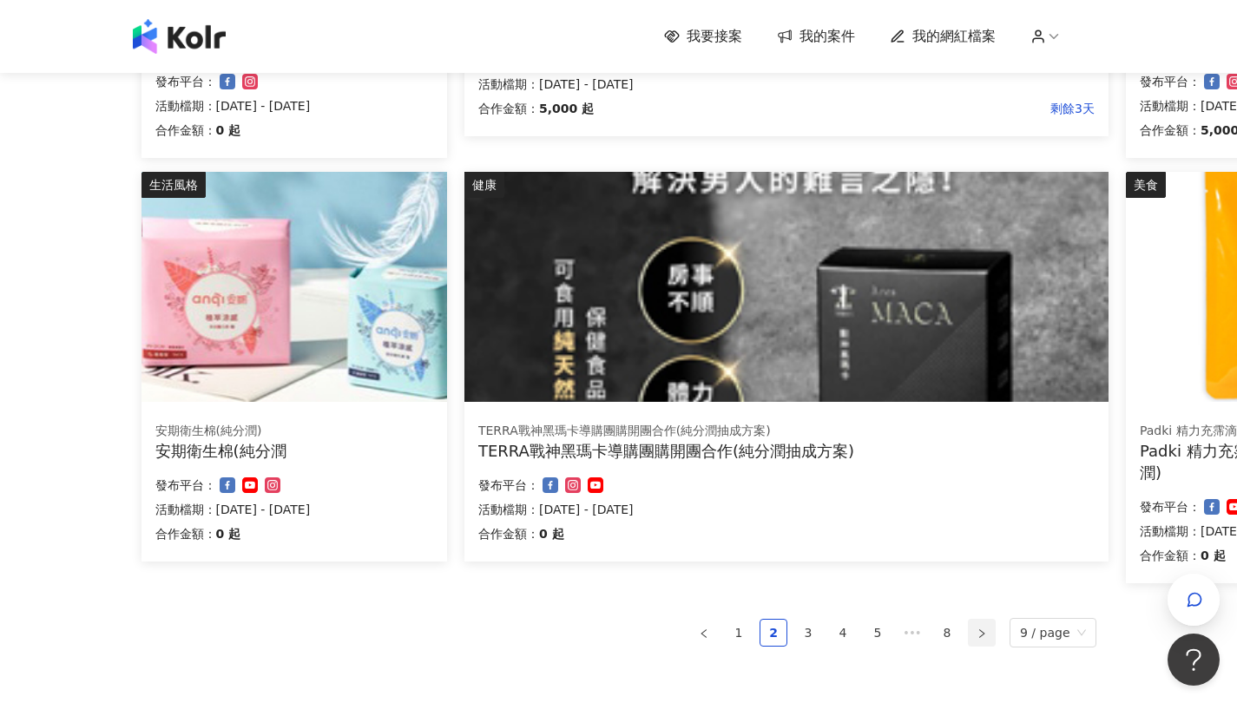
click at [981, 630] on button "button" at bounding box center [982, 633] width 28 height 28
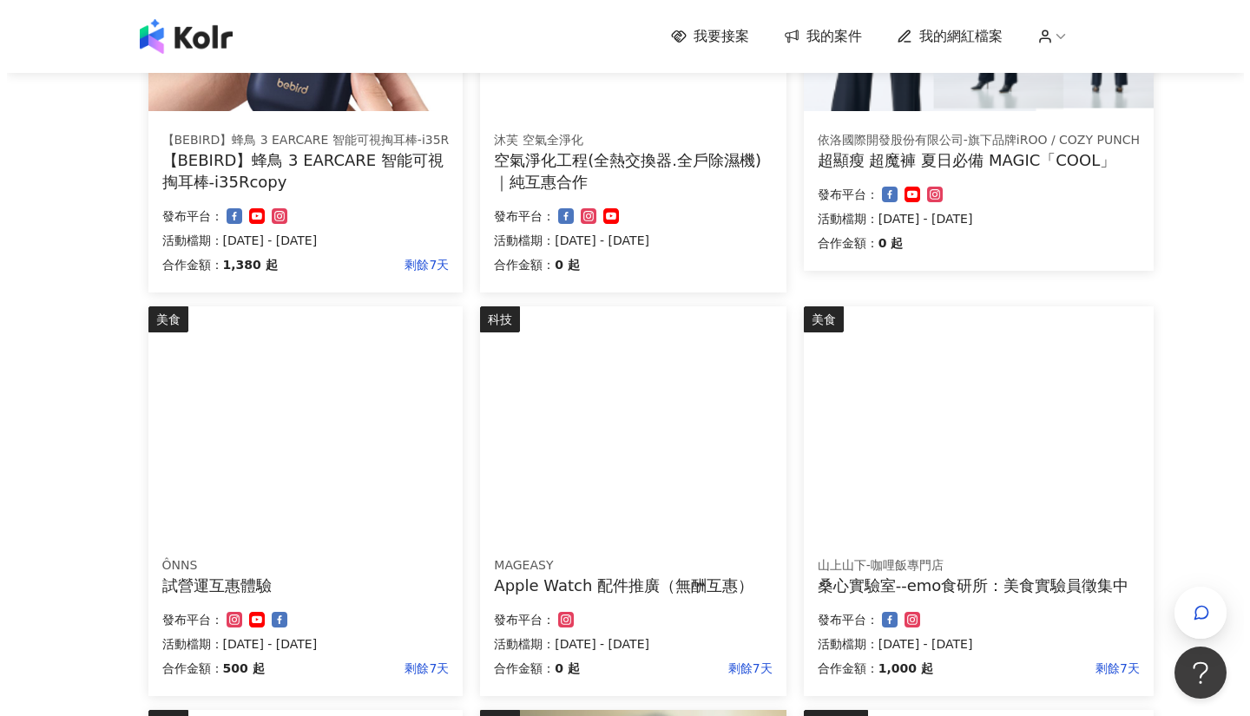
scroll to position [694, 0]
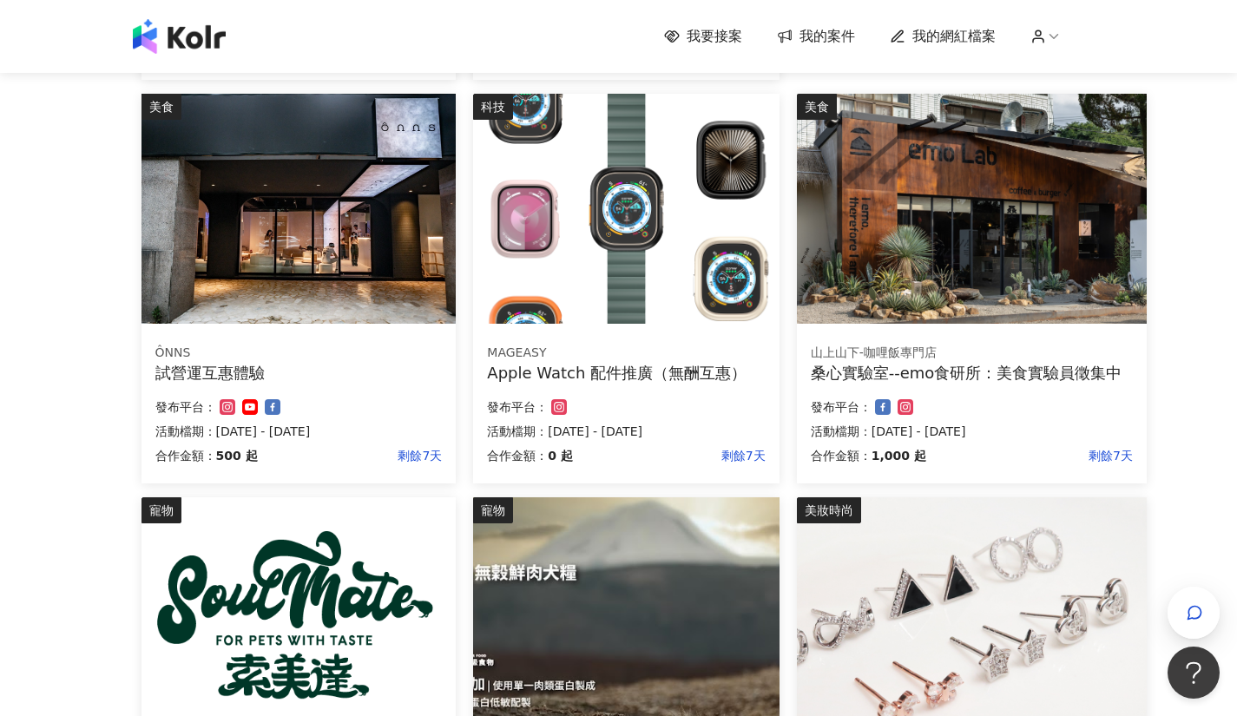
click at [366, 228] on img at bounding box center [298, 209] width 315 height 230
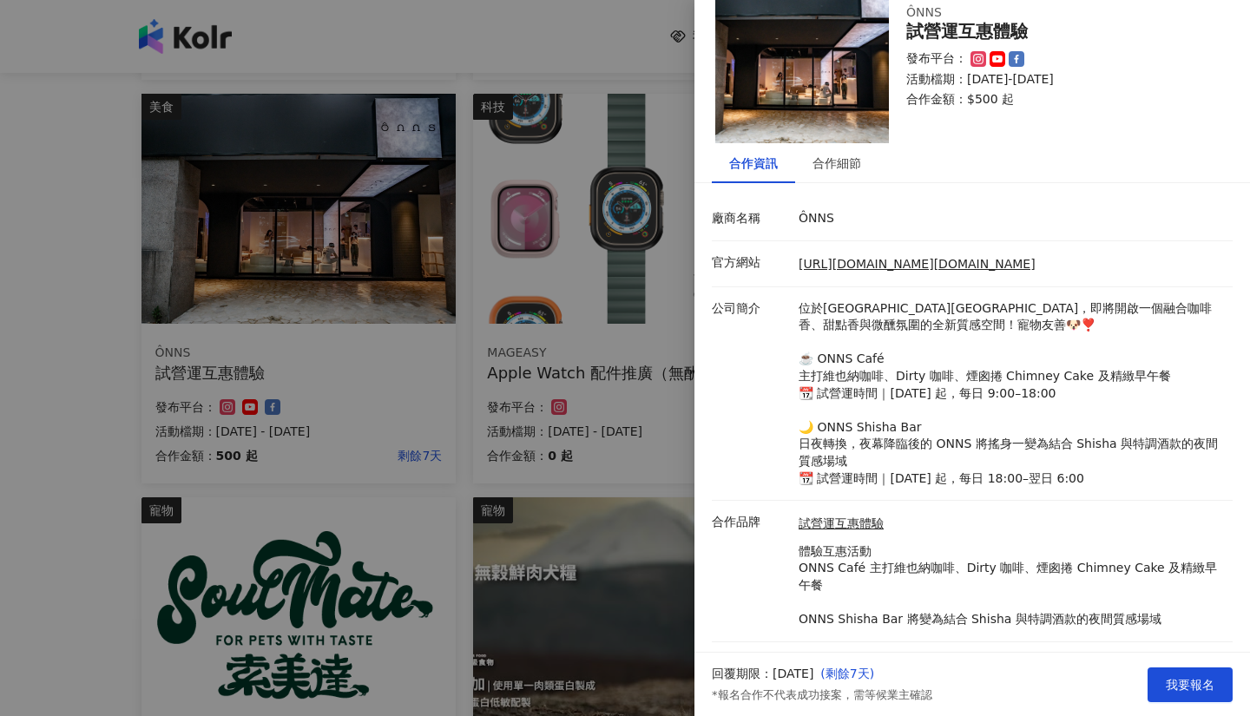
scroll to position [83, 0]
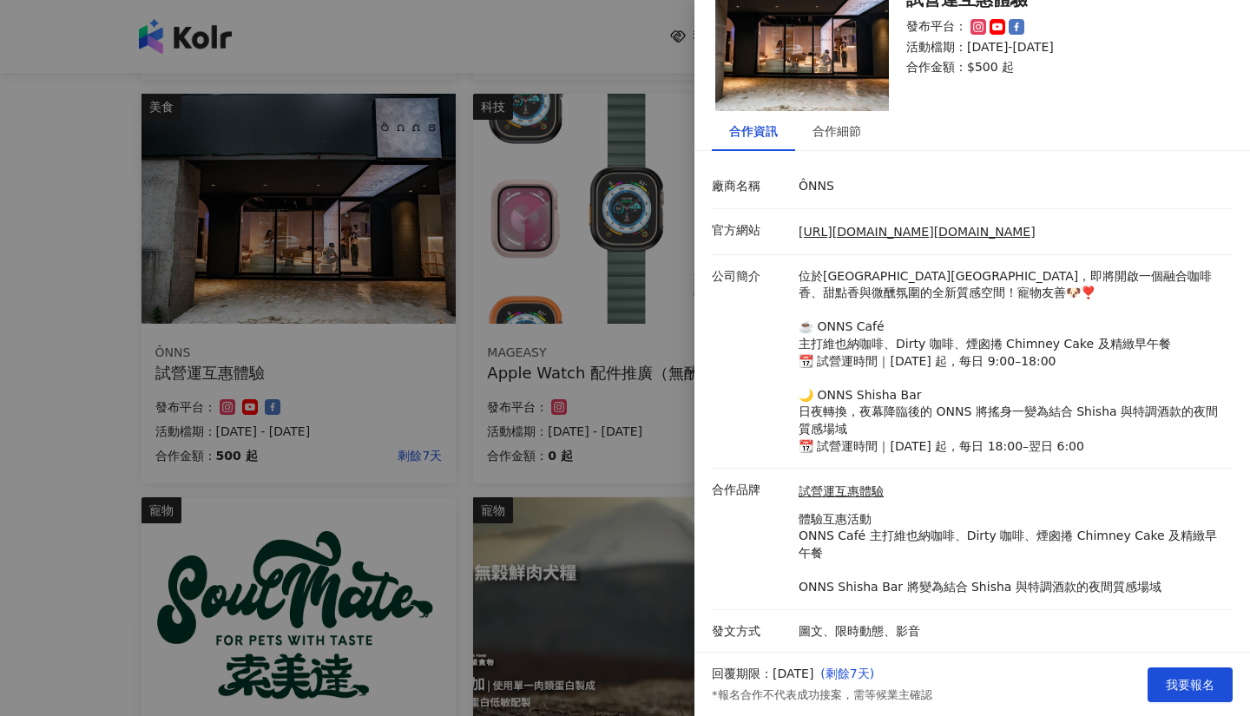
click at [116, 461] on div at bounding box center [625, 358] width 1250 height 716
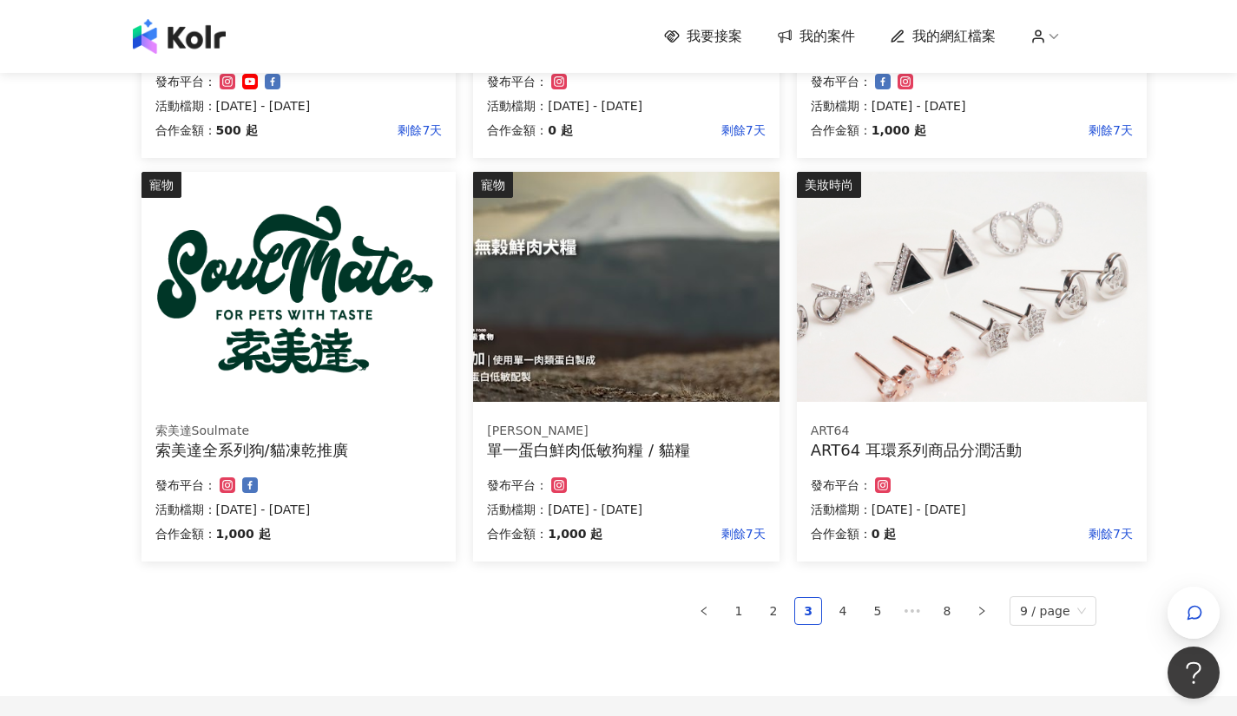
scroll to position [1041, 0]
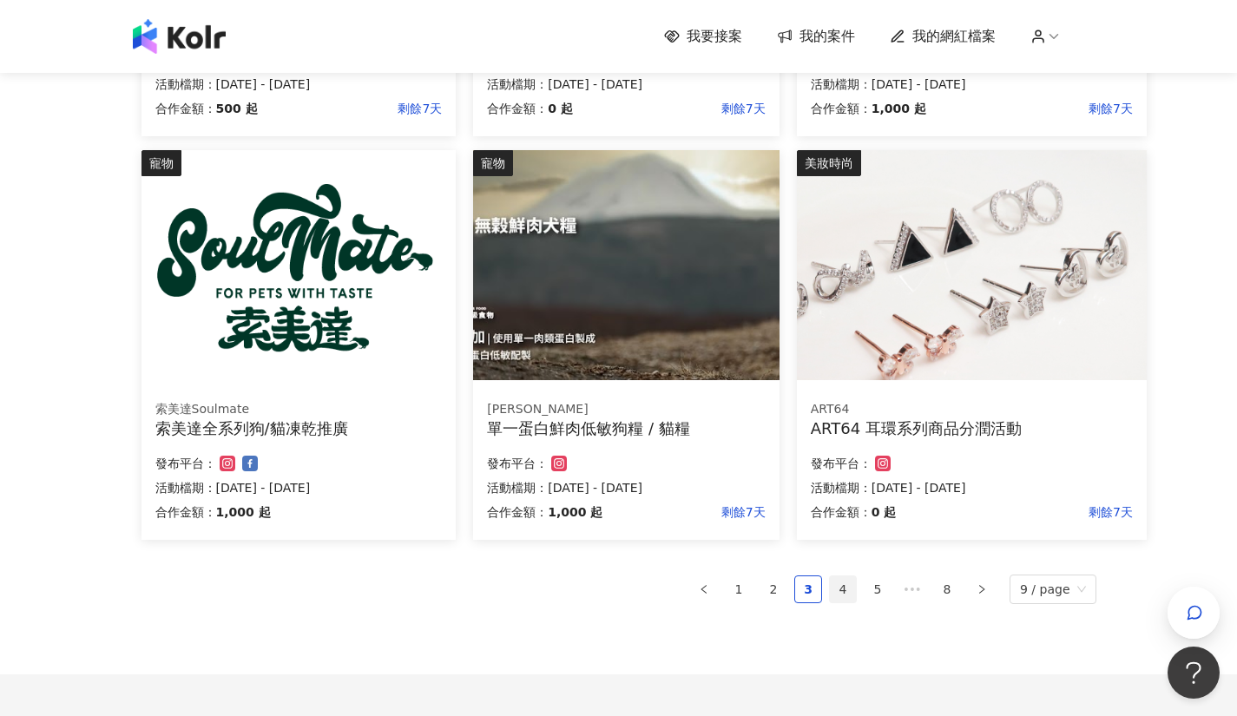
click at [855, 585] on link "4" at bounding box center [843, 589] width 26 height 26
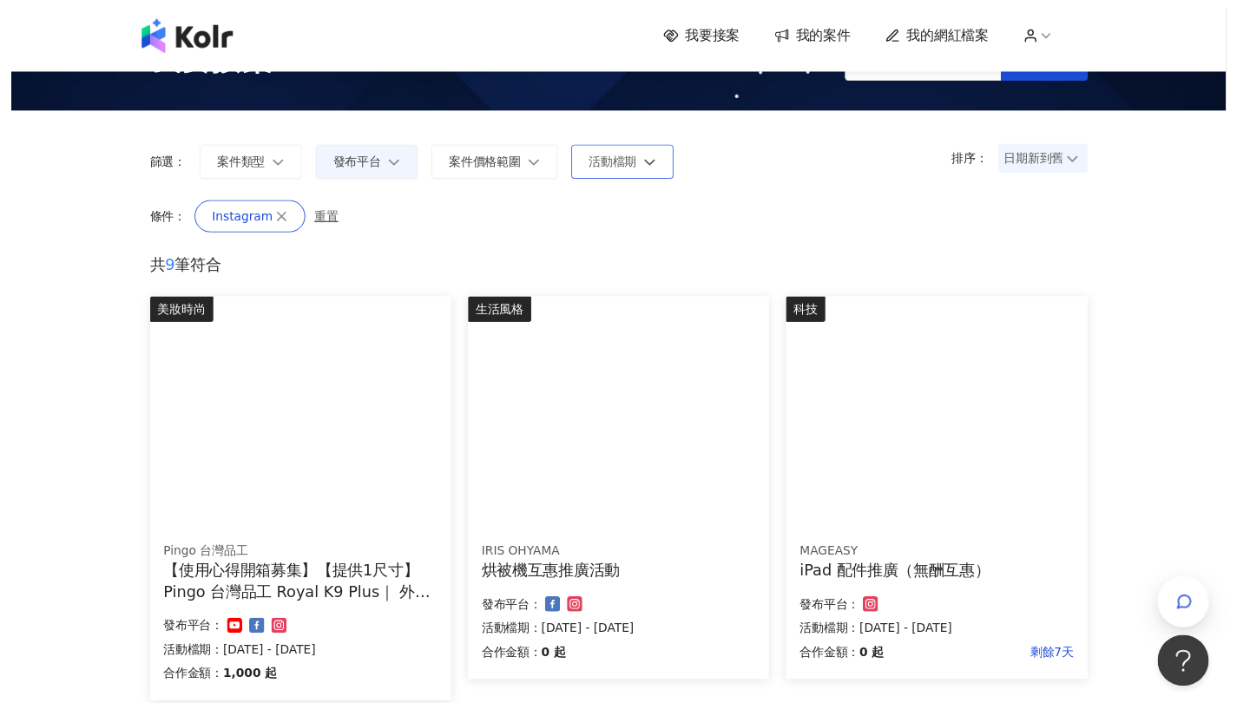
scroll to position [0, 0]
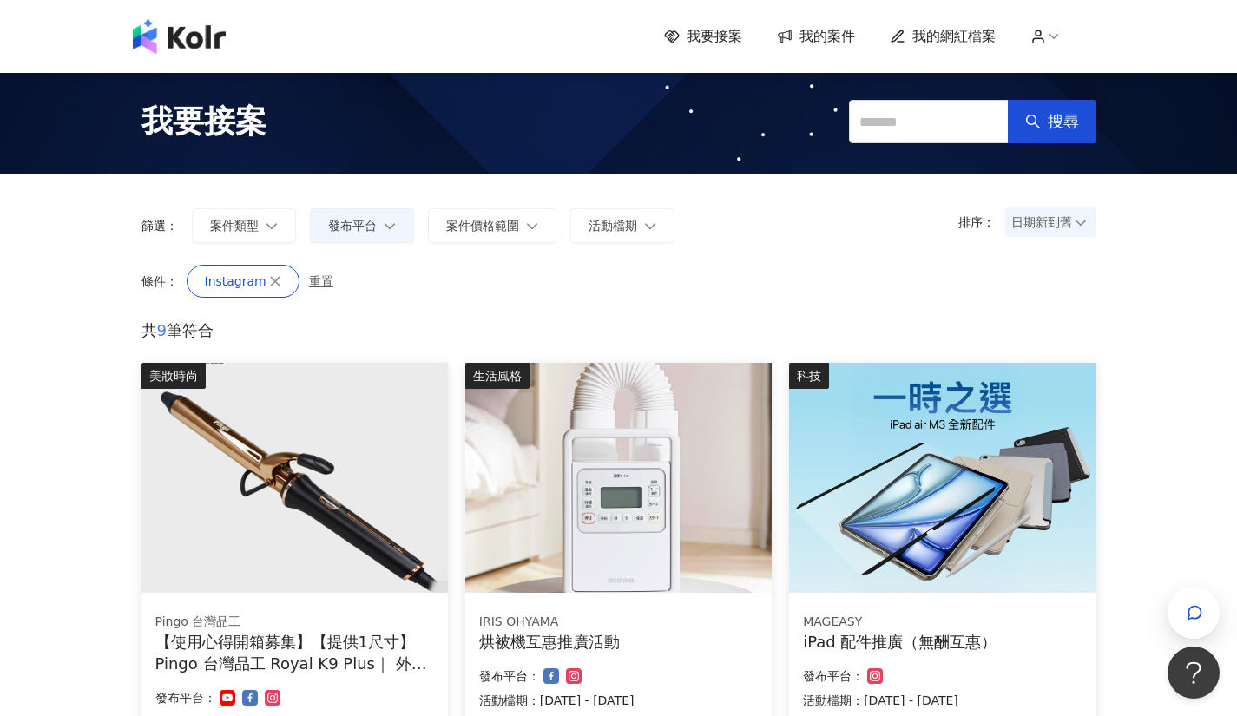
click at [959, 39] on span "我的網紅檔案" at bounding box center [953, 36] width 83 height 19
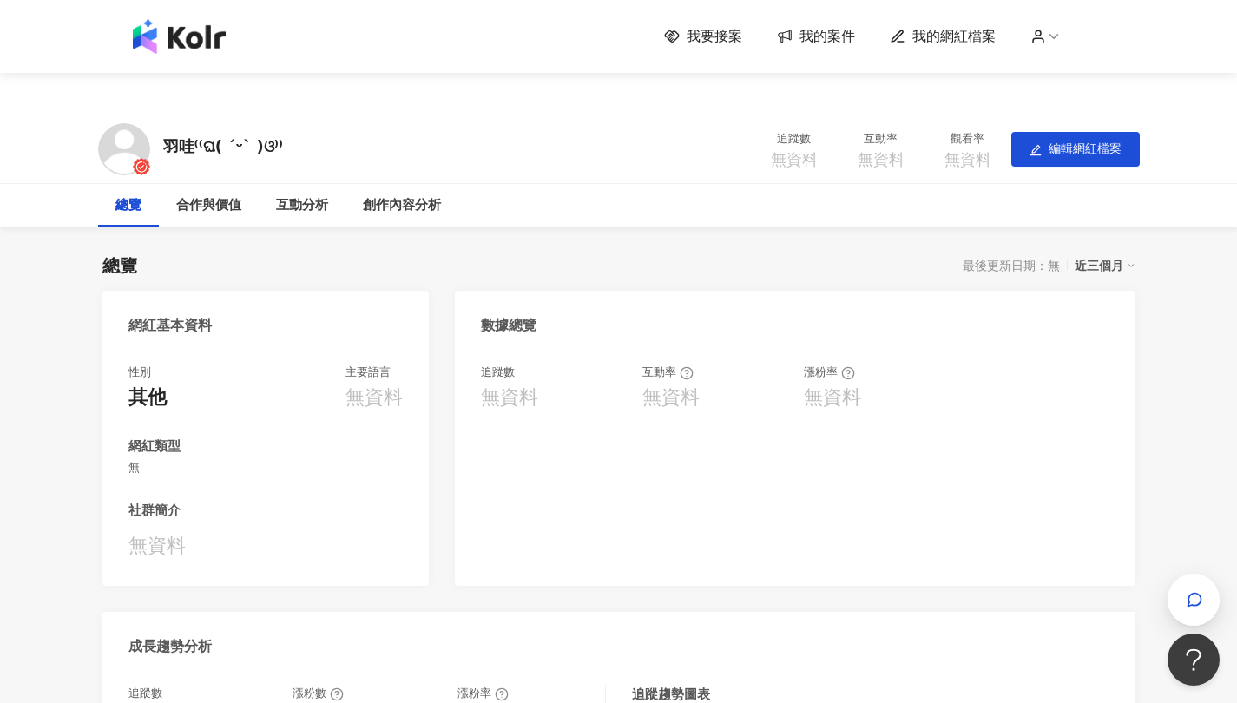
click at [737, 37] on span "我要接案" at bounding box center [715, 36] width 56 height 19
